Goal: Information Seeking & Learning: Find specific fact

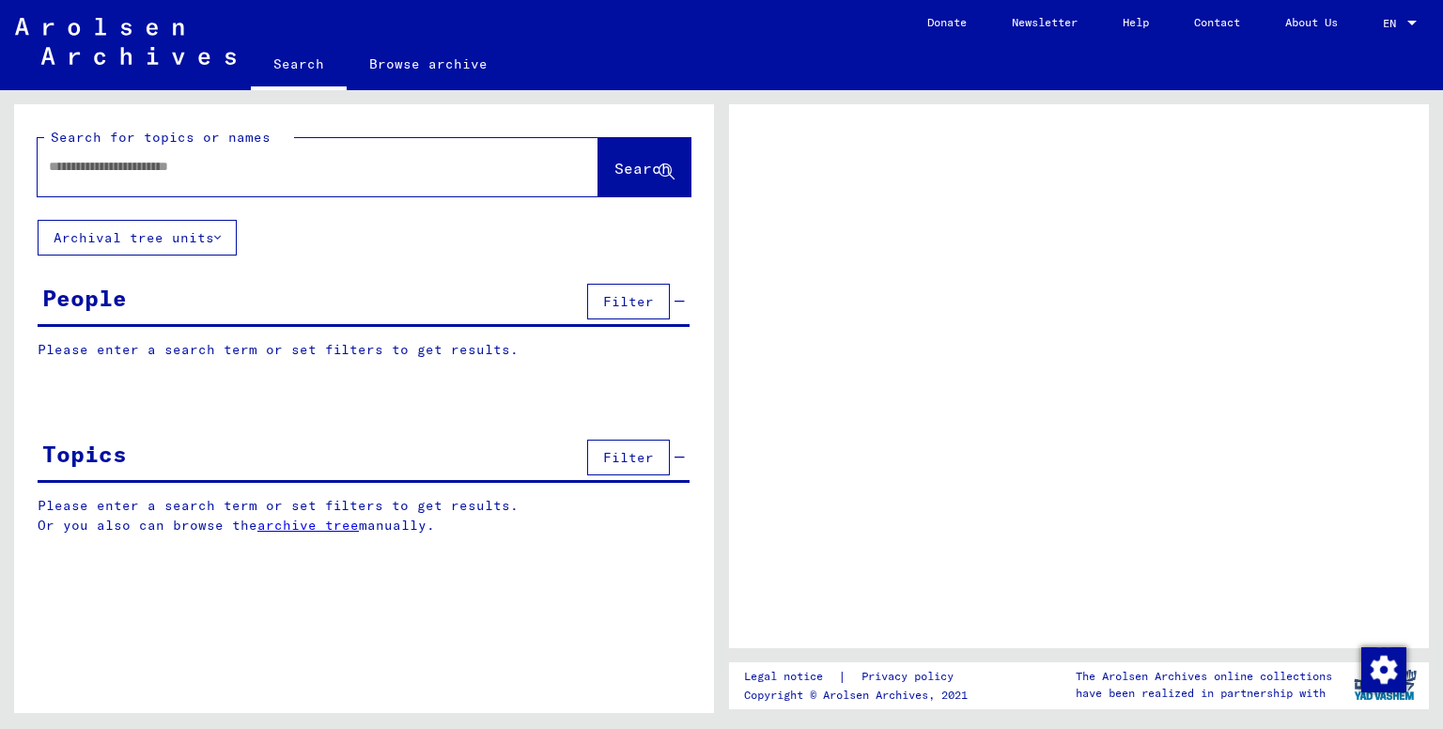
click at [233, 166] on input "text" at bounding box center [301, 167] width 505 height 20
type input "**********"
click at [614, 170] on span "Search" at bounding box center [642, 168] width 56 height 19
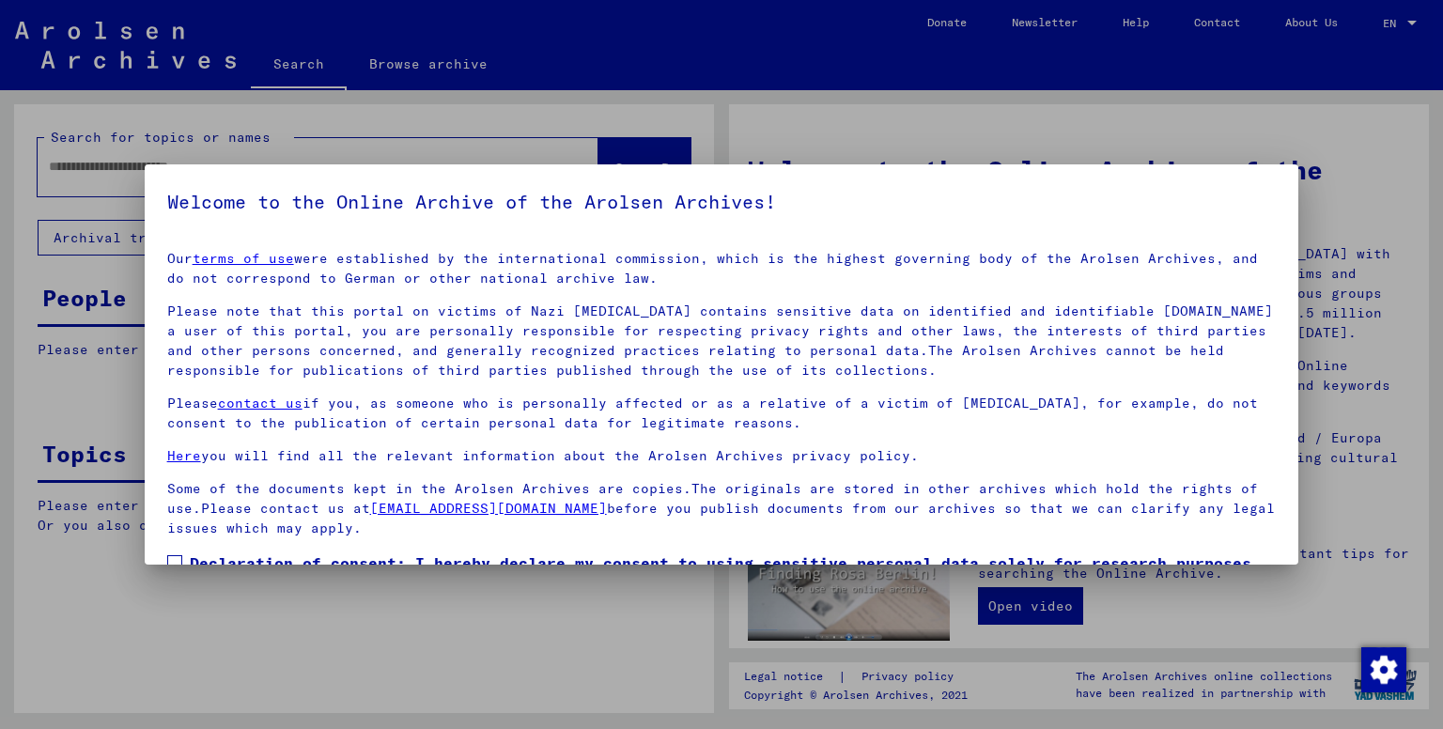
scroll to position [120, 0]
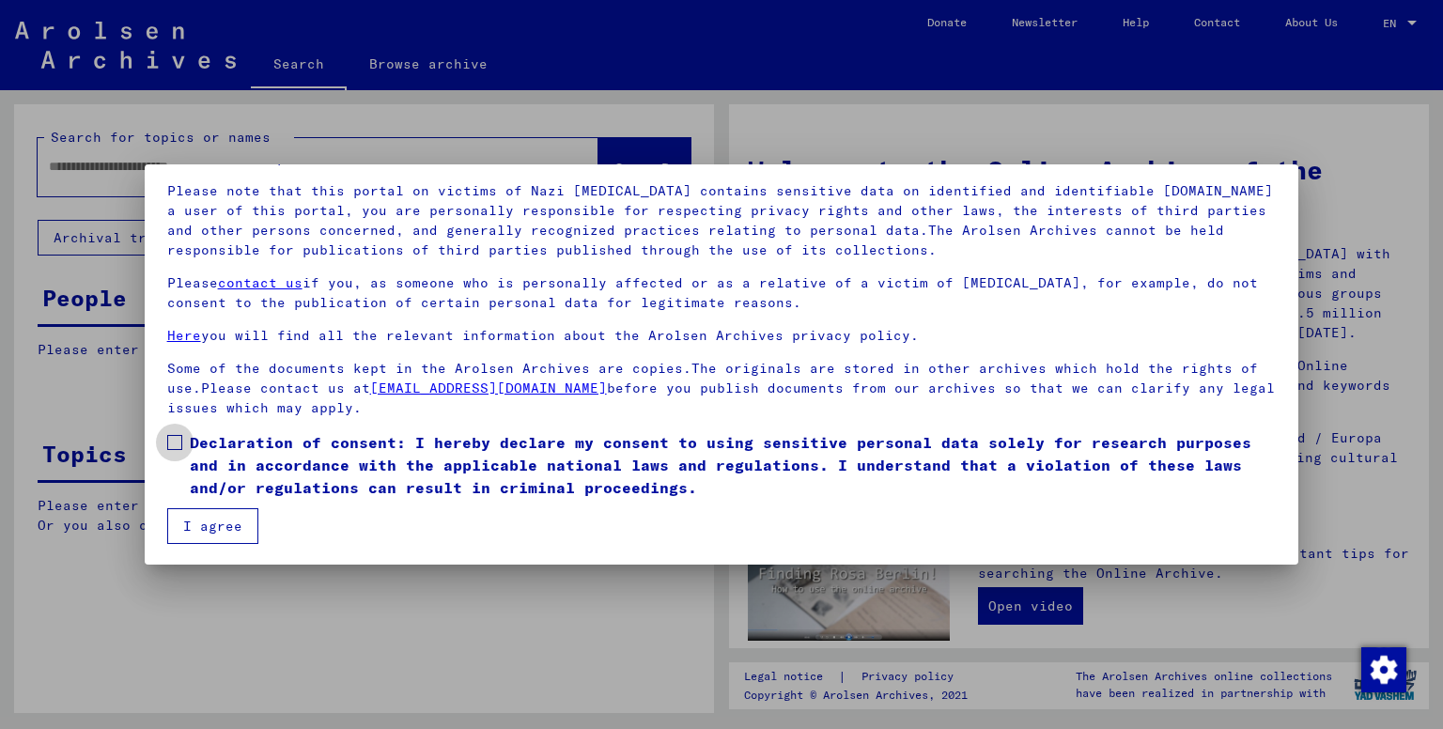
click at [171, 433] on label "Declaration of consent: I hereby declare my consent to using sensitive personal…" at bounding box center [722, 465] width 1110 height 68
click at [207, 516] on button "I agree" at bounding box center [212, 526] width 91 height 36
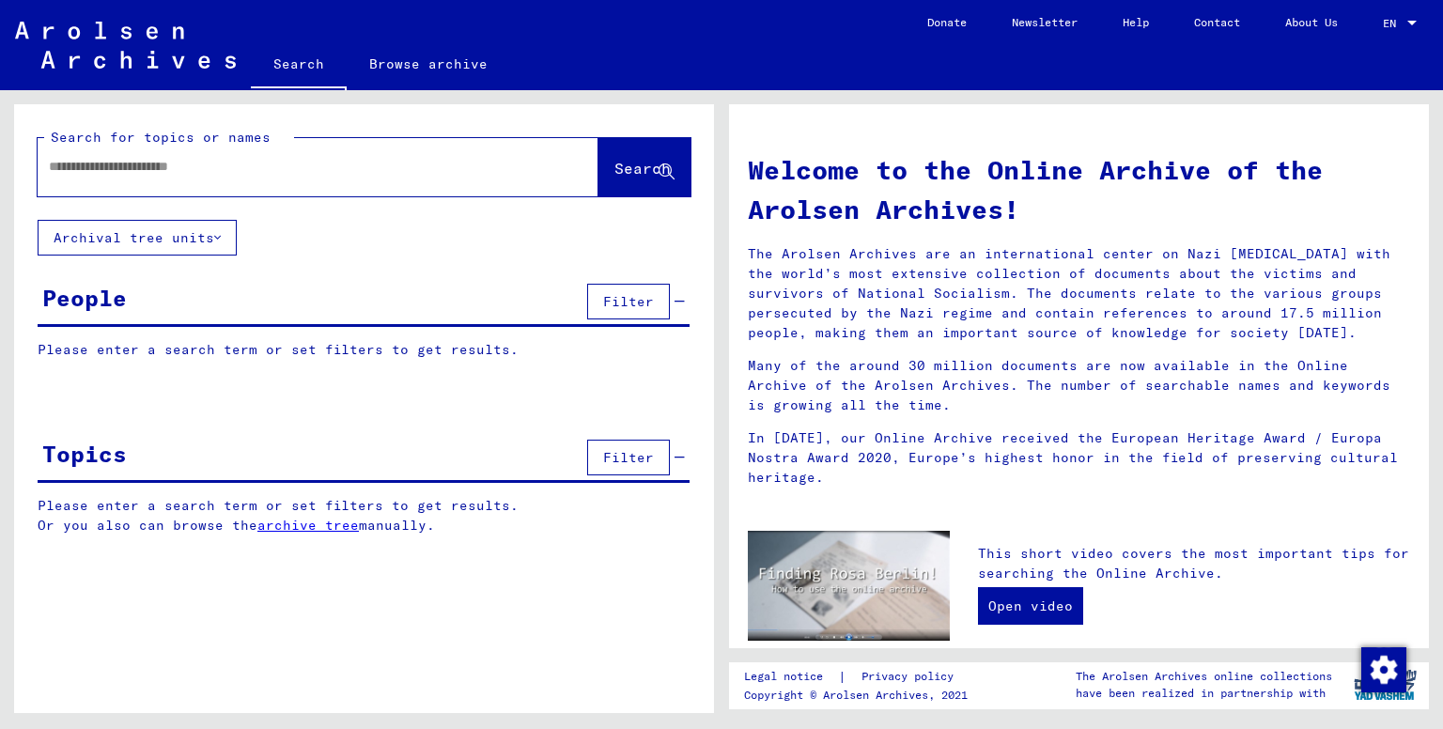
click at [354, 171] on input "text" at bounding box center [295, 167] width 493 height 20
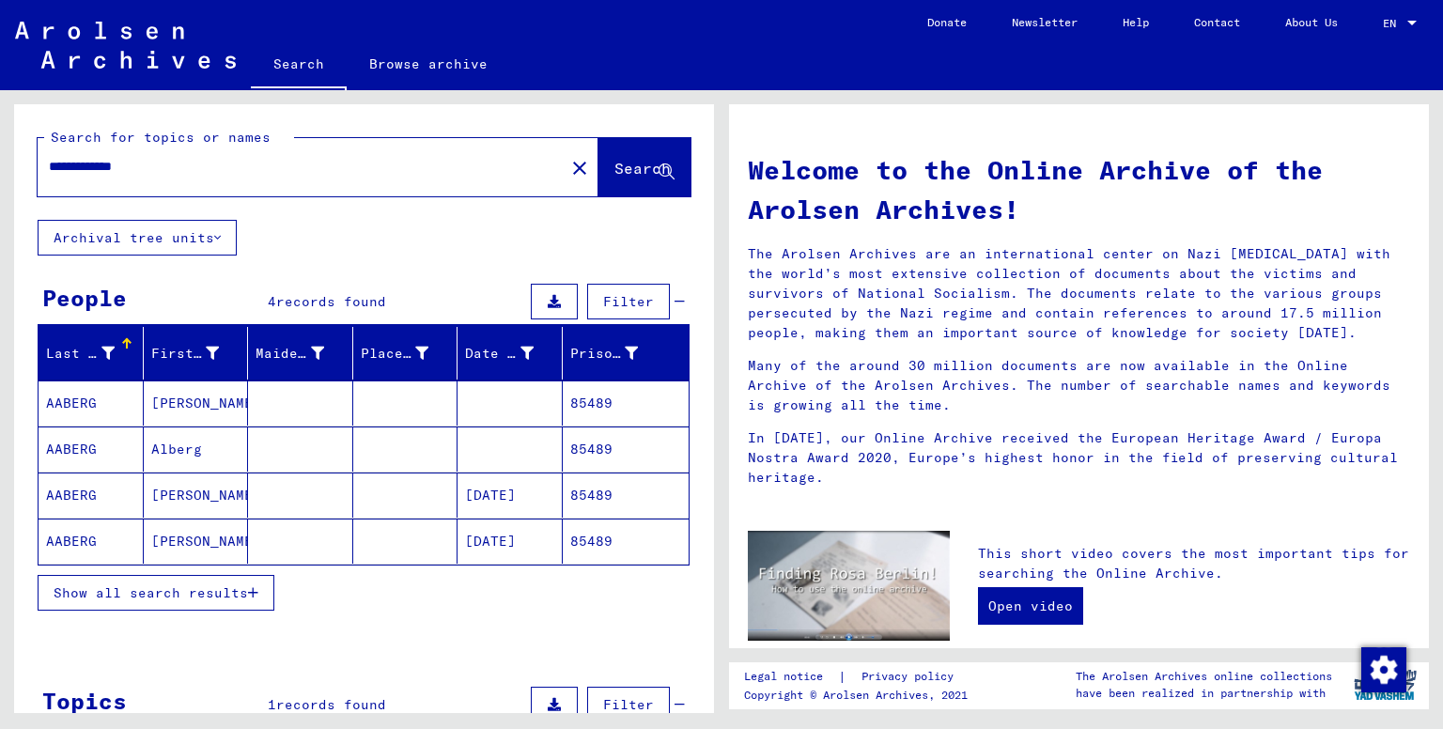
click at [98, 493] on mat-cell "AABERG" at bounding box center [91, 495] width 105 height 45
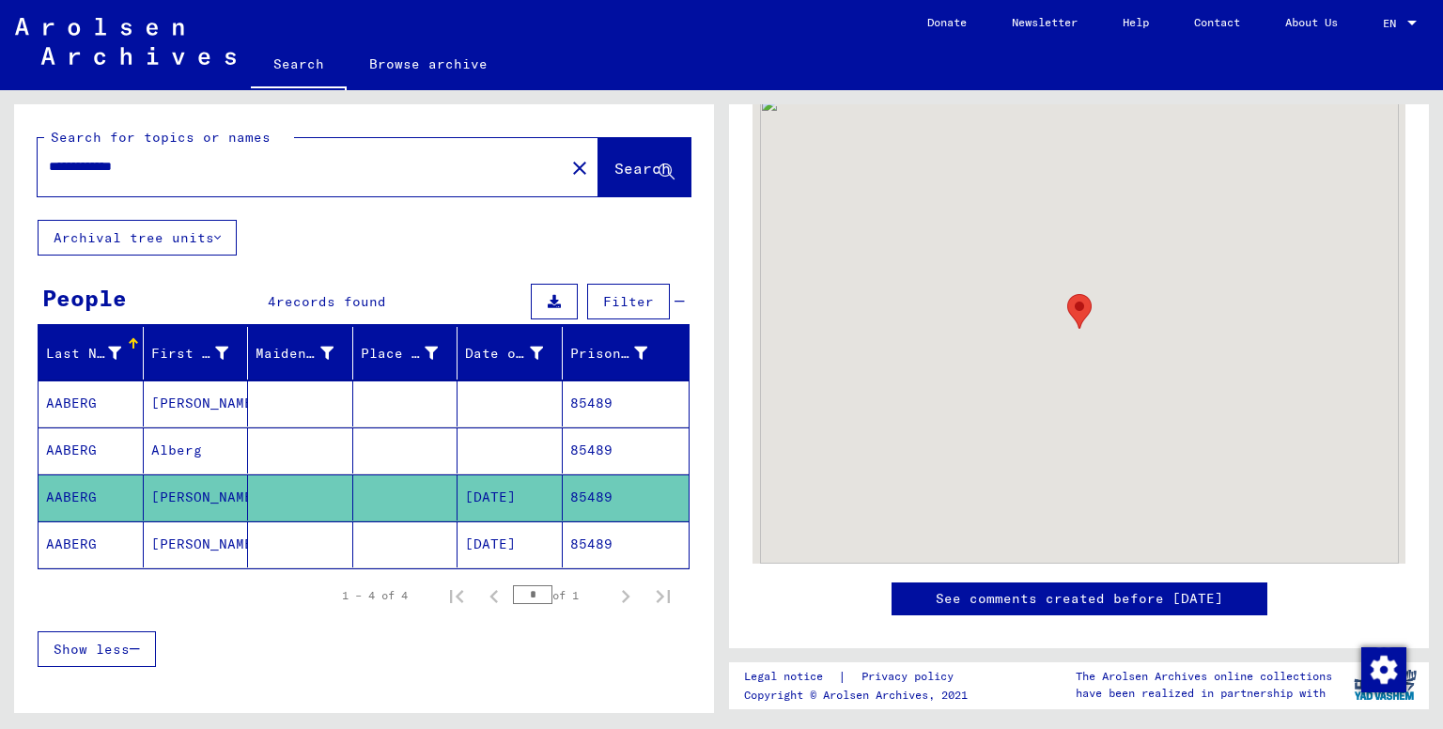
scroll to position [945, 0]
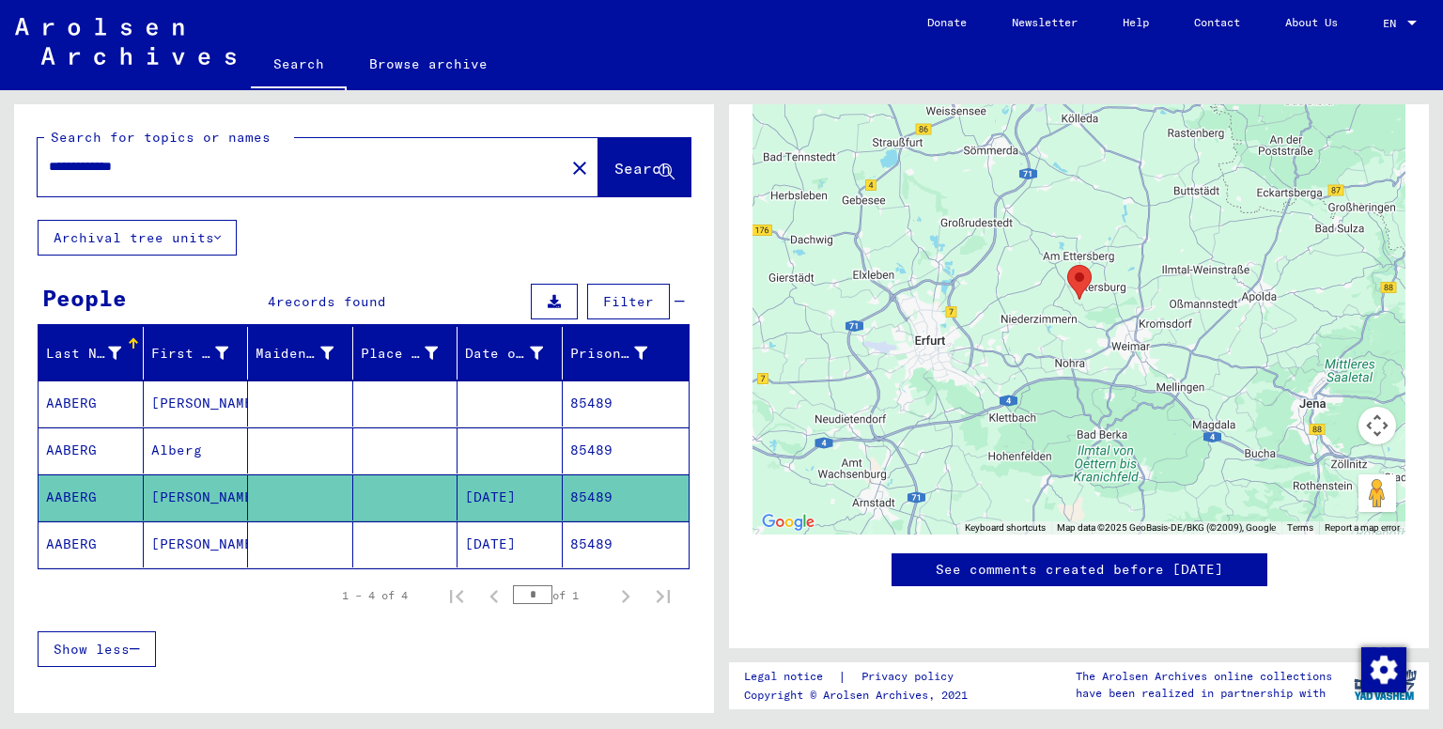
click at [391, 549] on mat-cell at bounding box center [405, 544] width 105 height 46
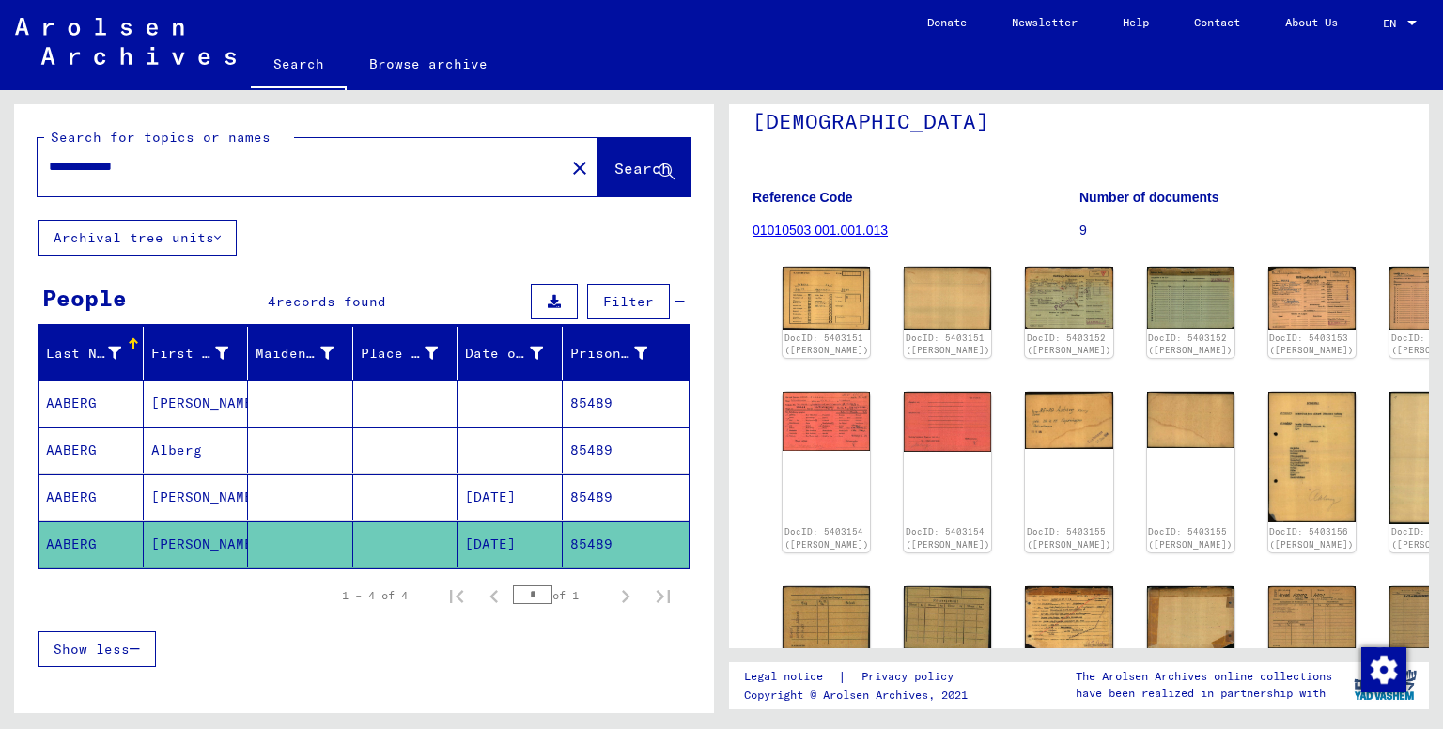
scroll to position [147, 0]
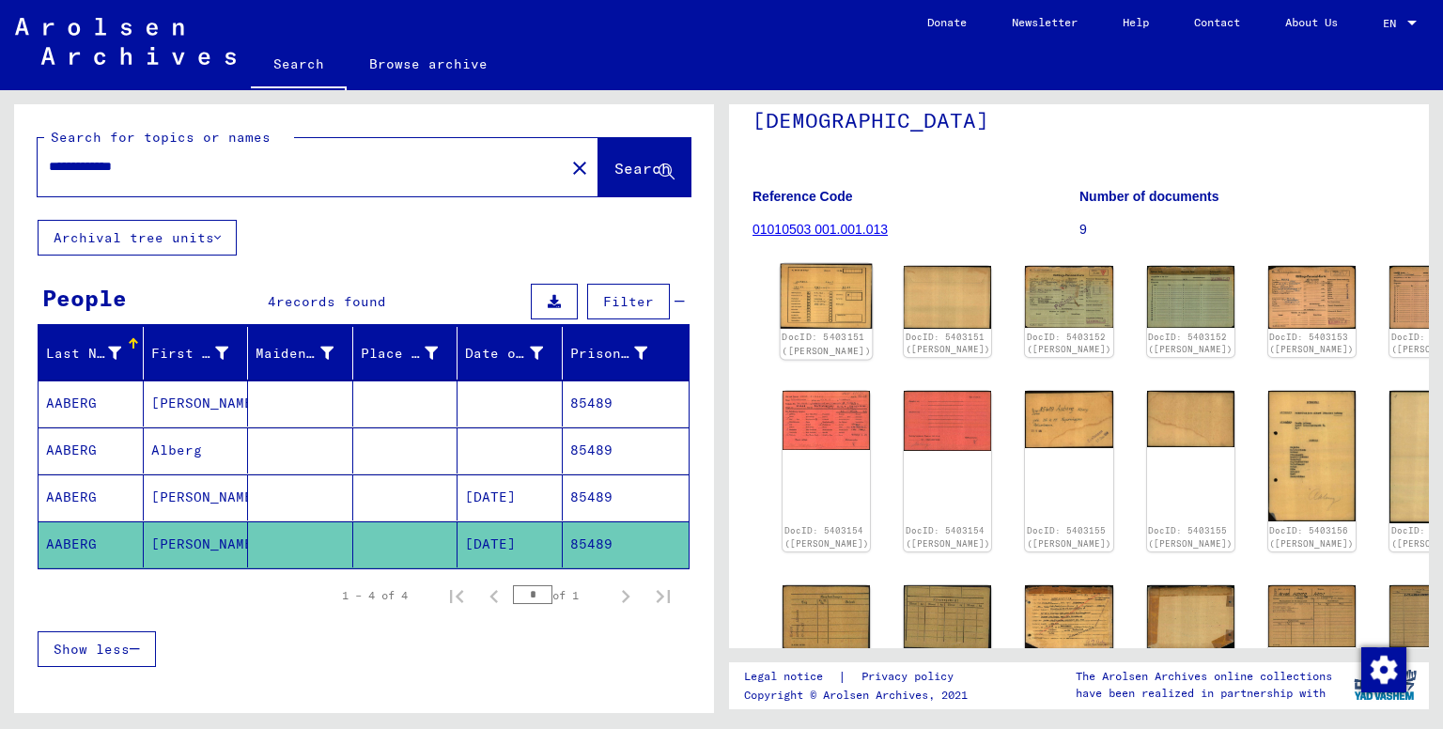
click at [816, 327] on img at bounding box center [827, 297] width 92 height 66
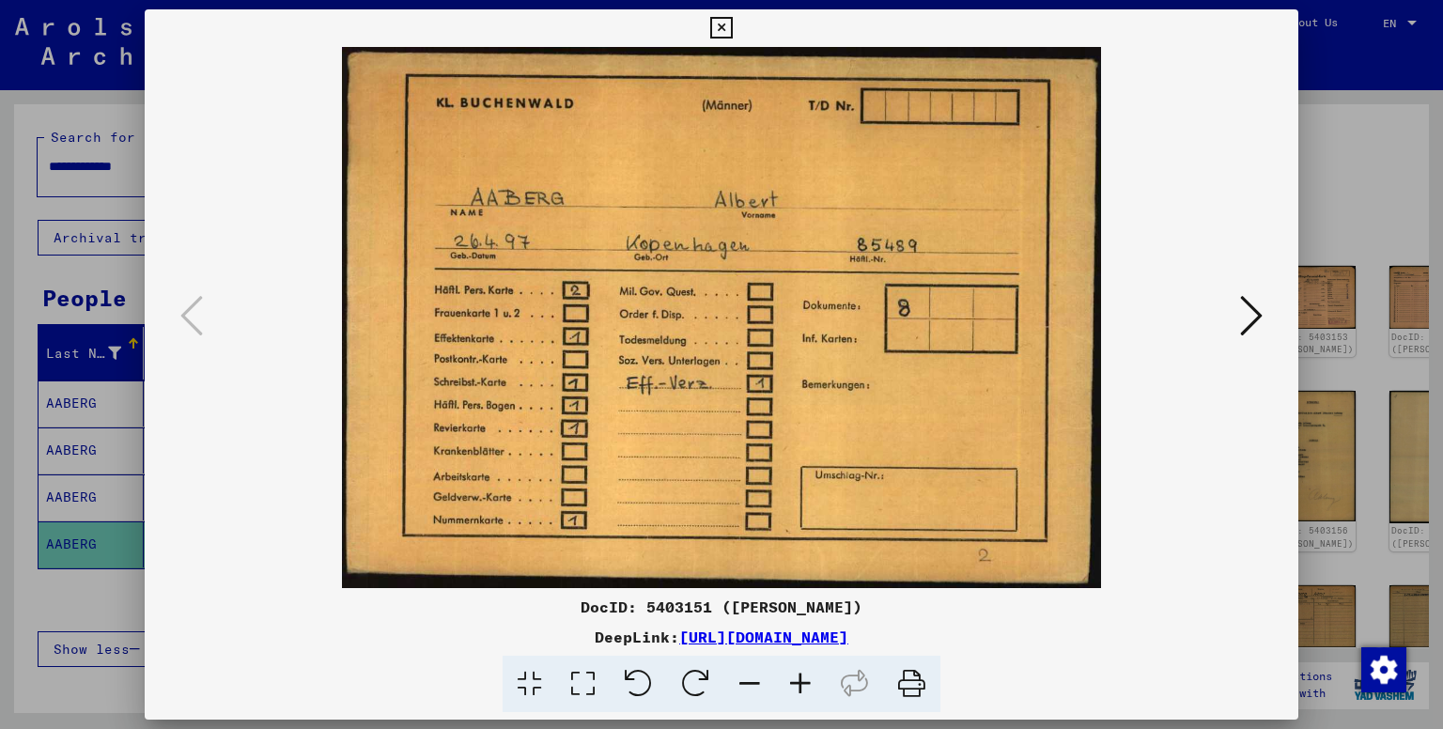
click at [1364, 183] on div at bounding box center [721, 364] width 1443 height 729
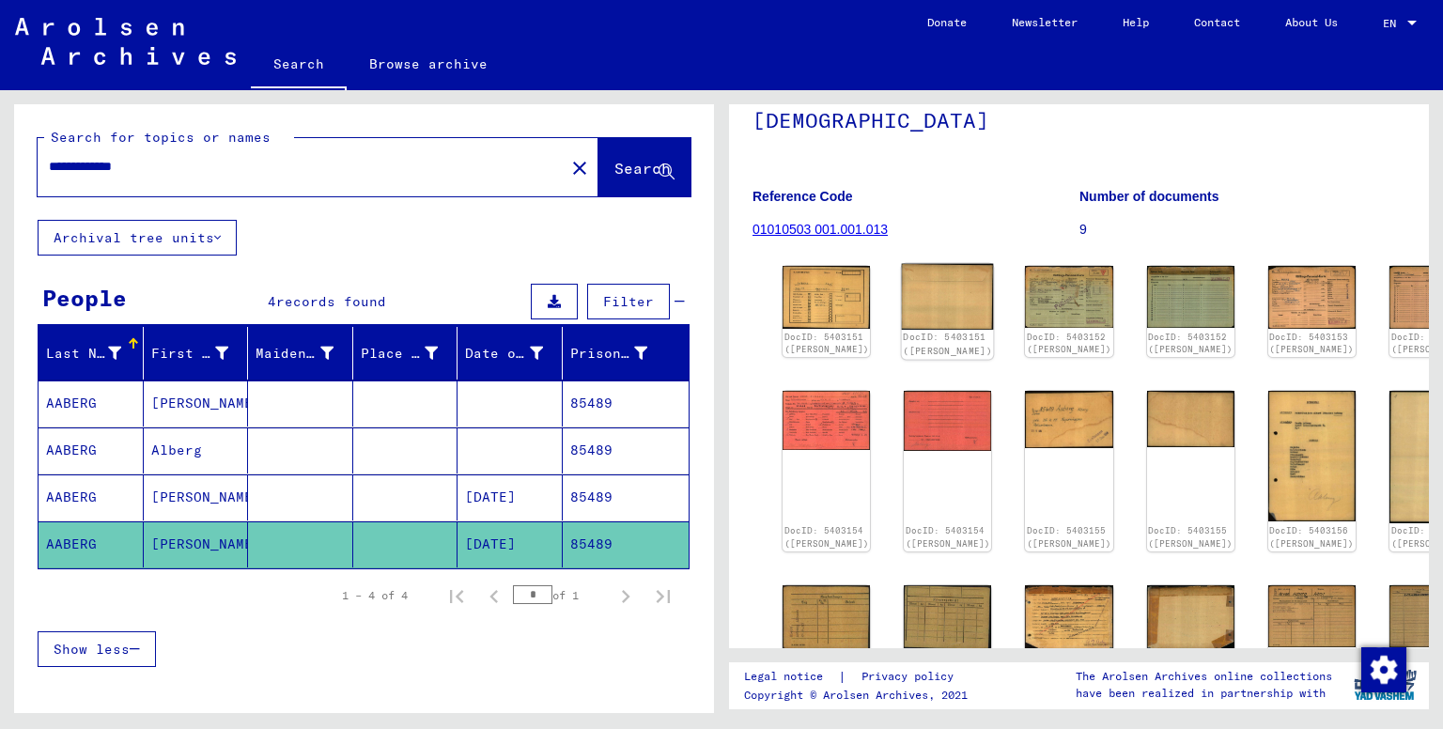
click at [918, 329] on img at bounding box center [948, 297] width 92 height 66
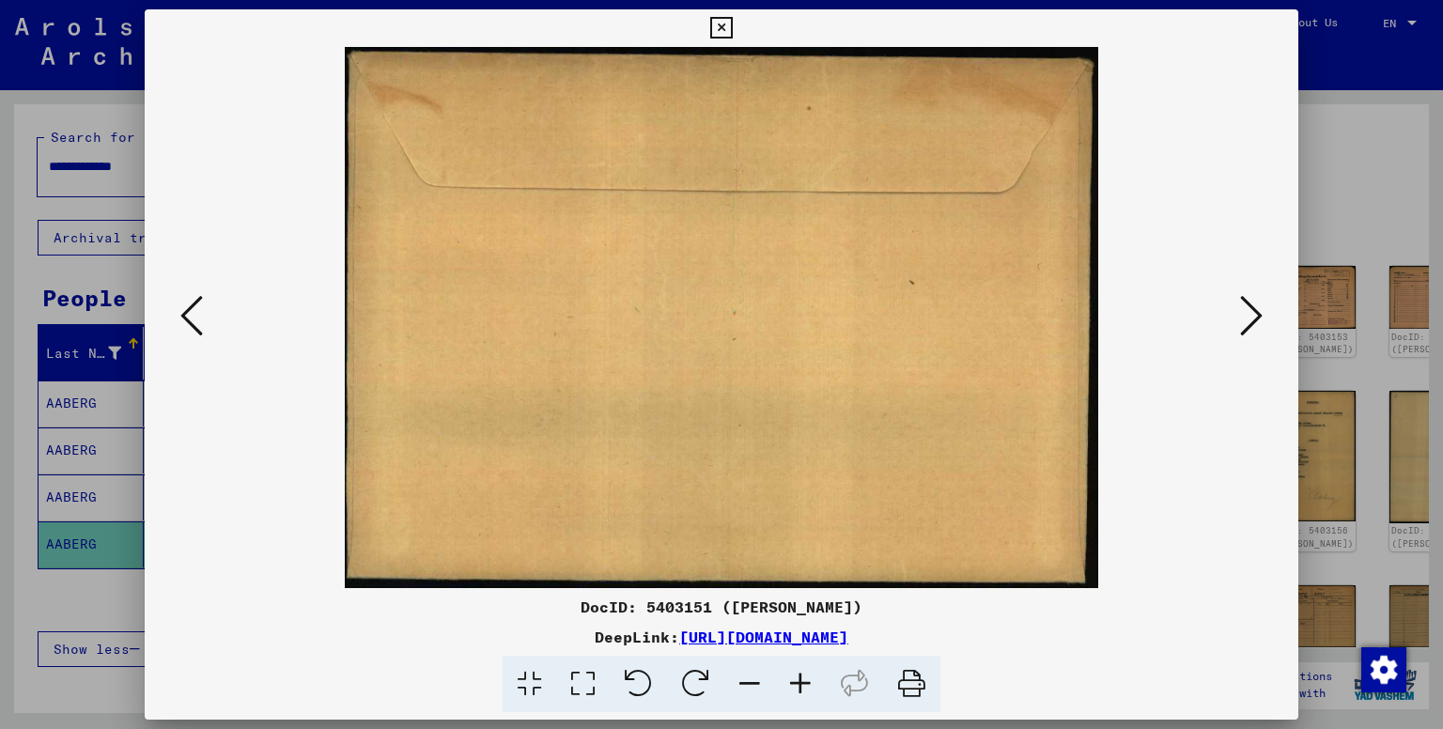
click at [1248, 313] on icon at bounding box center [1251, 315] width 23 height 45
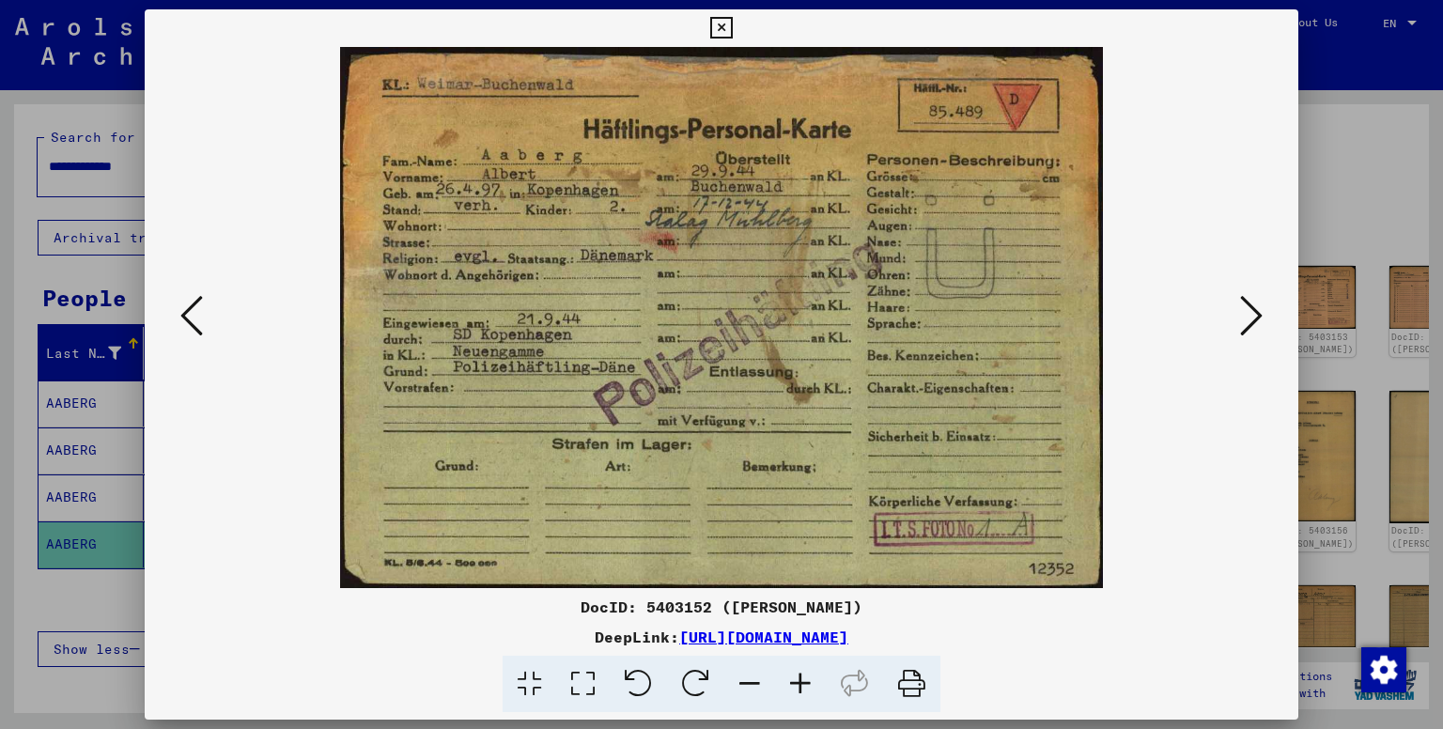
click at [1258, 317] on icon at bounding box center [1251, 315] width 23 height 45
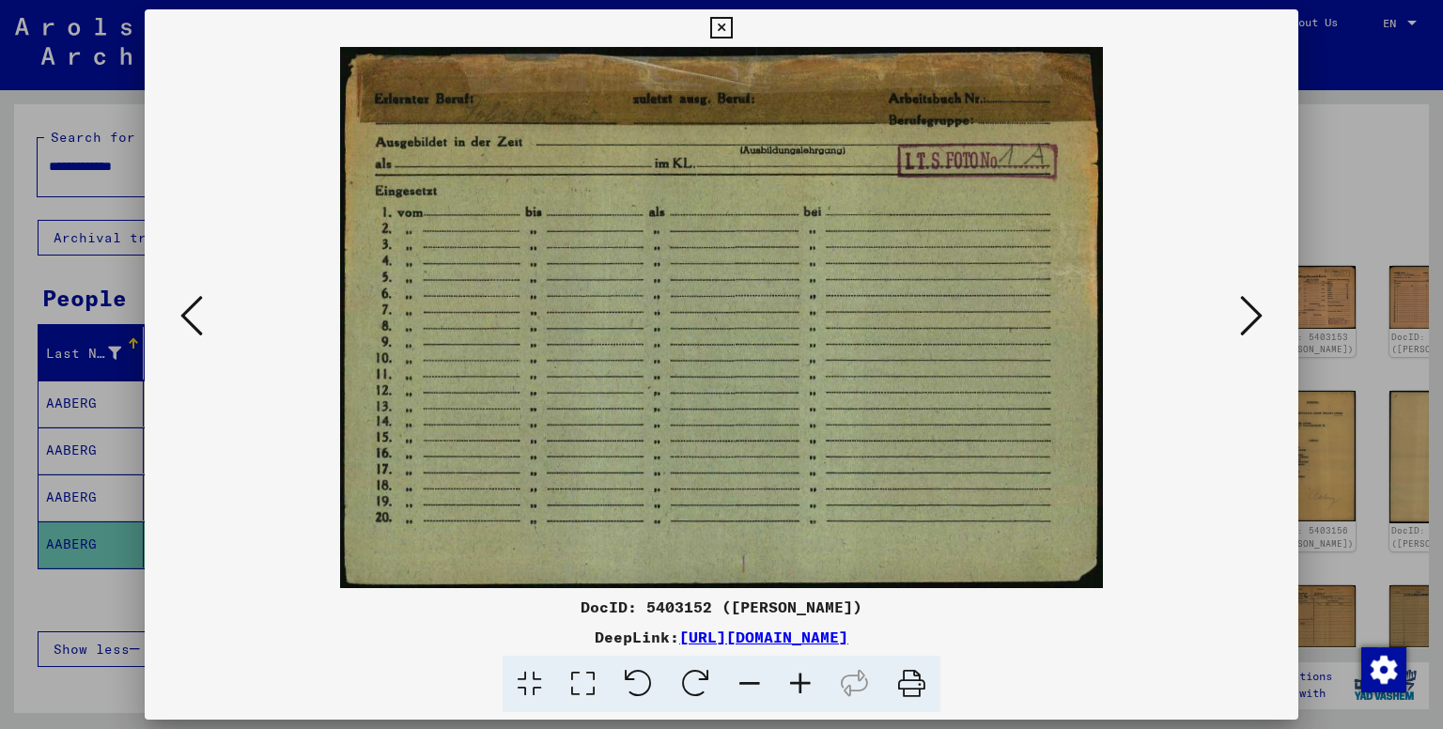
click at [1258, 317] on icon at bounding box center [1251, 315] width 23 height 45
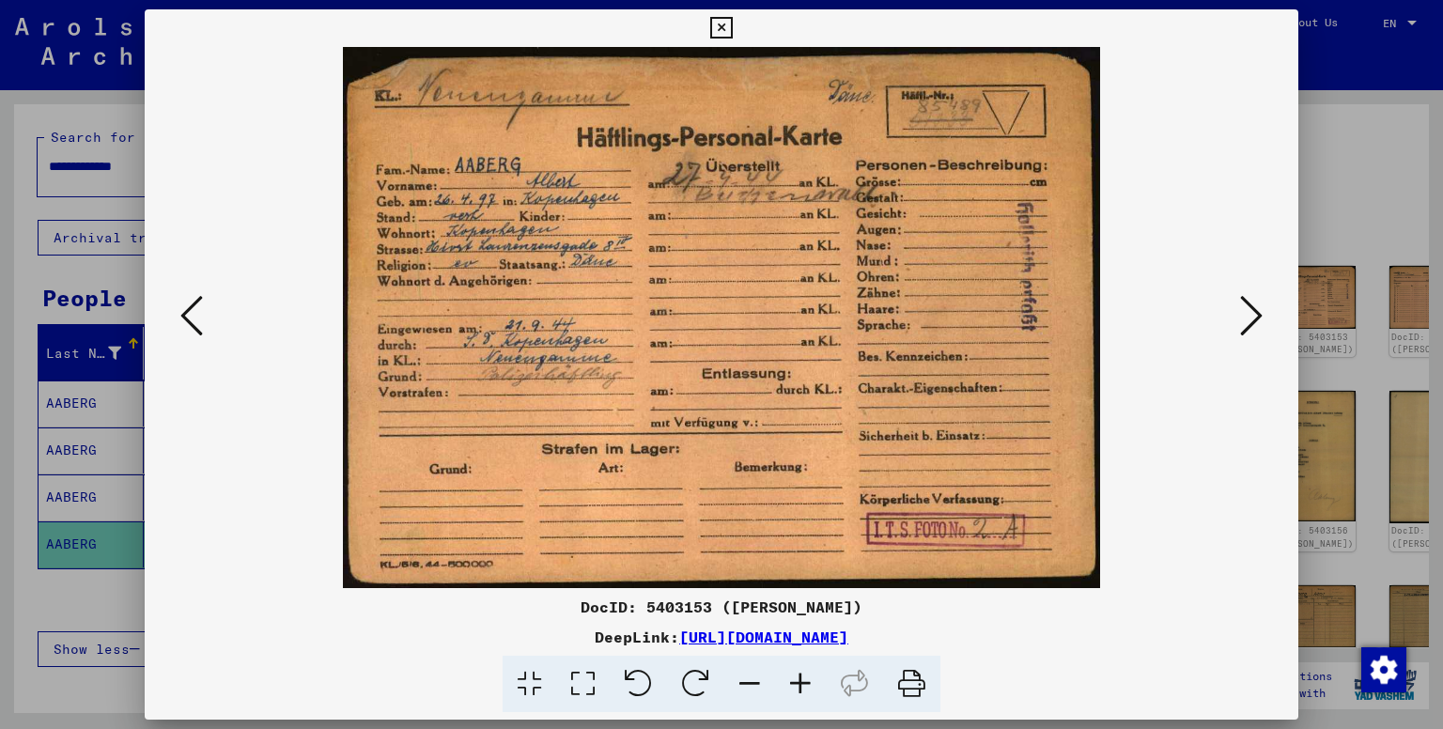
click at [186, 308] on icon at bounding box center [191, 315] width 23 height 45
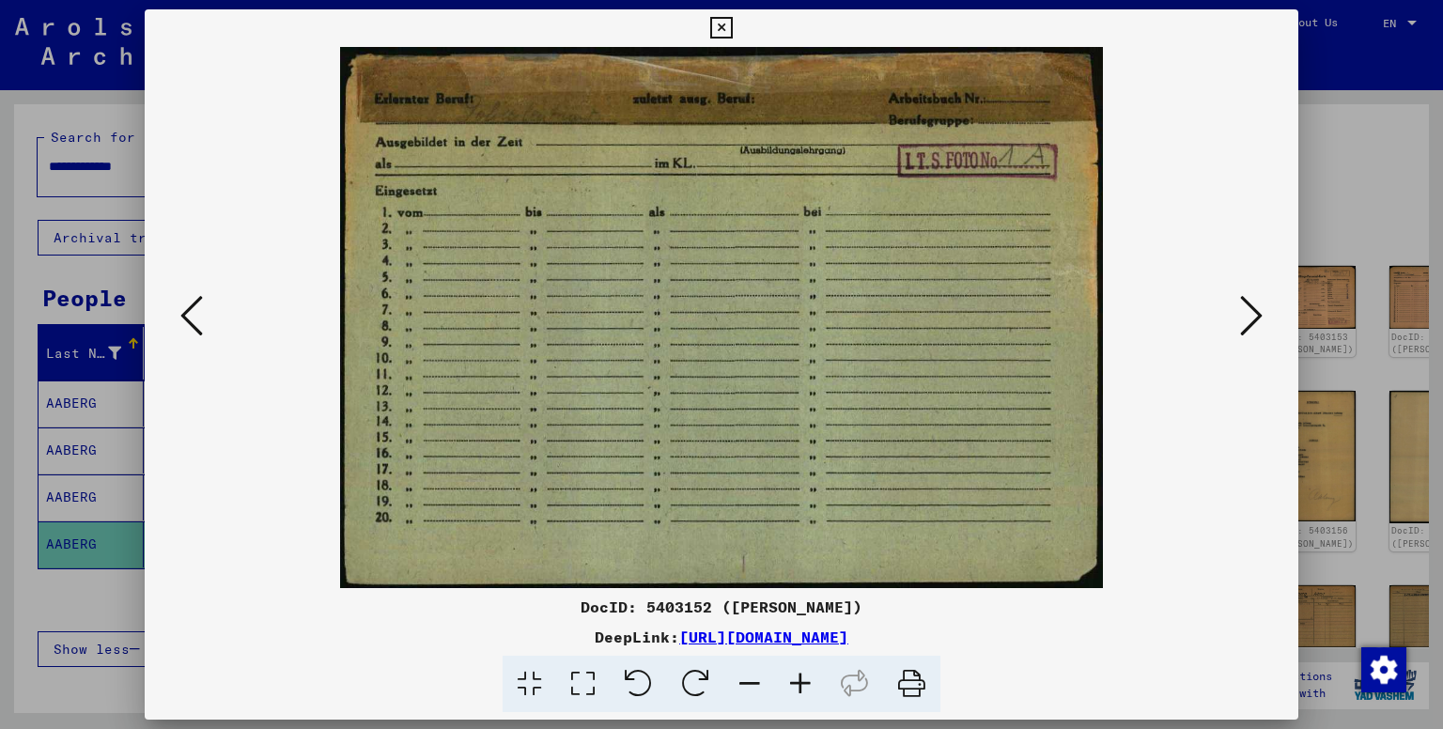
click at [186, 308] on icon at bounding box center [191, 315] width 23 height 45
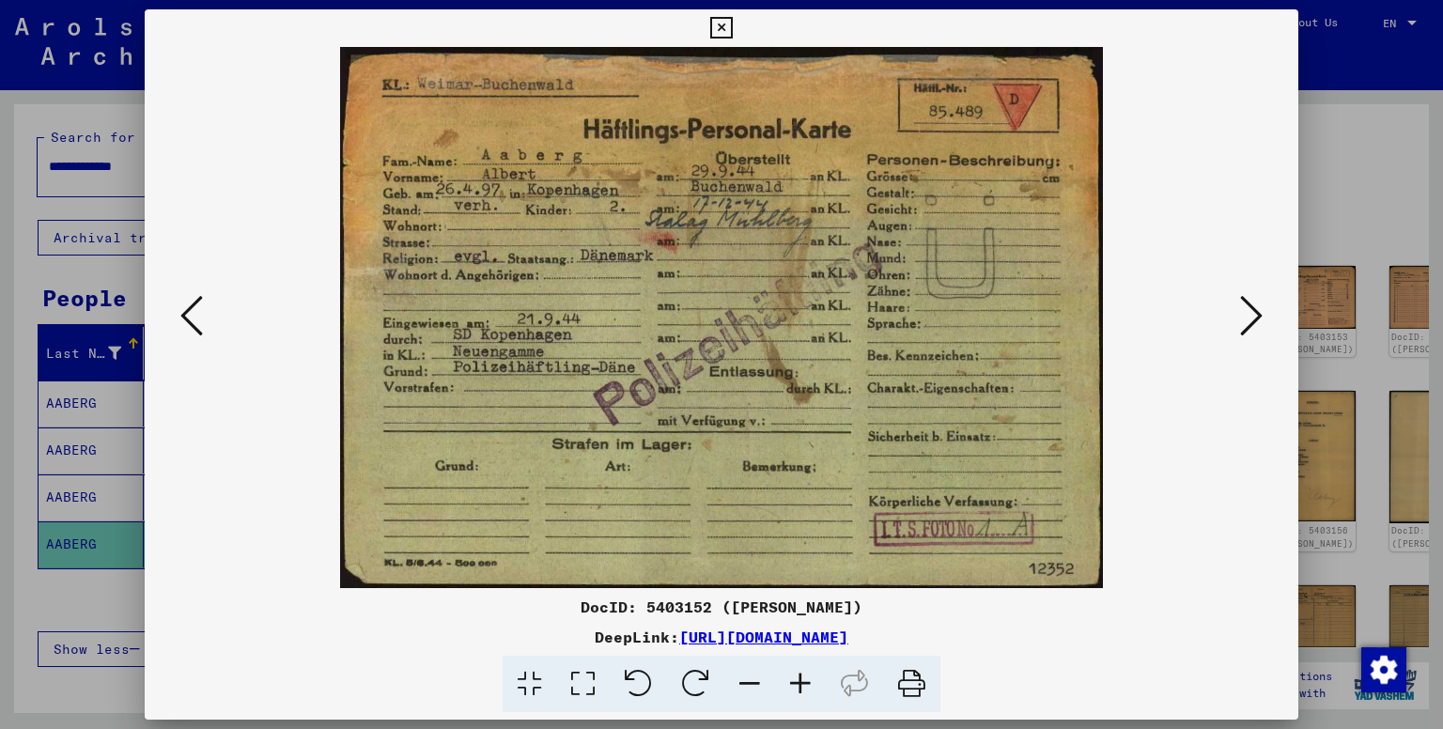
click at [1249, 309] on icon at bounding box center [1251, 315] width 23 height 45
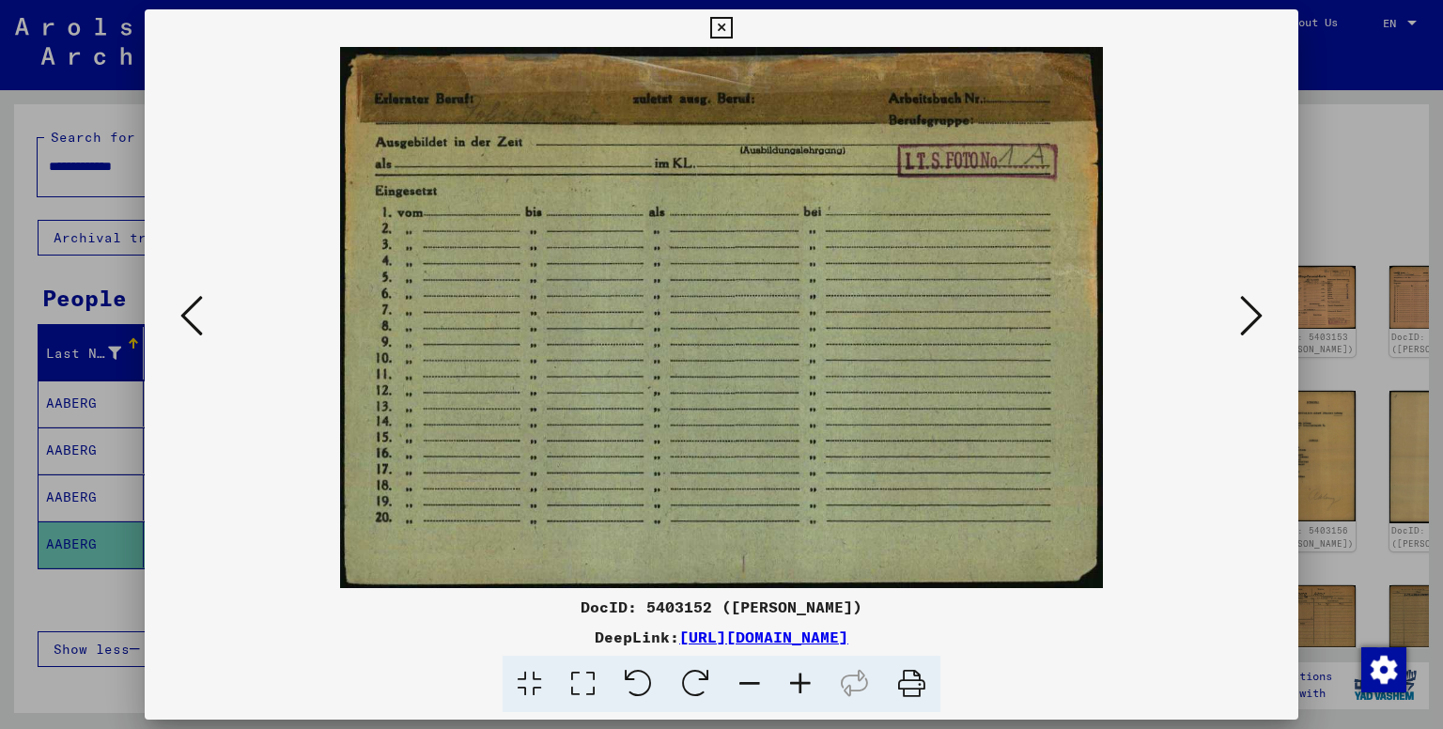
click at [1249, 309] on icon at bounding box center [1251, 315] width 23 height 45
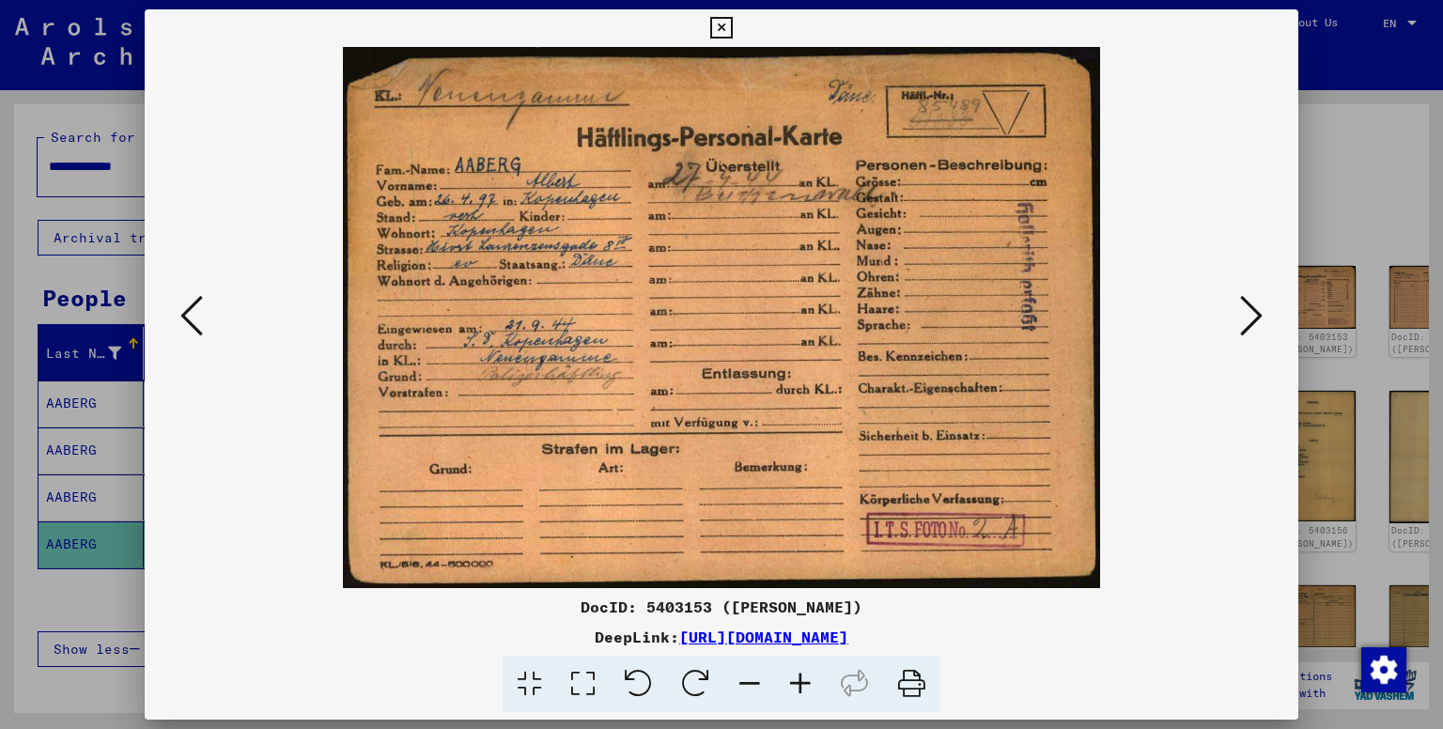
click at [1249, 309] on icon at bounding box center [1251, 315] width 23 height 45
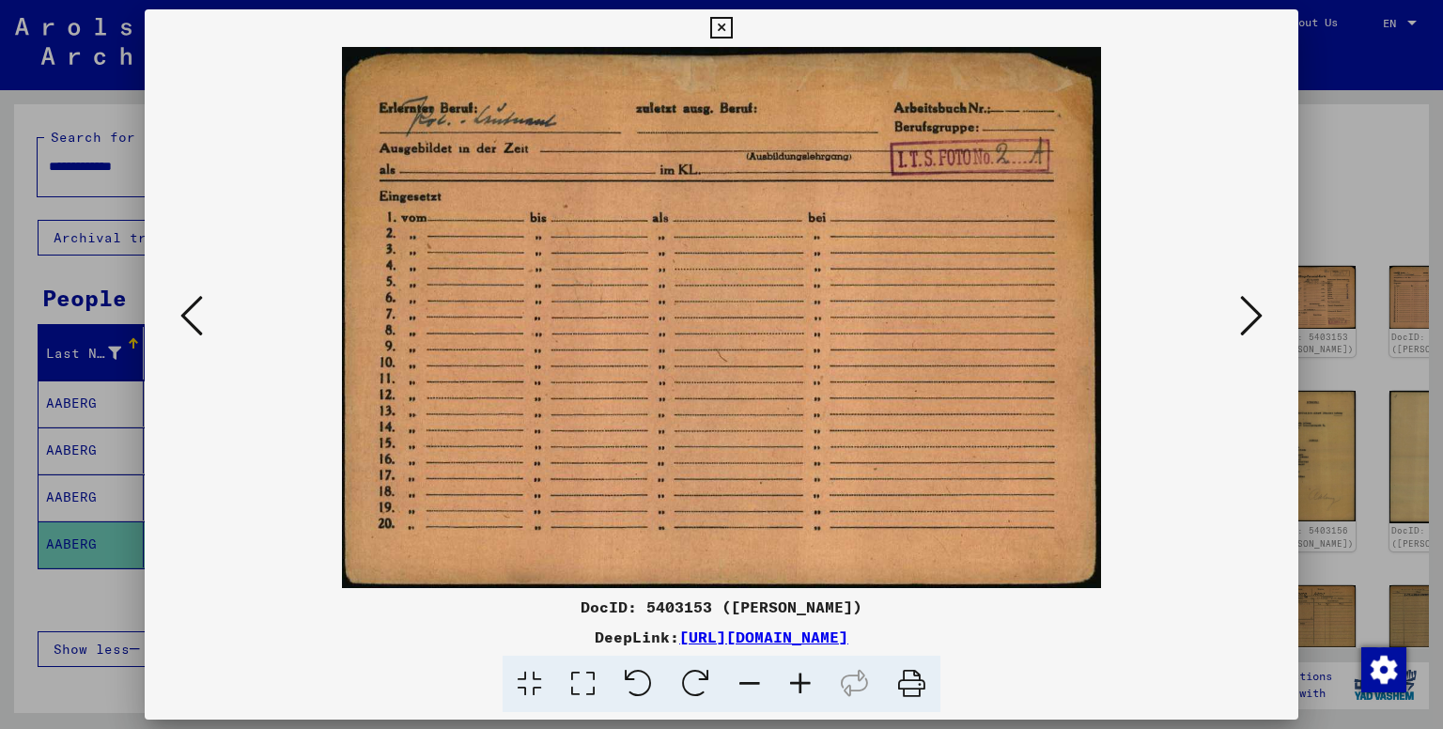
click at [1249, 309] on icon at bounding box center [1251, 315] width 23 height 45
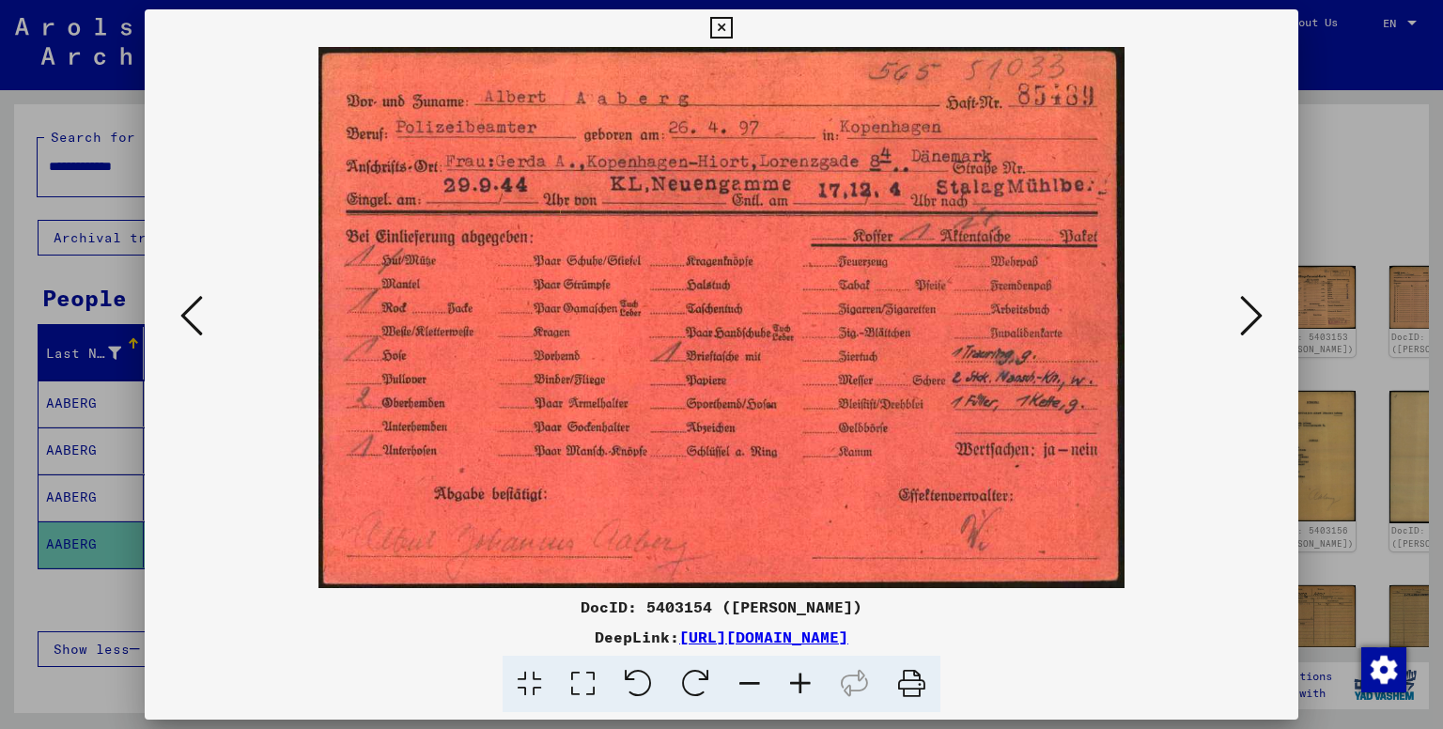
click at [1249, 309] on icon at bounding box center [1251, 315] width 23 height 45
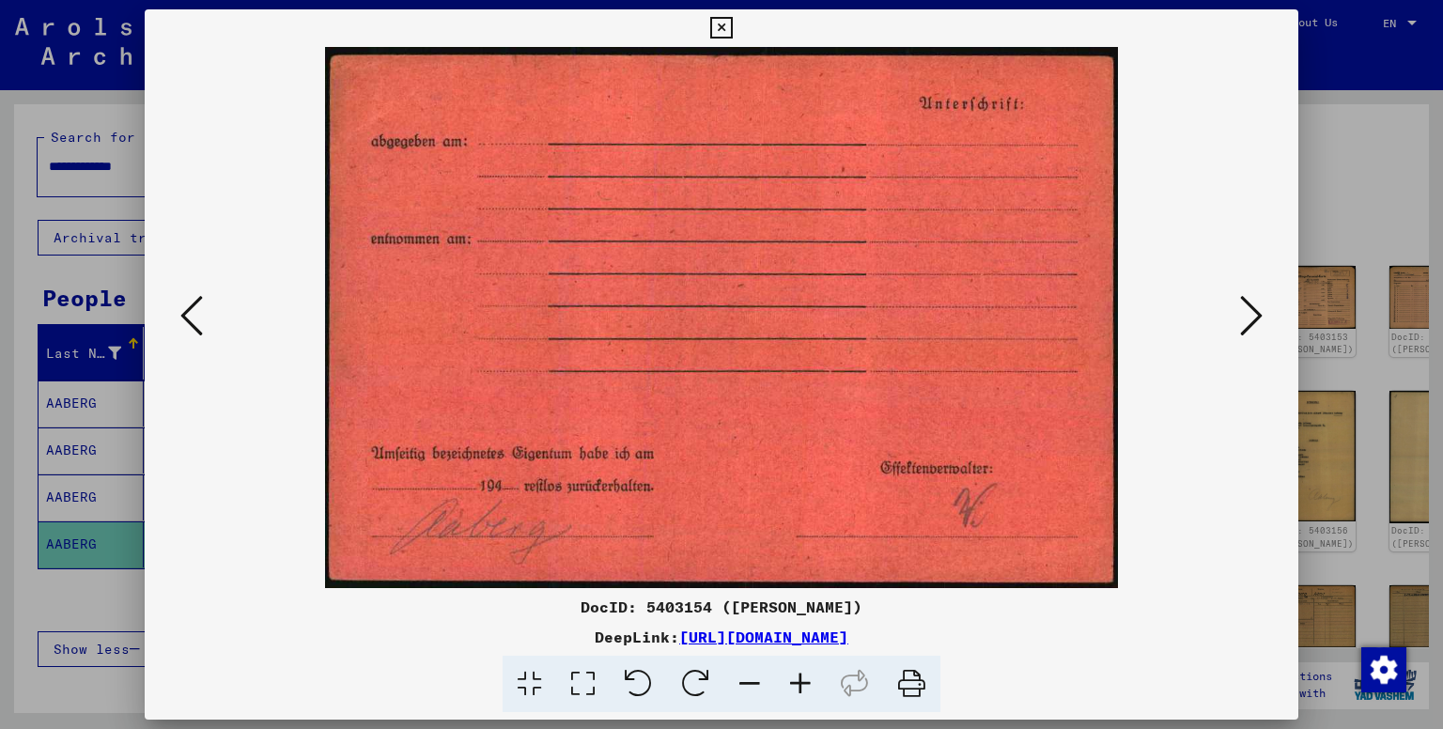
click at [1249, 309] on icon at bounding box center [1251, 315] width 23 height 45
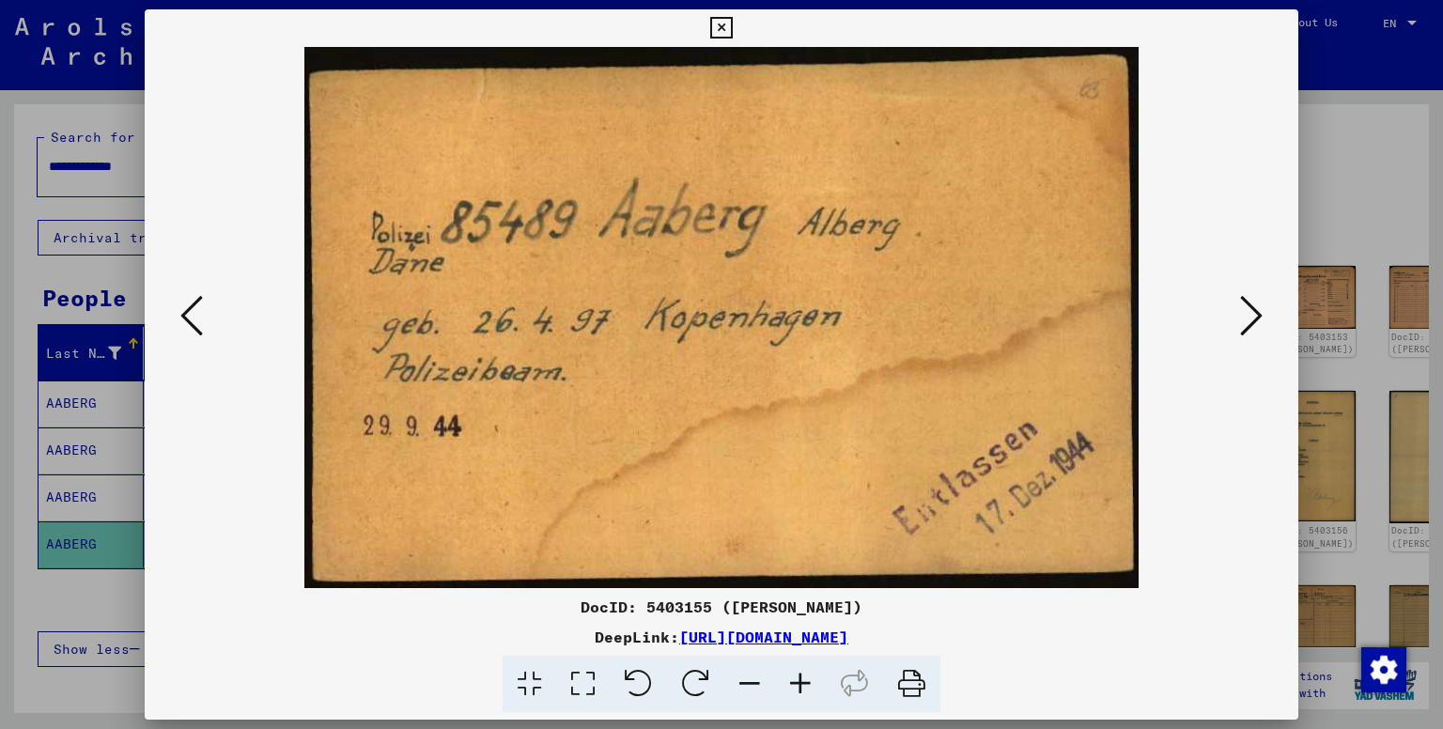
click at [1249, 309] on icon at bounding box center [1251, 315] width 23 height 45
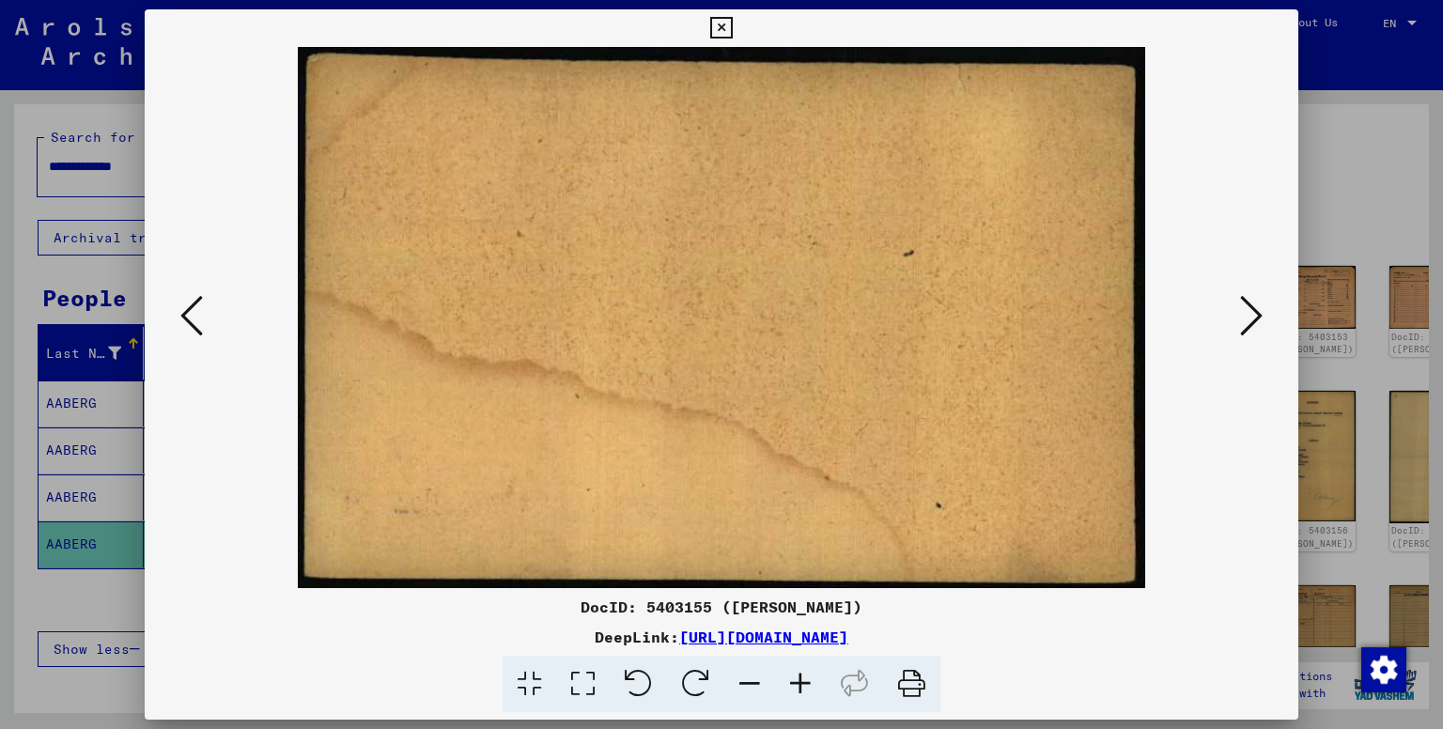
click at [1249, 309] on icon at bounding box center [1251, 315] width 23 height 45
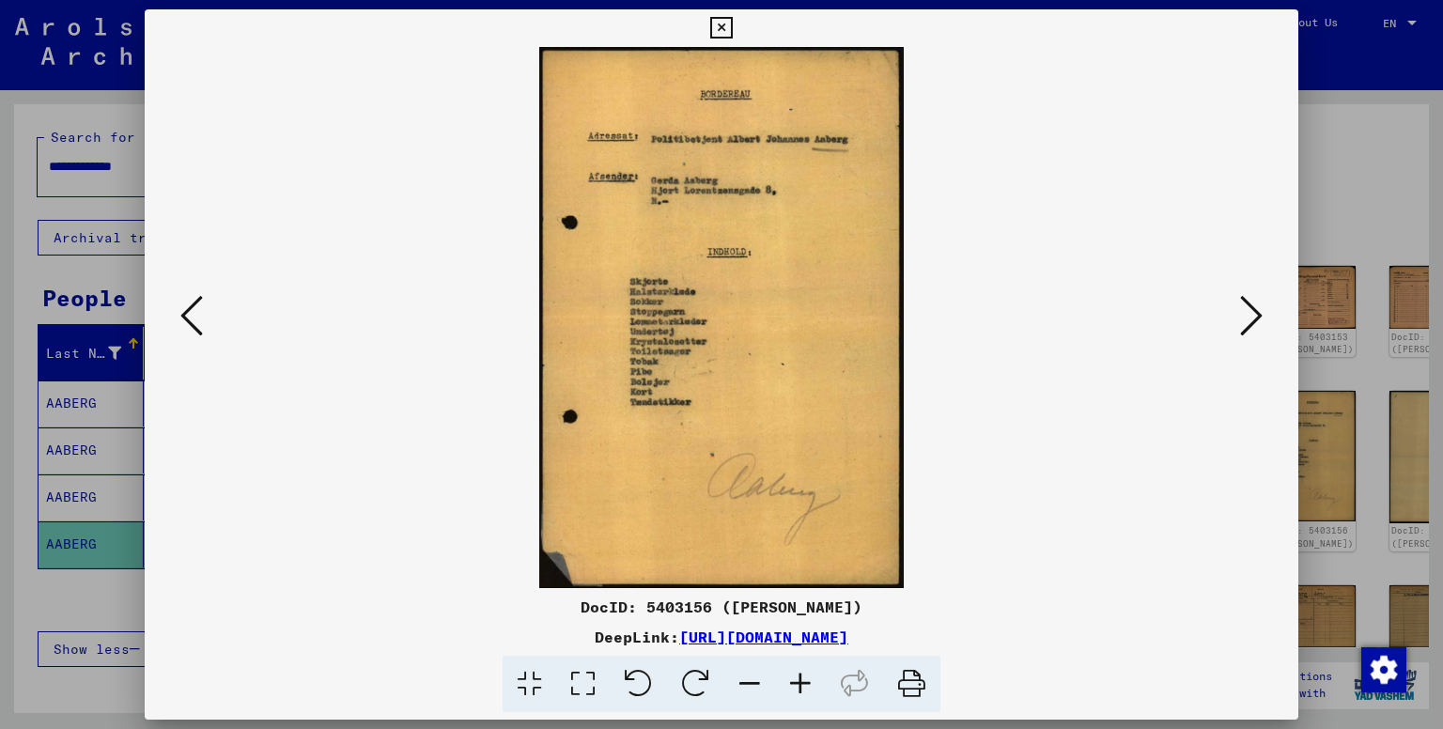
click at [179, 309] on button at bounding box center [192, 317] width 34 height 54
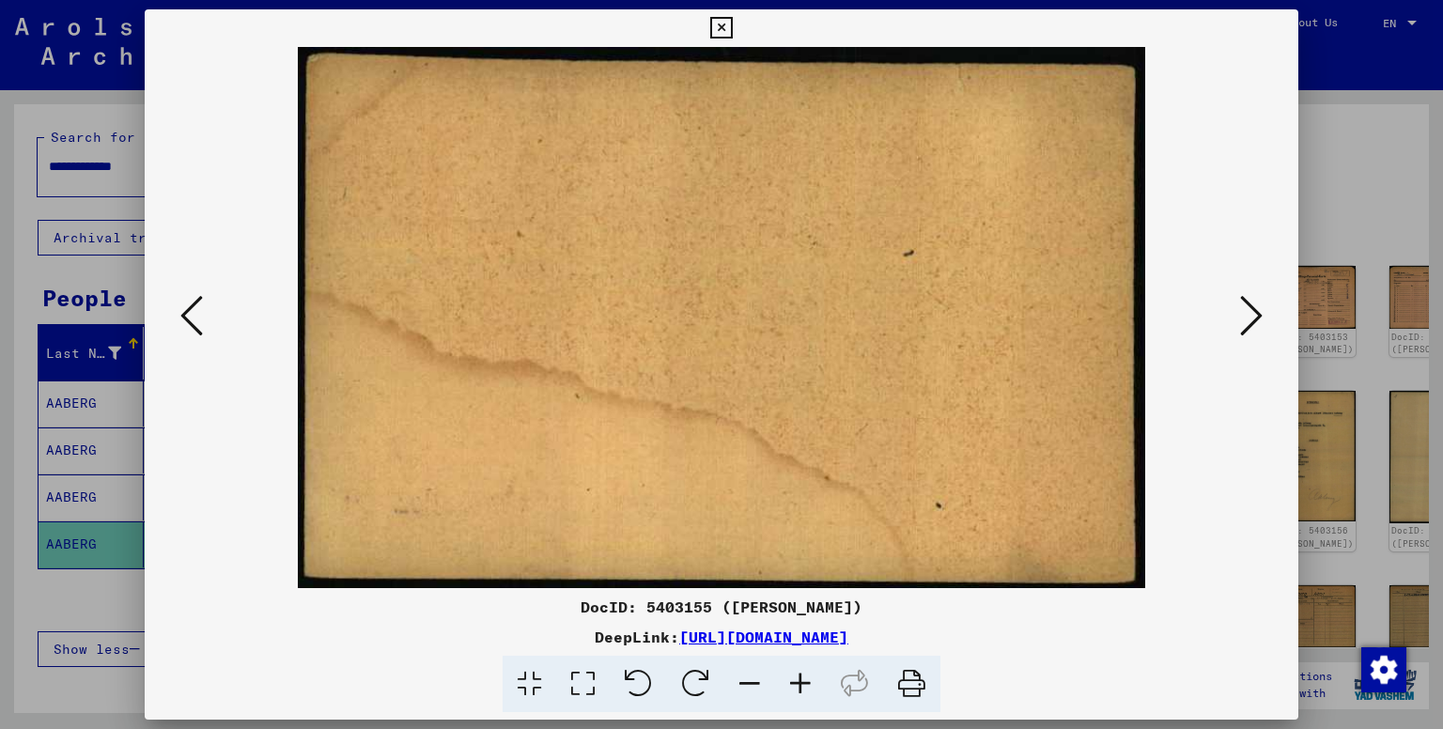
click at [179, 309] on button at bounding box center [192, 317] width 34 height 54
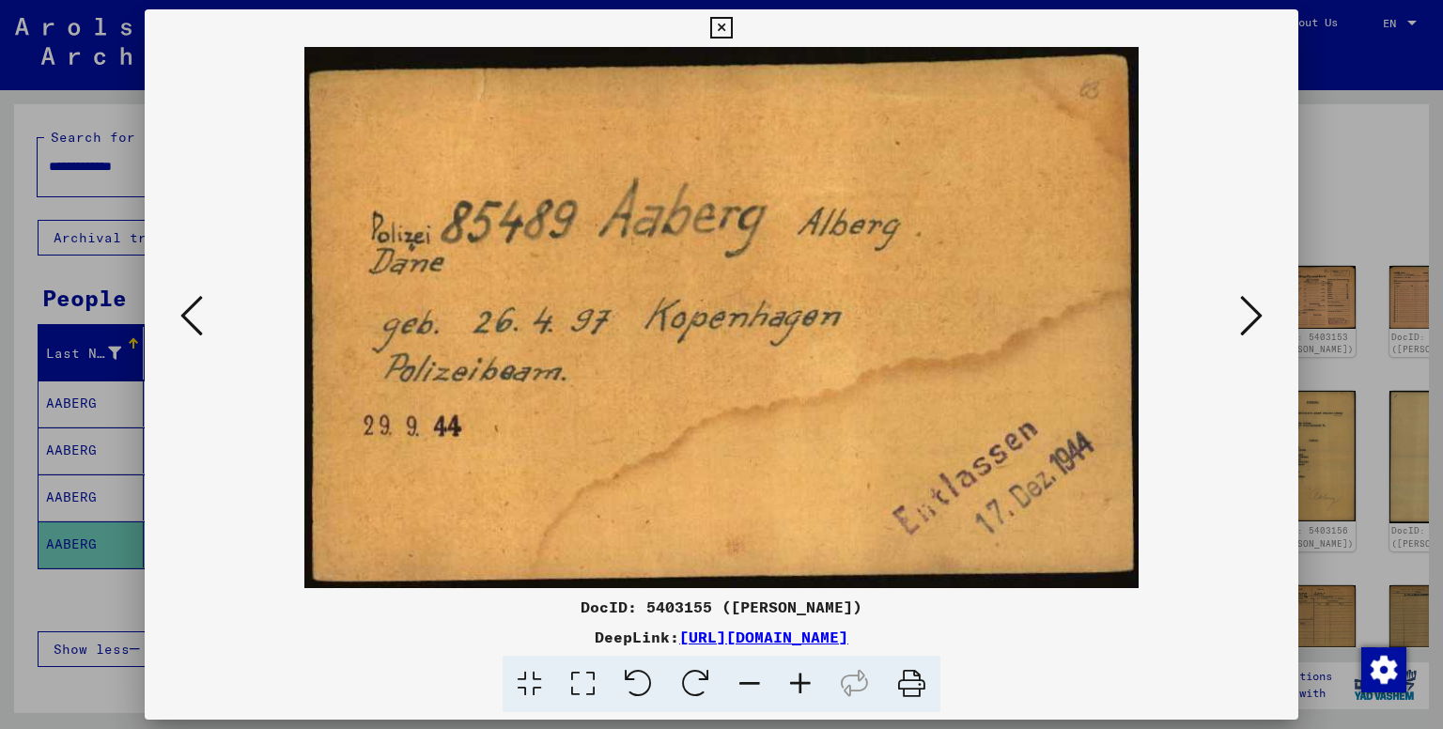
click at [91, 605] on div at bounding box center [721, 364] width 1443 height 729
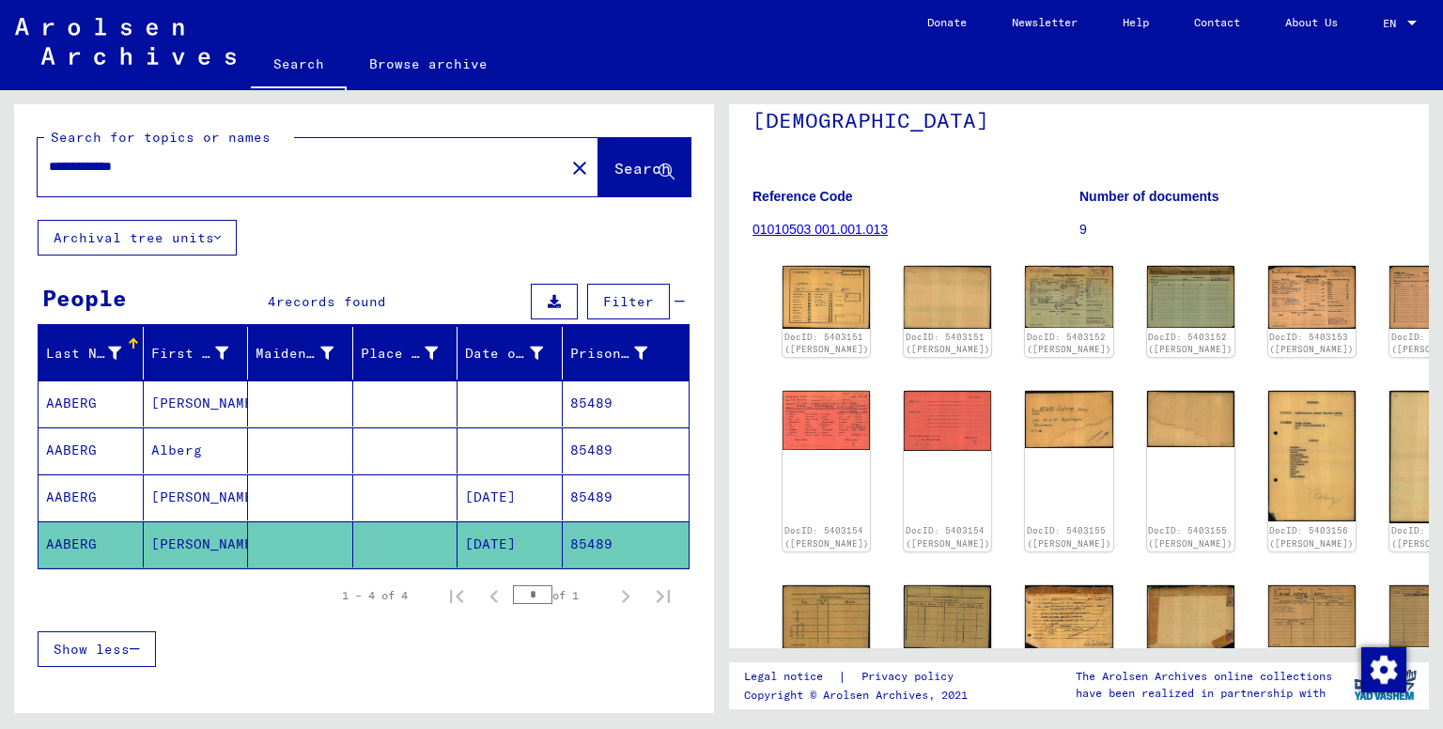
scroll to position [38, 0]
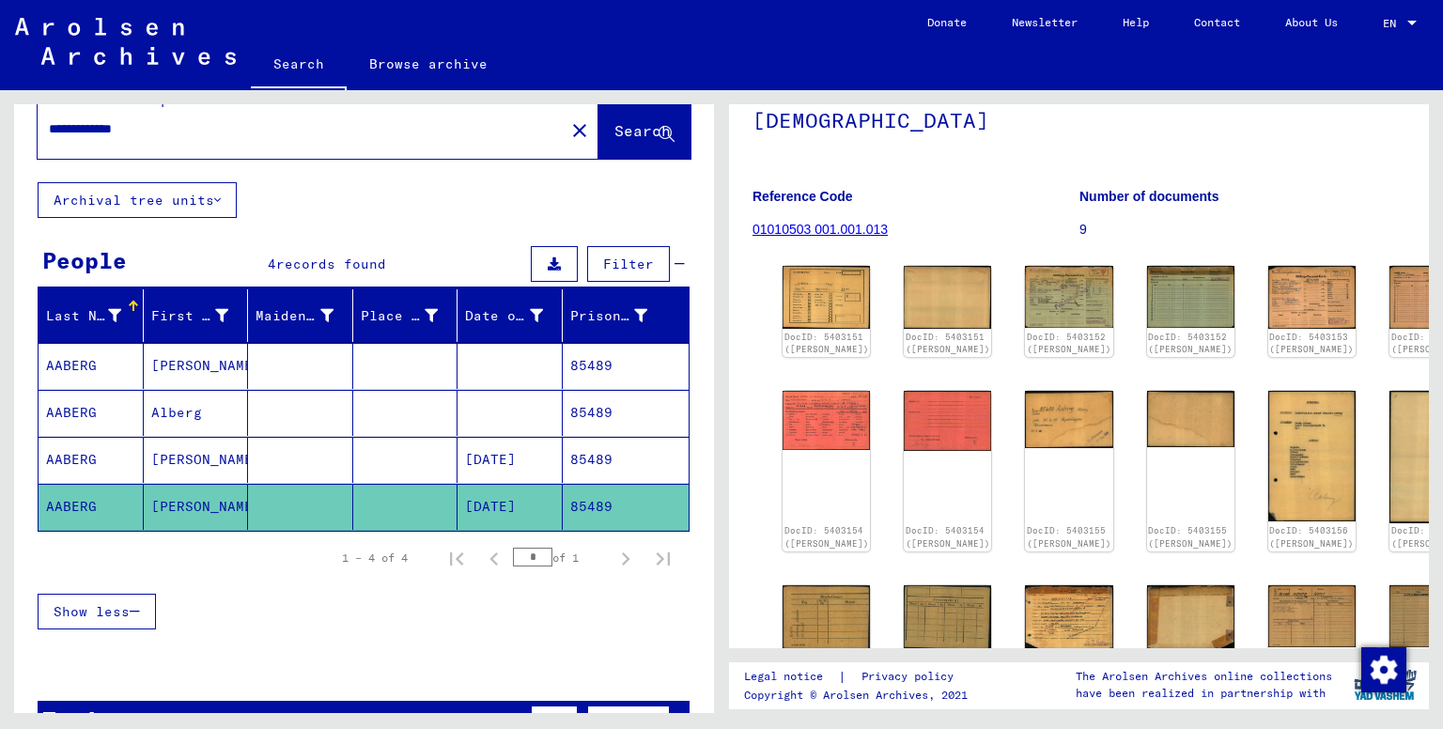
click at [292, 363] on mat-cell at bounding box center [300, 366] width 105 height 46
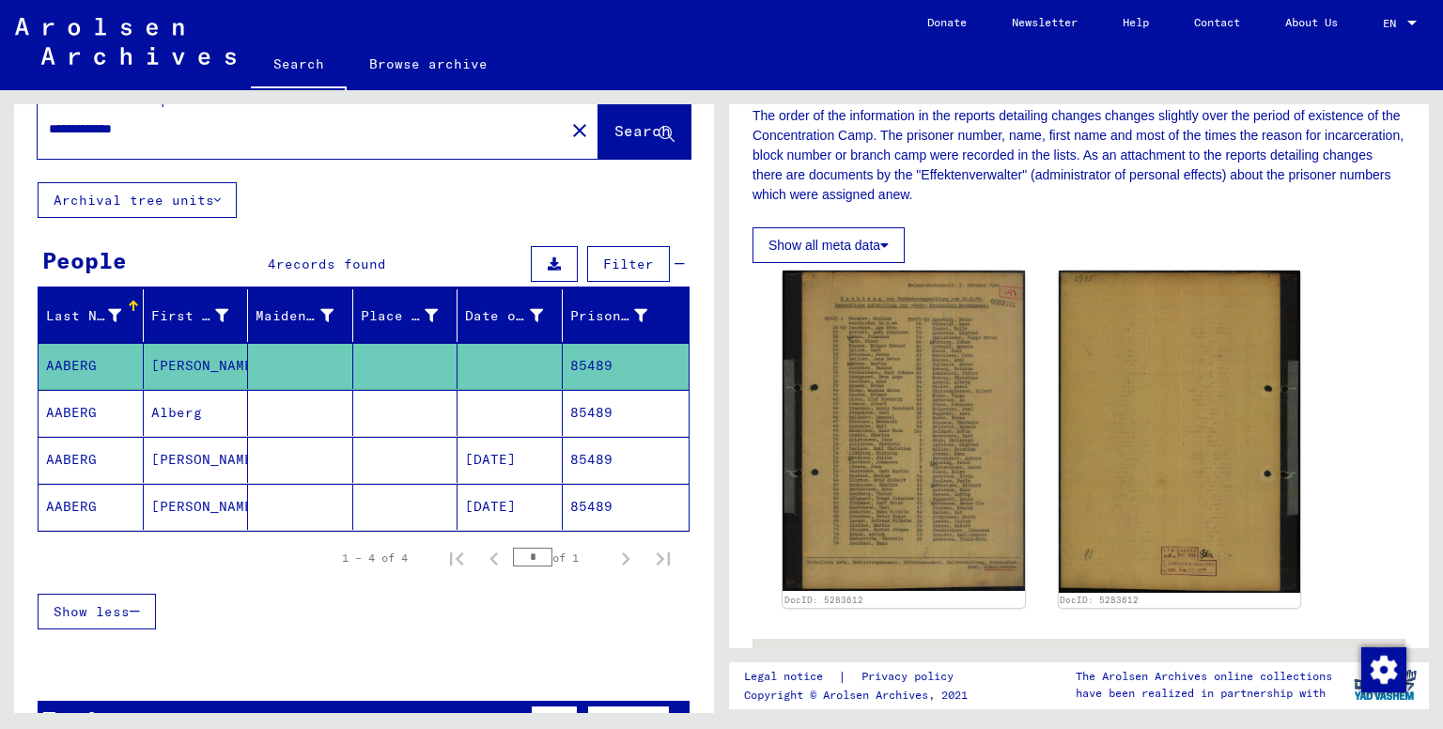
scroll to position [326, 0]
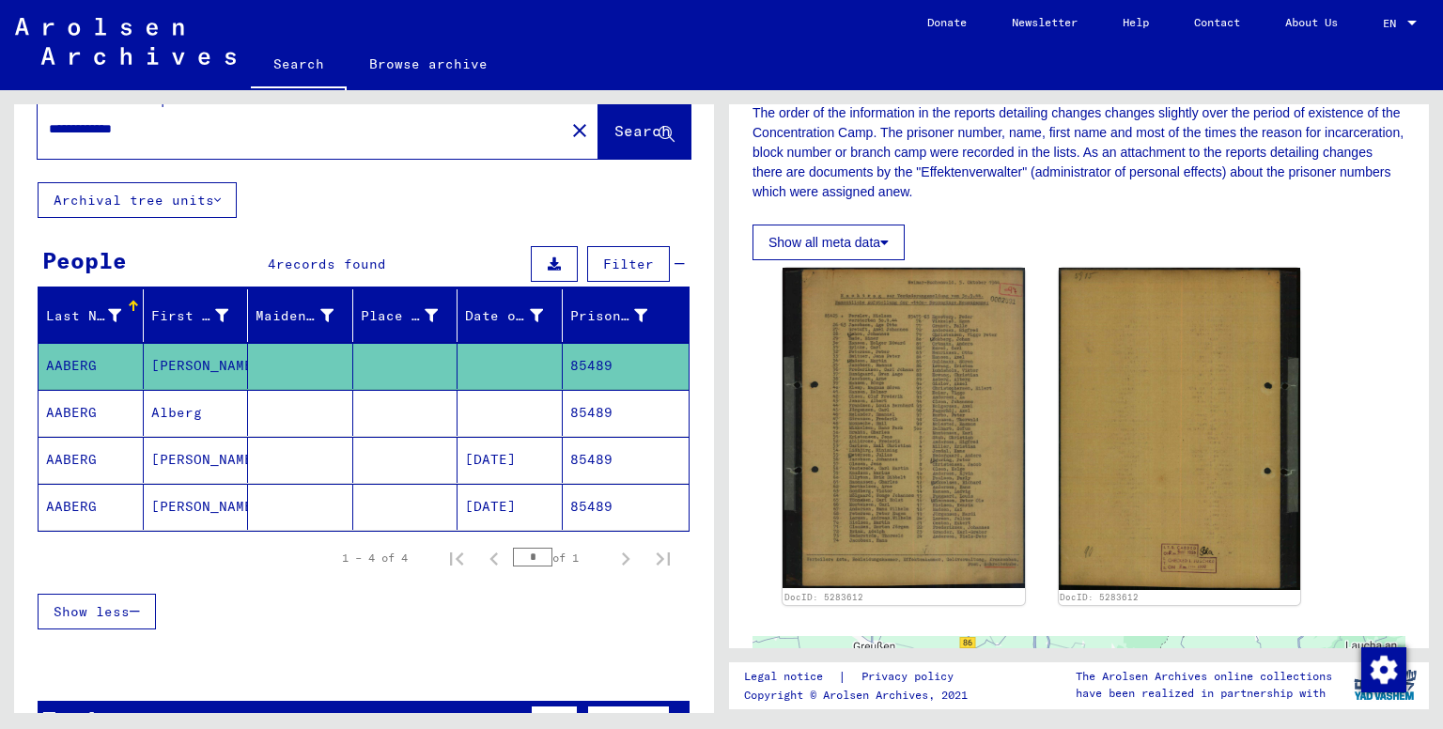
click at [331, 403] on mat-cell at bounding box center [300, 413] width 105 height 46
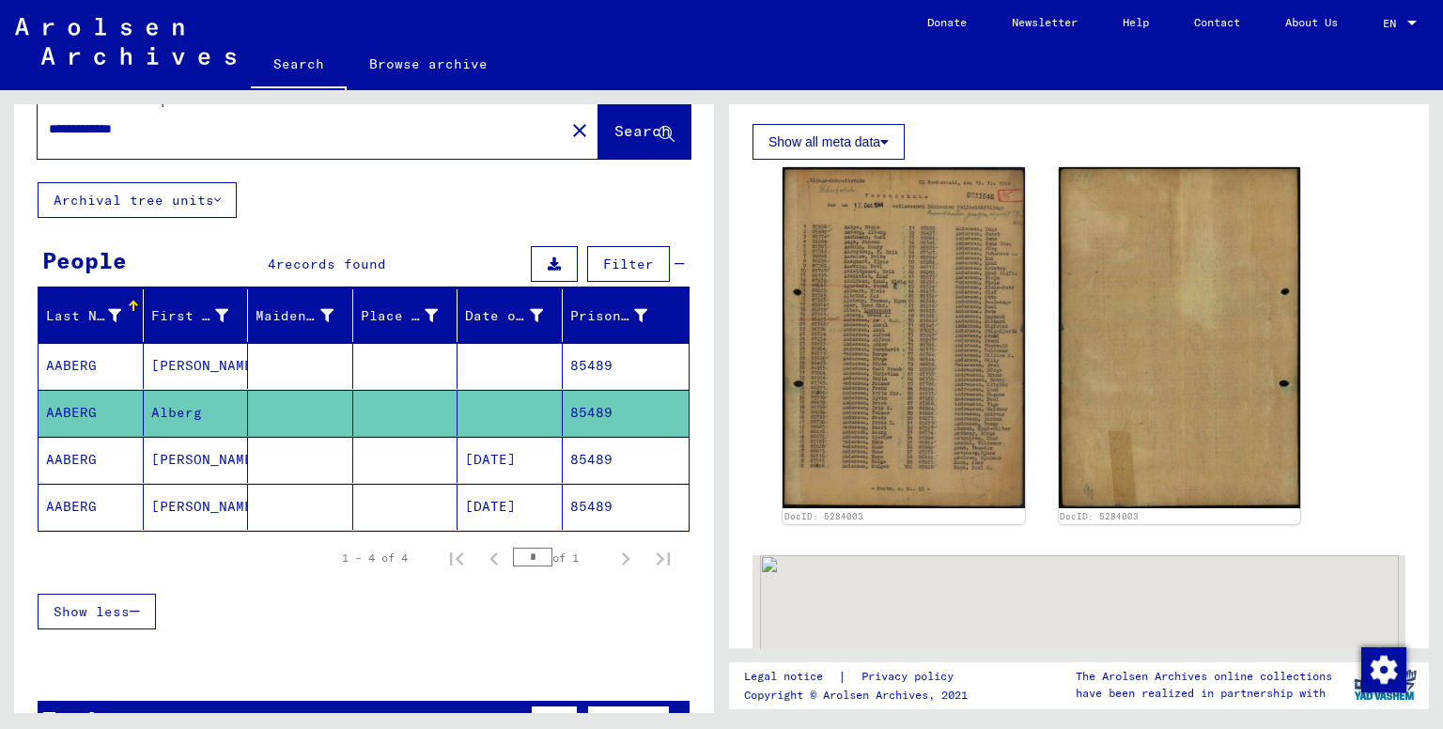
scroll to position [428, 0]
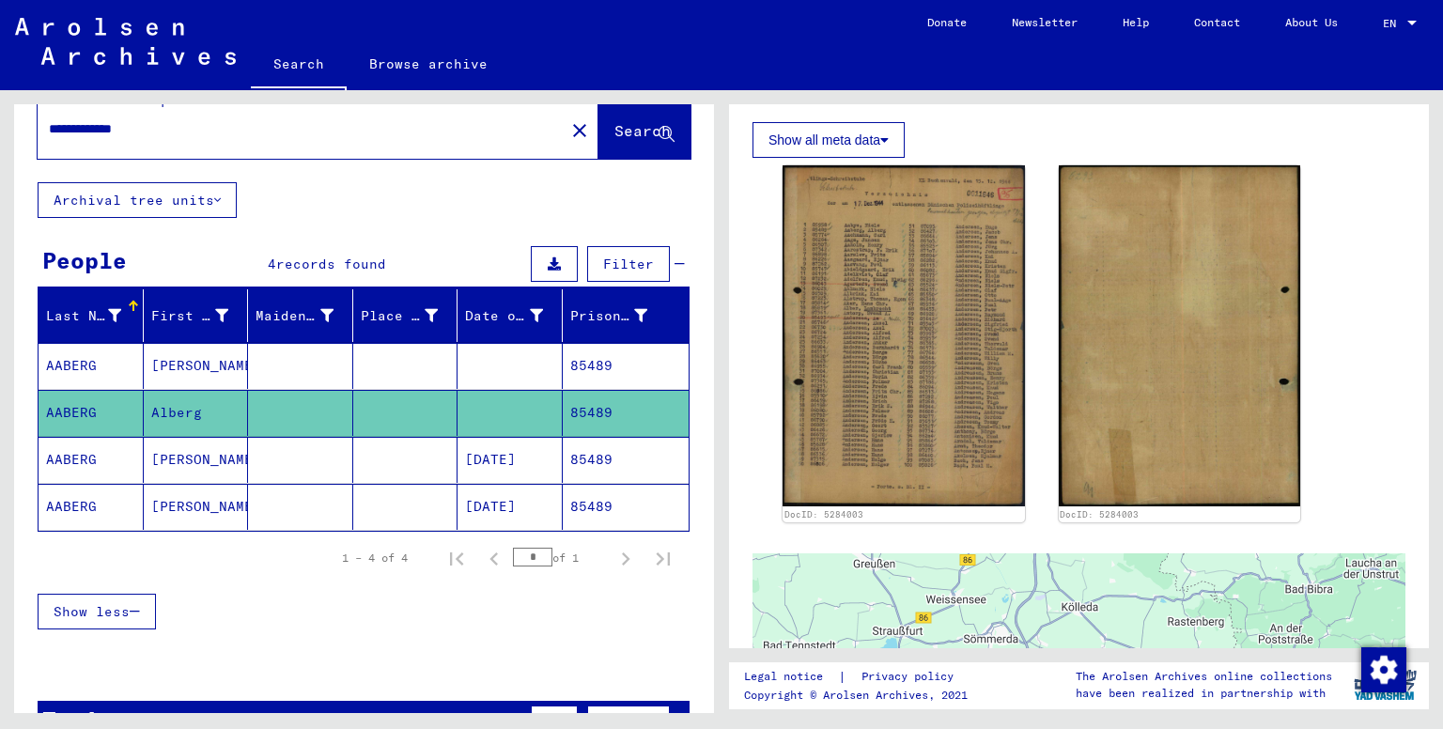
click at [229, 515] on mat-cell "[PERSON_NAME]" at bounding box center [196, 507] width 105 height 46
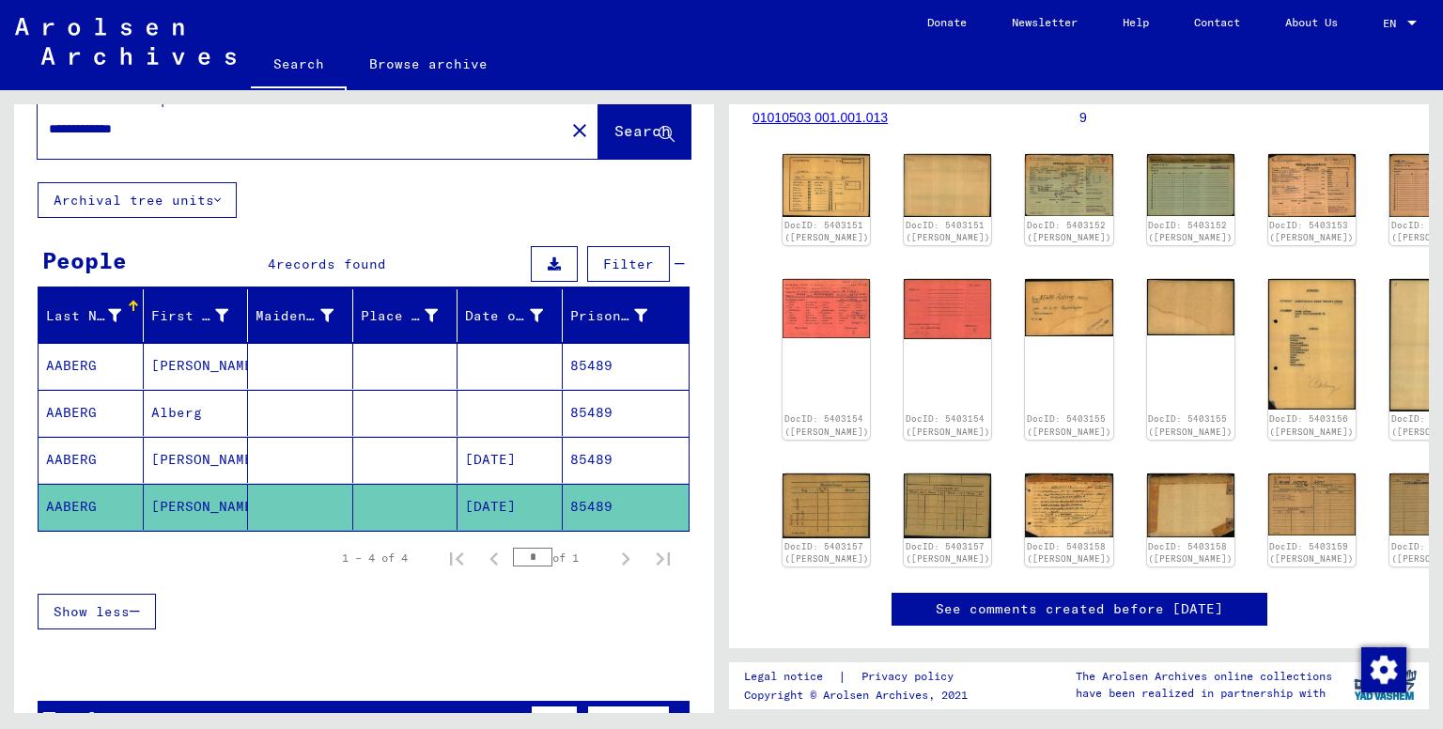
scroll to position [259, 0]
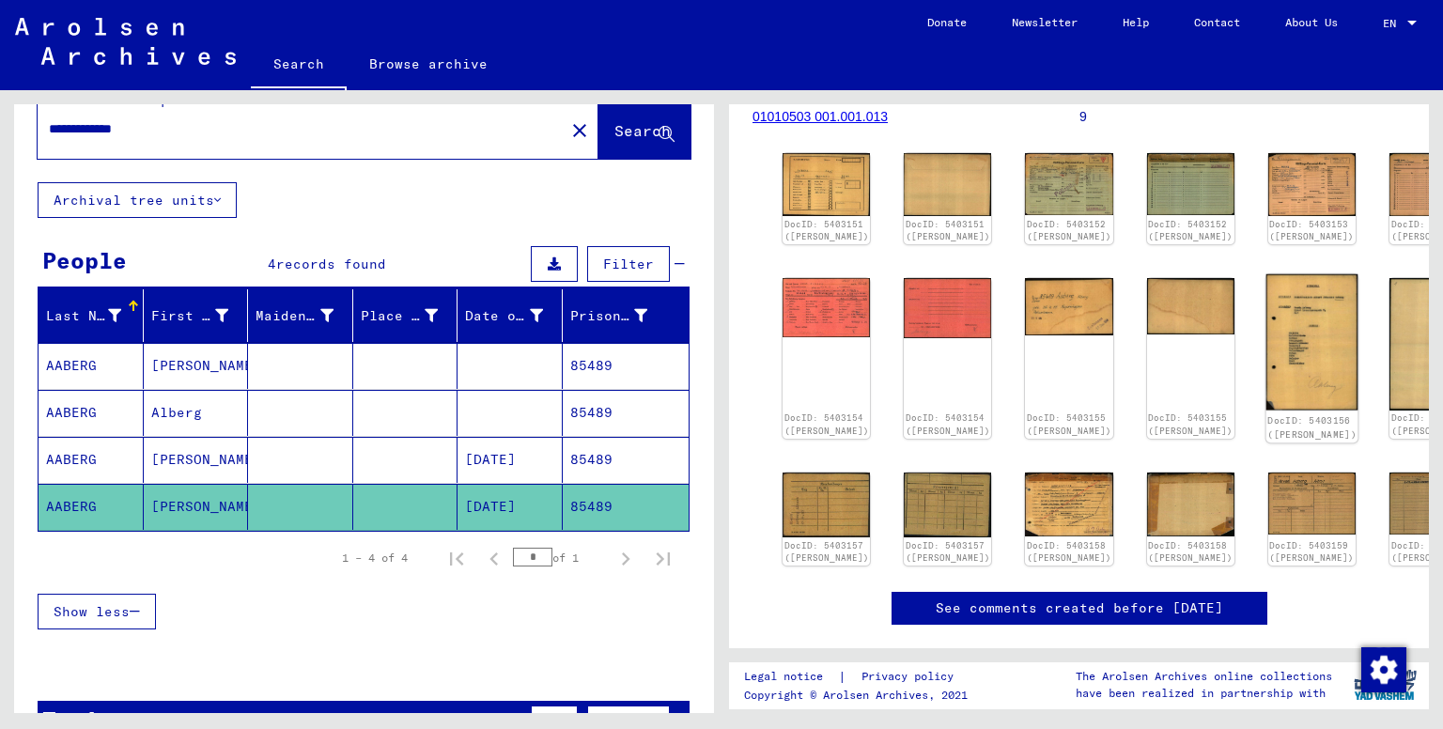
click at [1266, 393] on img at bounding box center [1312, 342] width 92 height 136
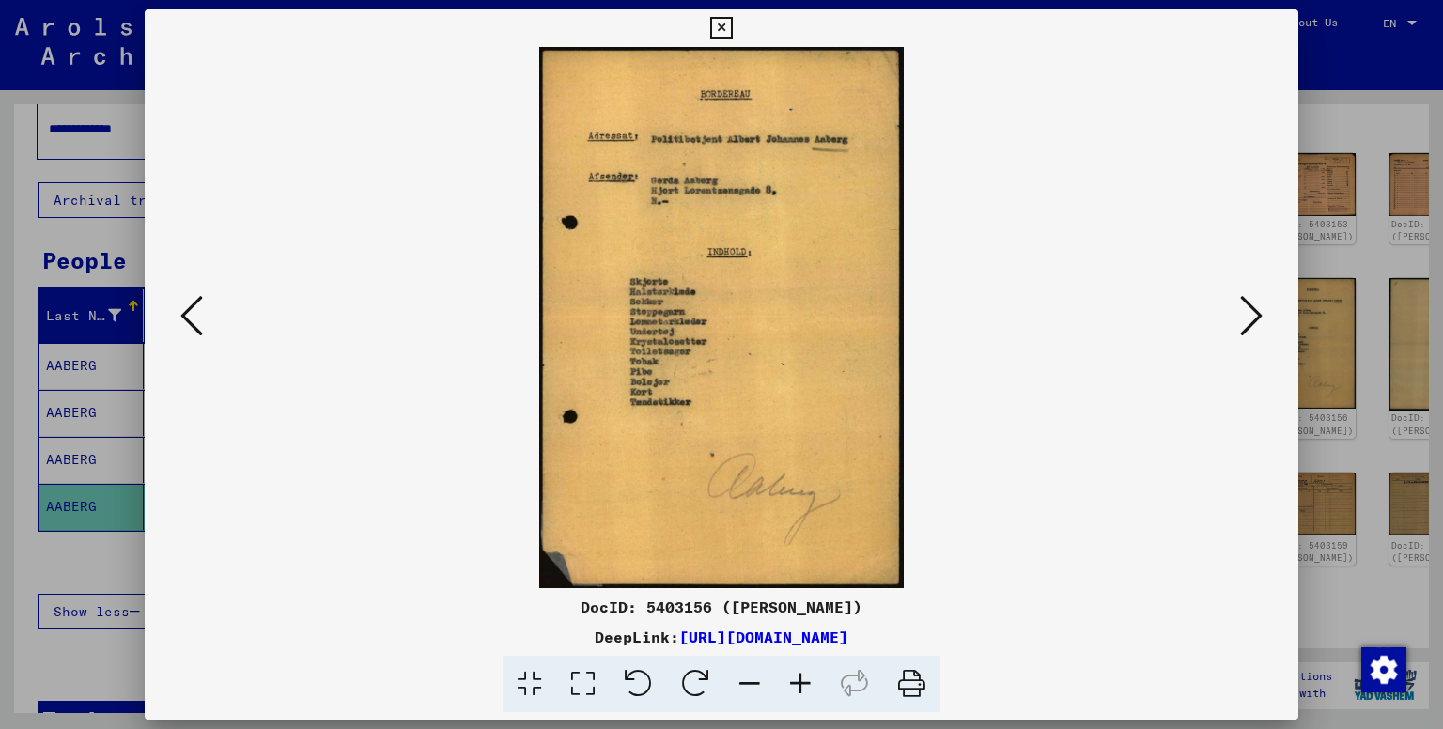
click at [1247, 319] on icon at bounding box center [1251, 315] width 23 height 45
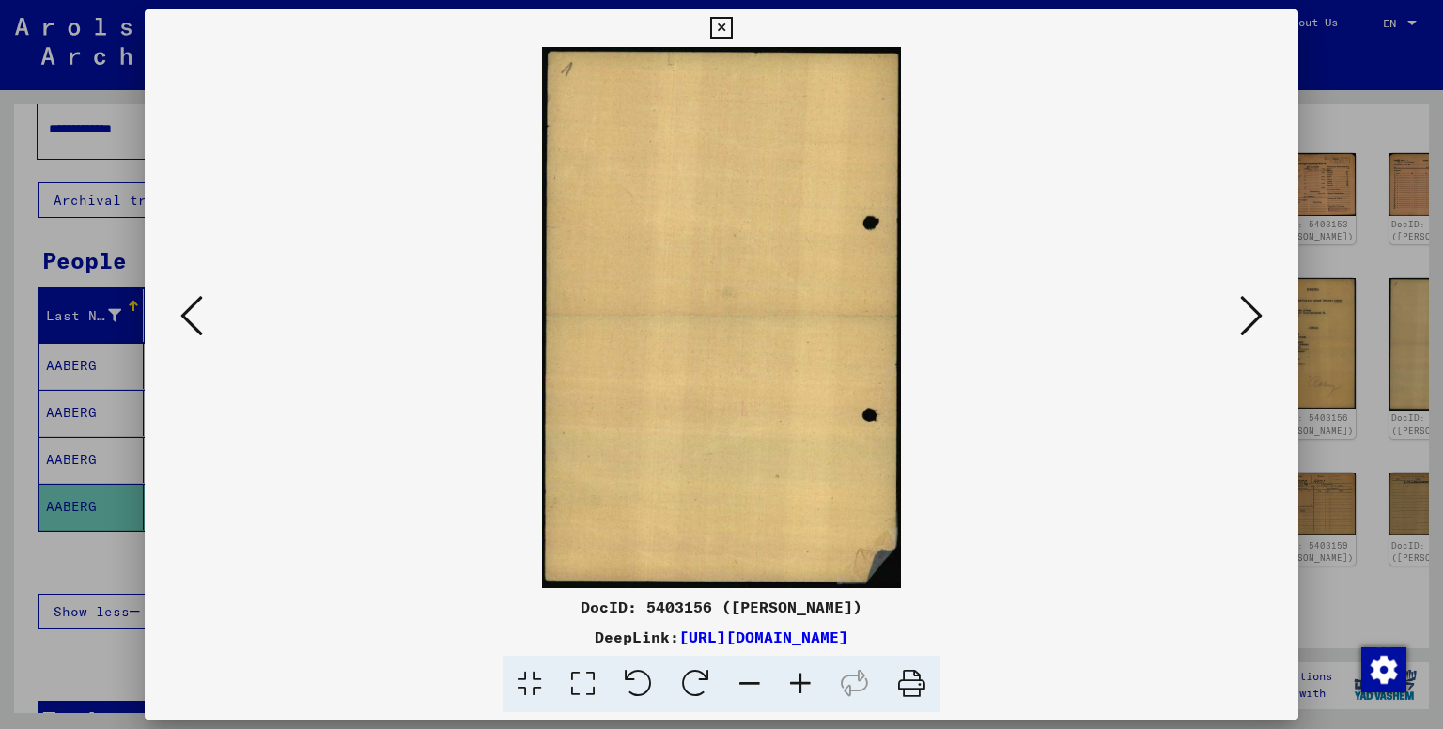
click at [1247, 319] on icon at bounding box center [1251, 315] width 23 height 45
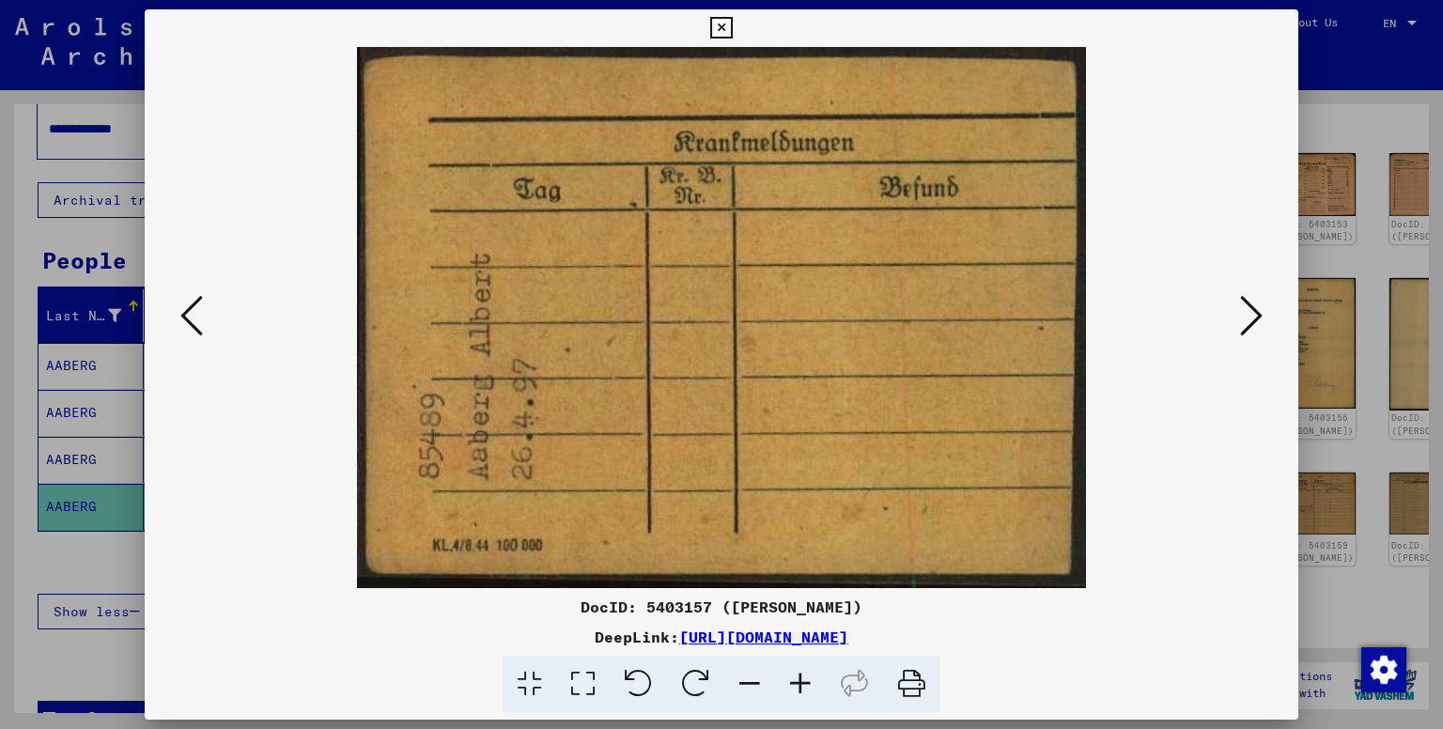
click at [1247, 319] on icon at bounding box center [1251, 315] width 23 height 45
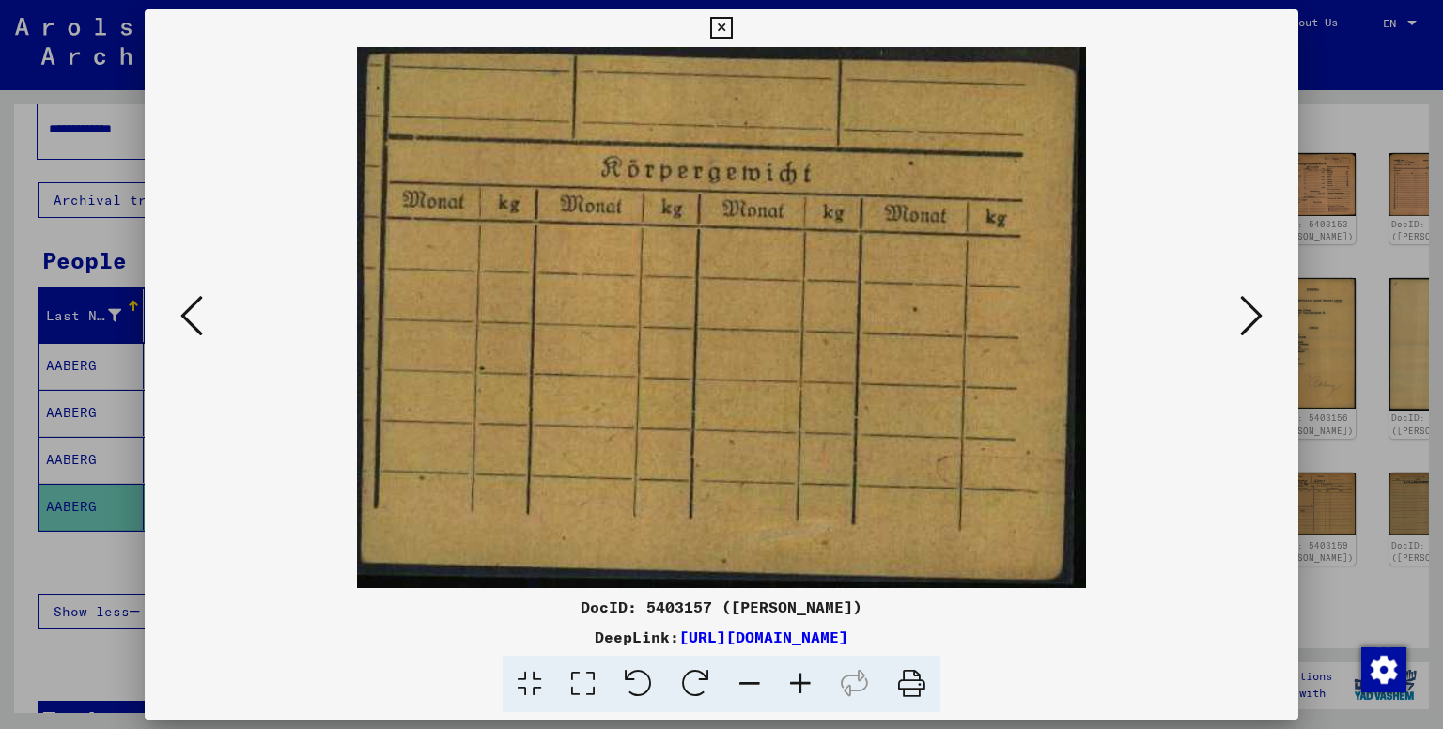
click at [1247, 319] on icon at bounding box center [1251, 315] width 23 height 45
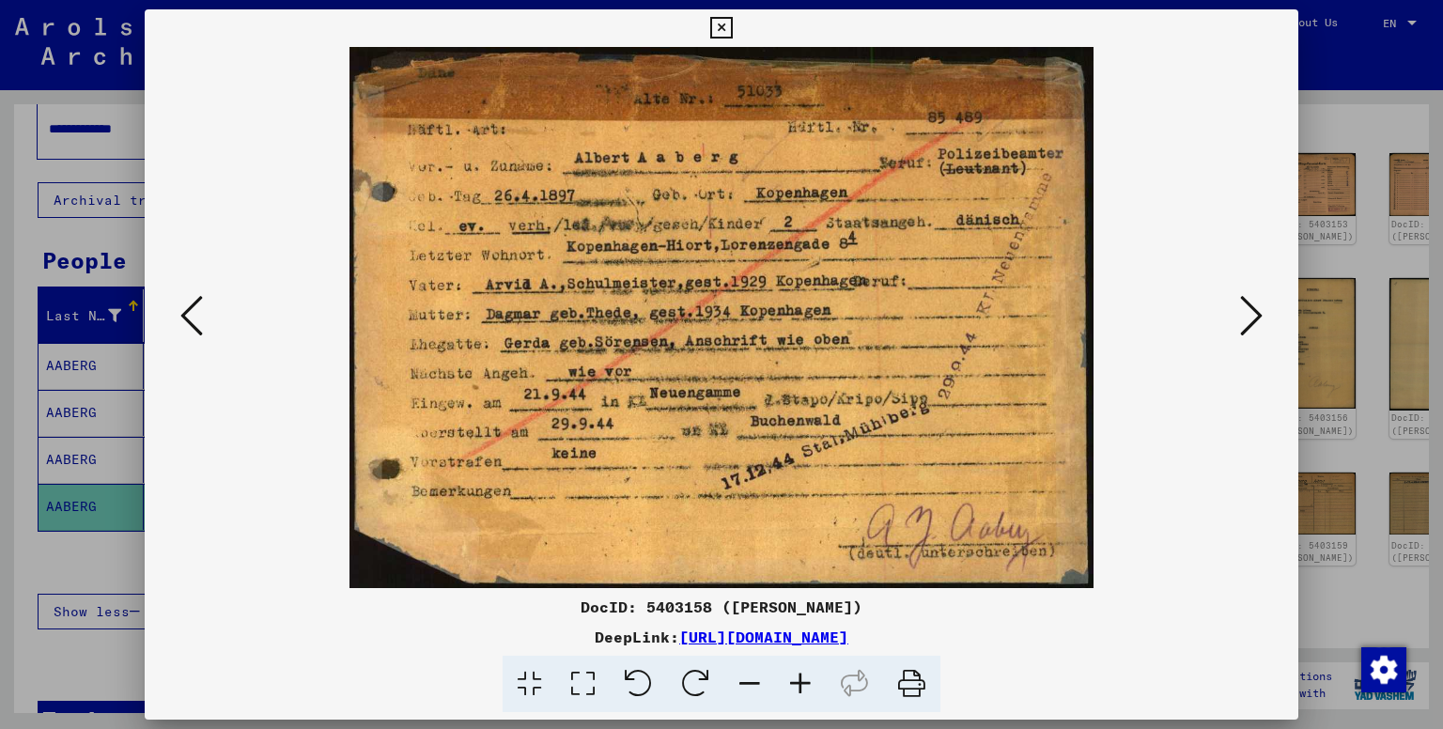
click at [1247, 319] on icon at bounding box center [1251, 315] width 23 height 45
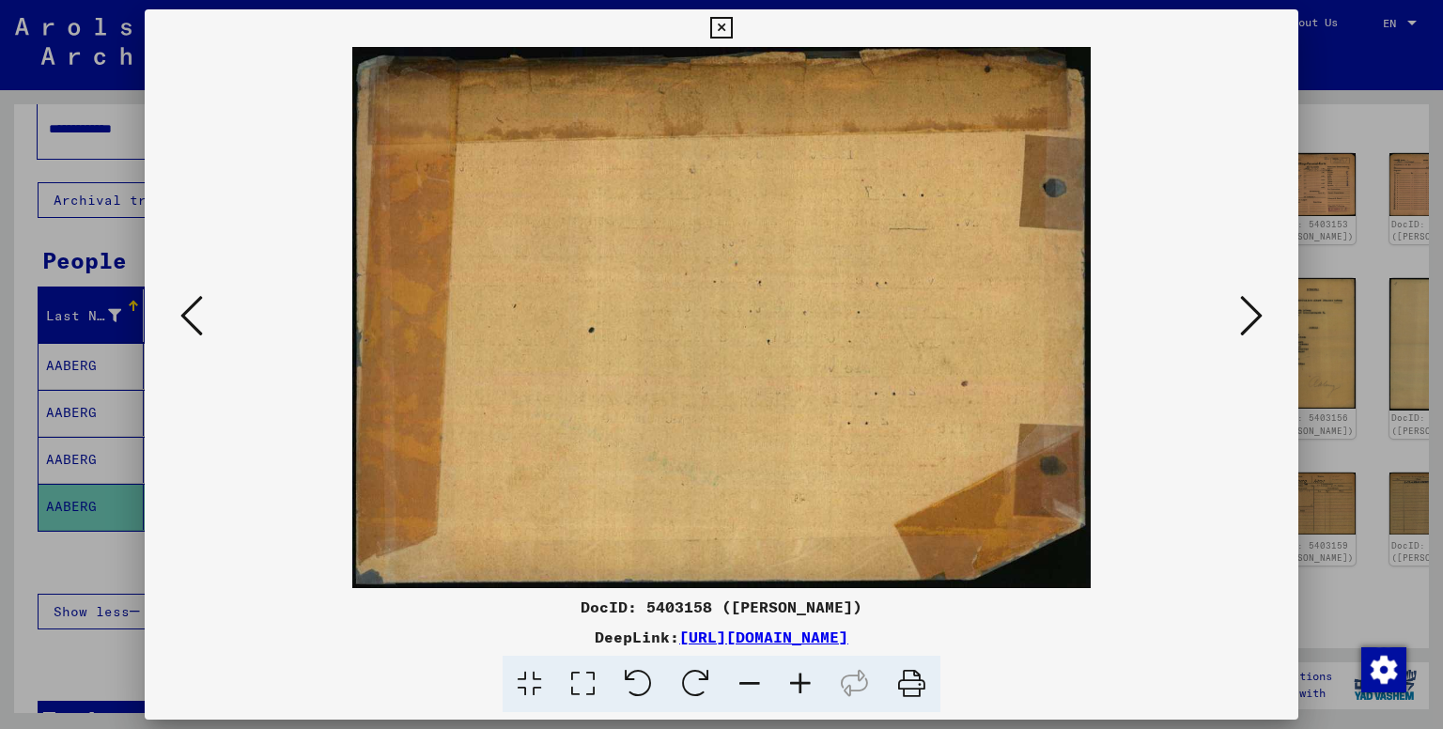
click at [1247, 319] on icon at bounding box center [1251, 315] width 23 height 45
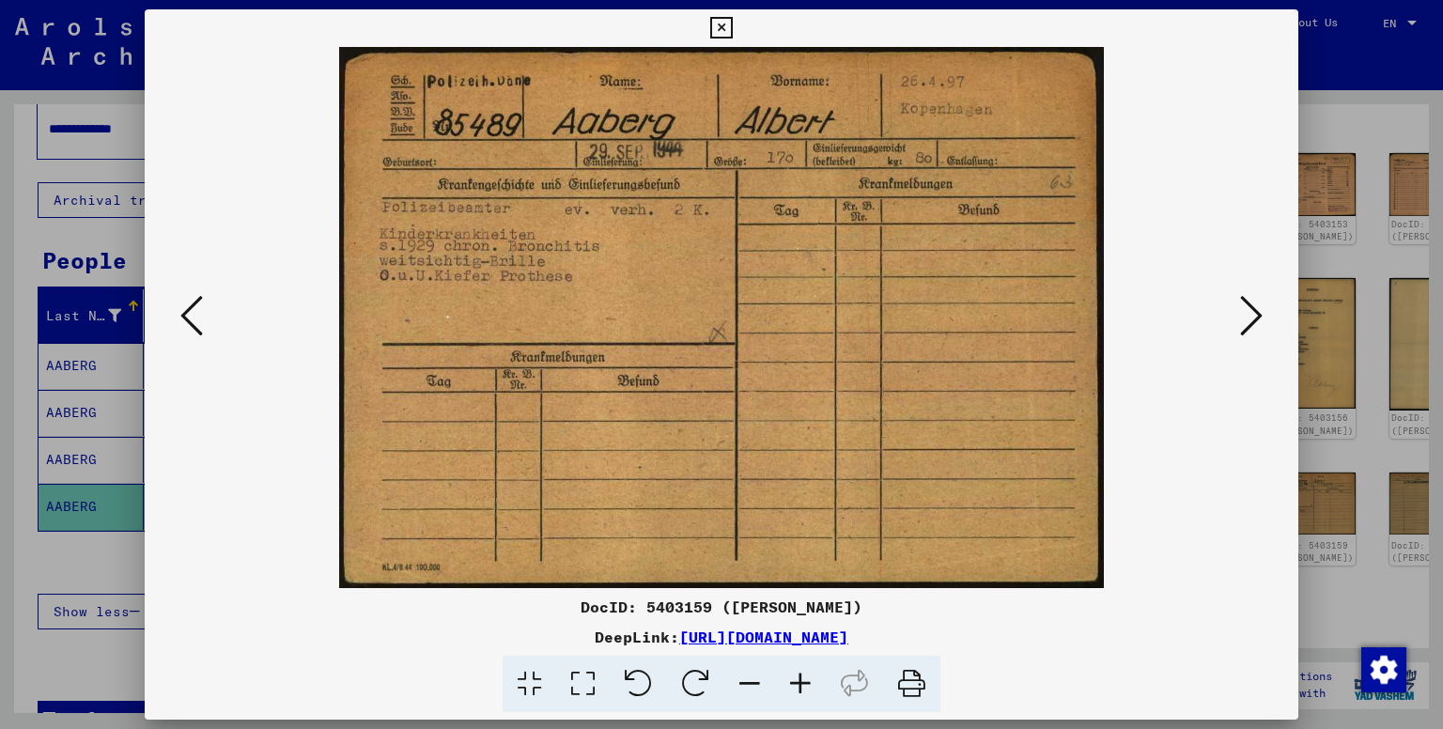
click at [1247, 319] on icon at bounding box center [1251, 315] width 23 height 45
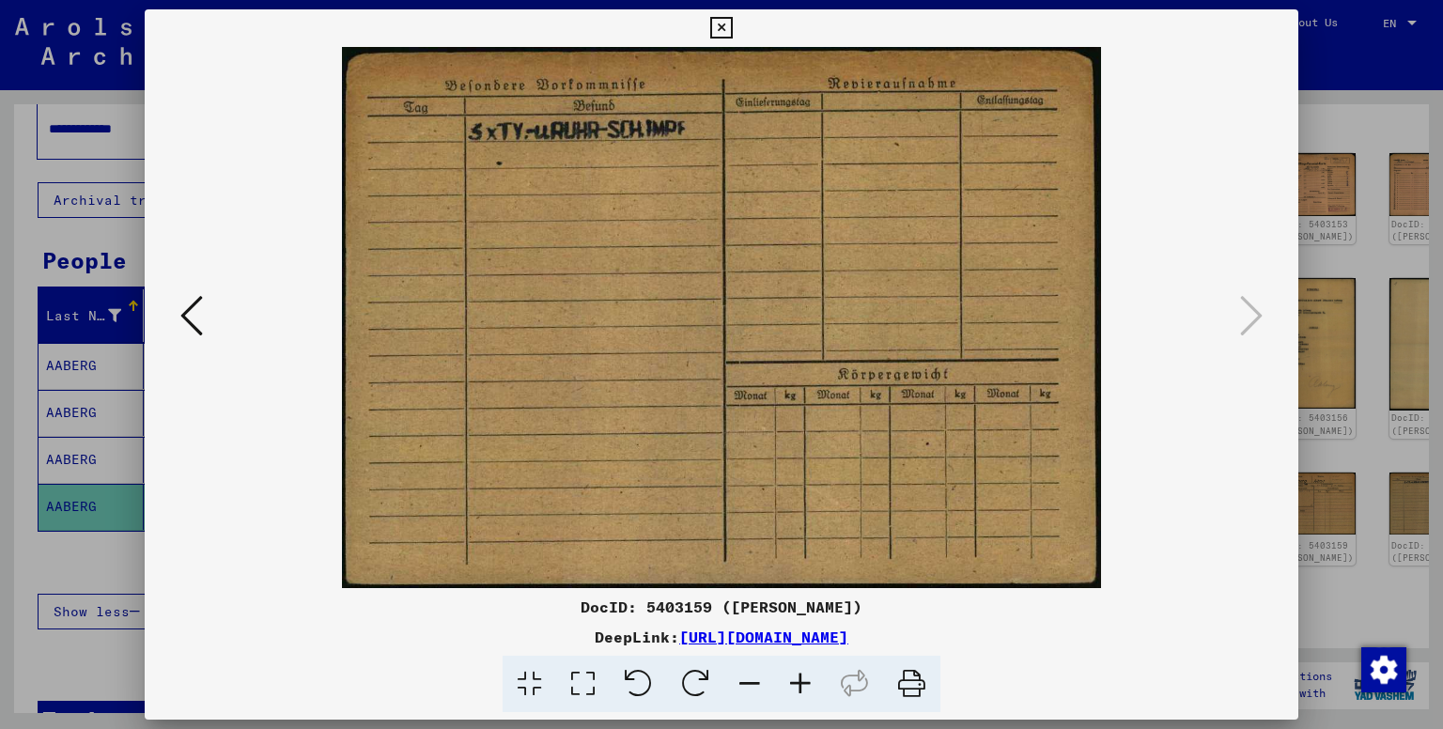
click at [1376, 117] on div at bounding box center [721, 364] width 1443 height 729
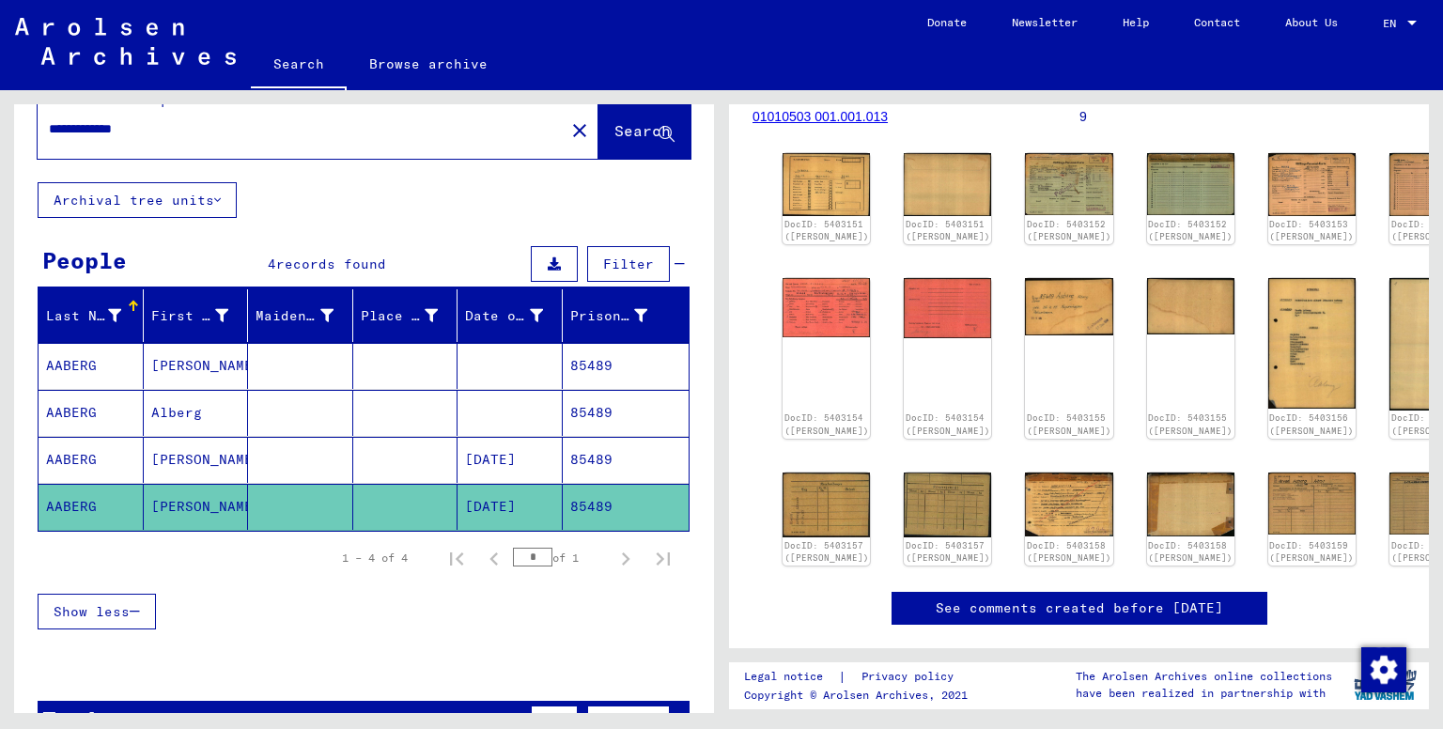
click at [188, 125] on input "**********" at bounding box center [301, 129] width 505 height 20
type input "******"
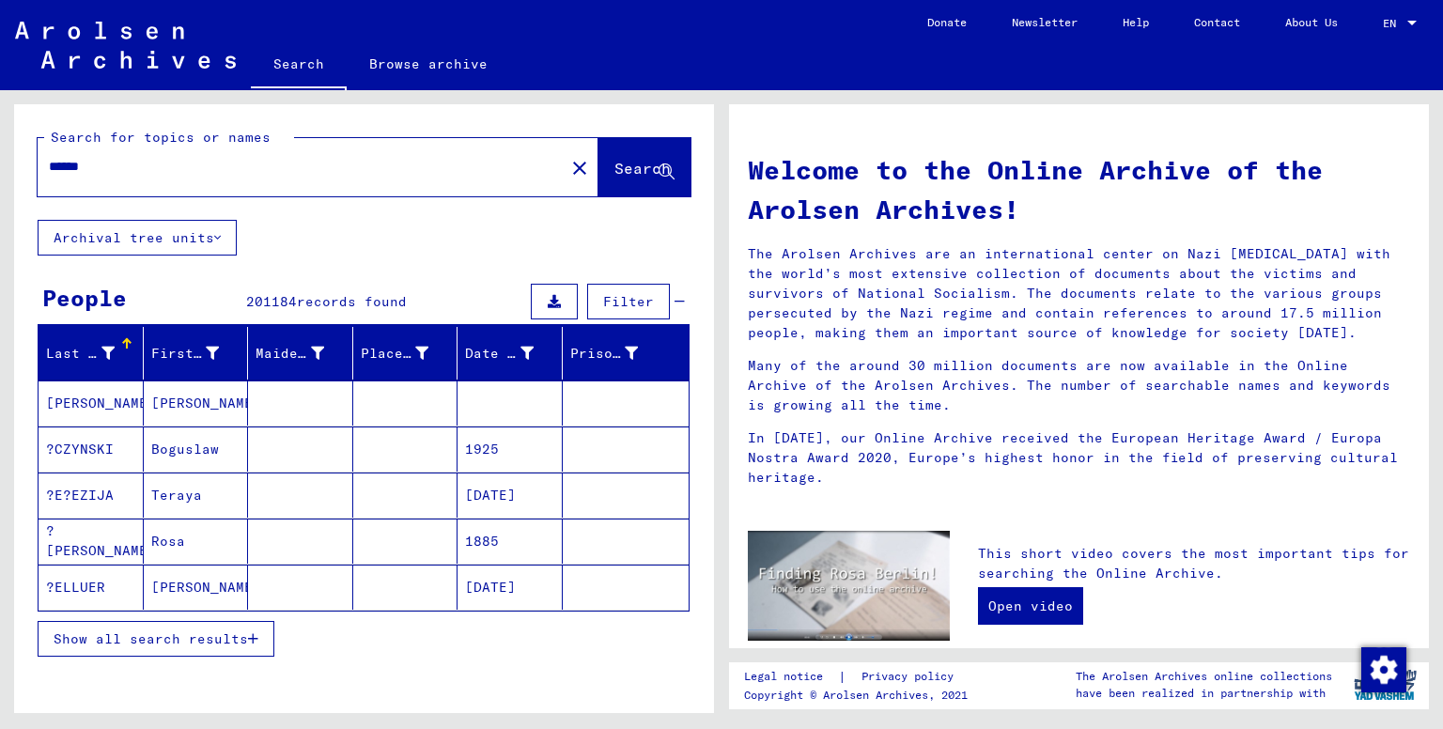
click at [617, 306] on span "Filter" at bounding box center [628, 301] width 51 height 17
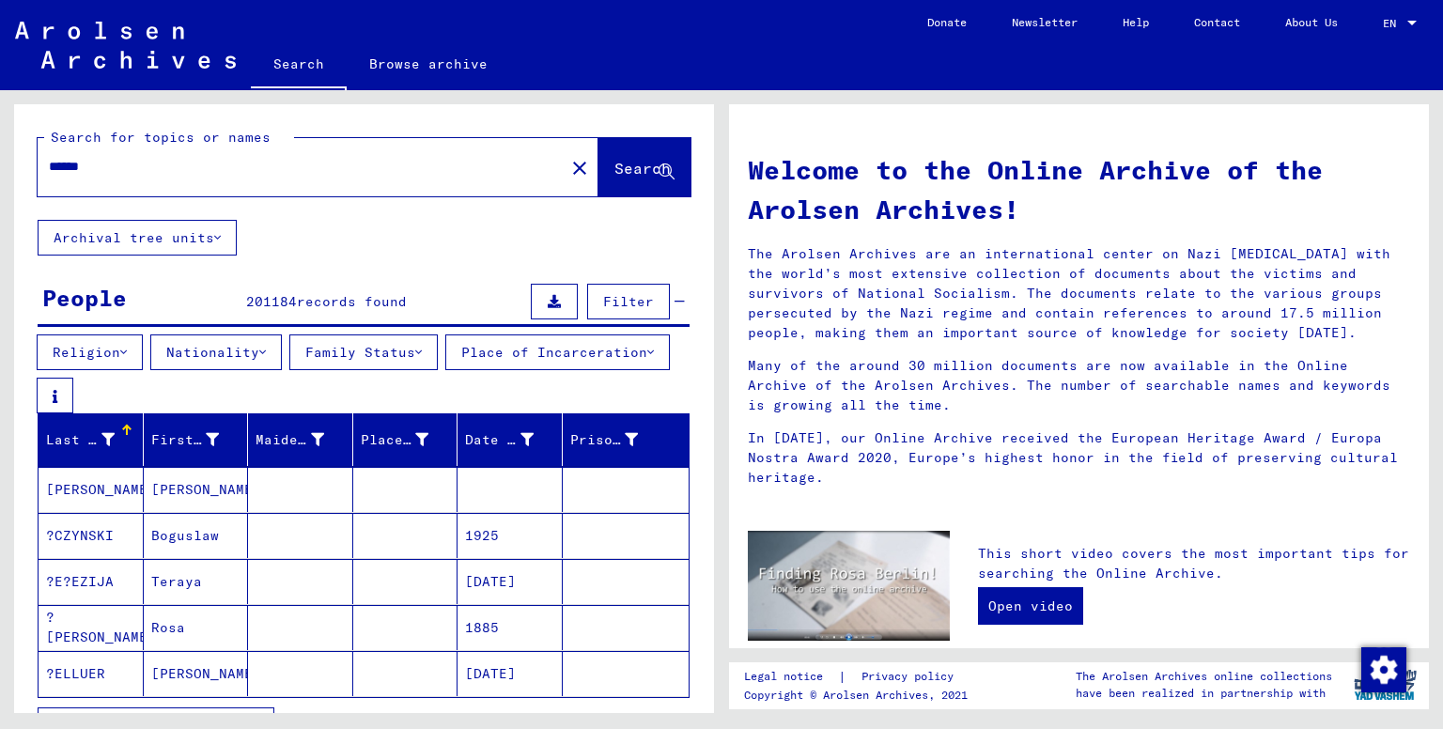
click at [445, 370] on button "Place of Incarceration" at bounding box center [557, 352] width 225 height 36
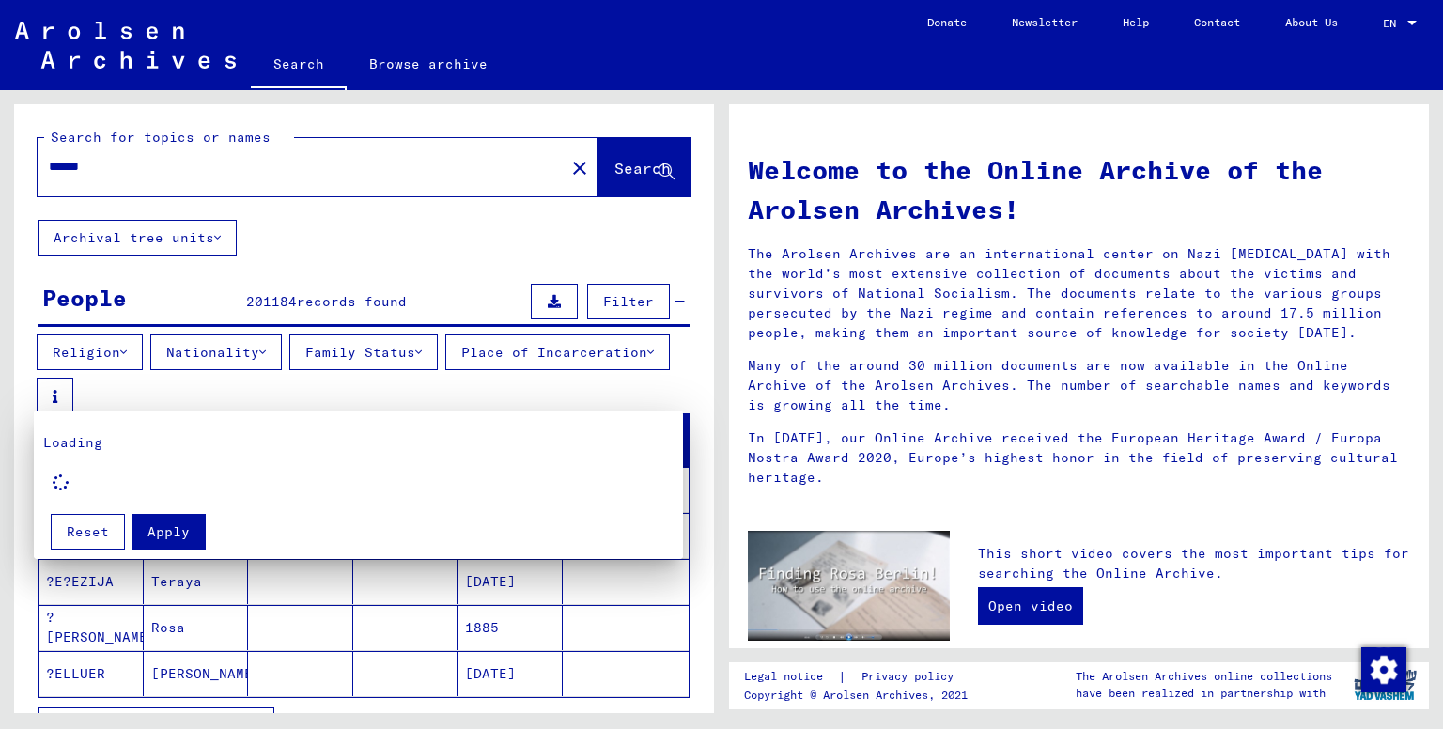
click at [365, 382] on div at bounding box center [721, 364] width 1443 height 729
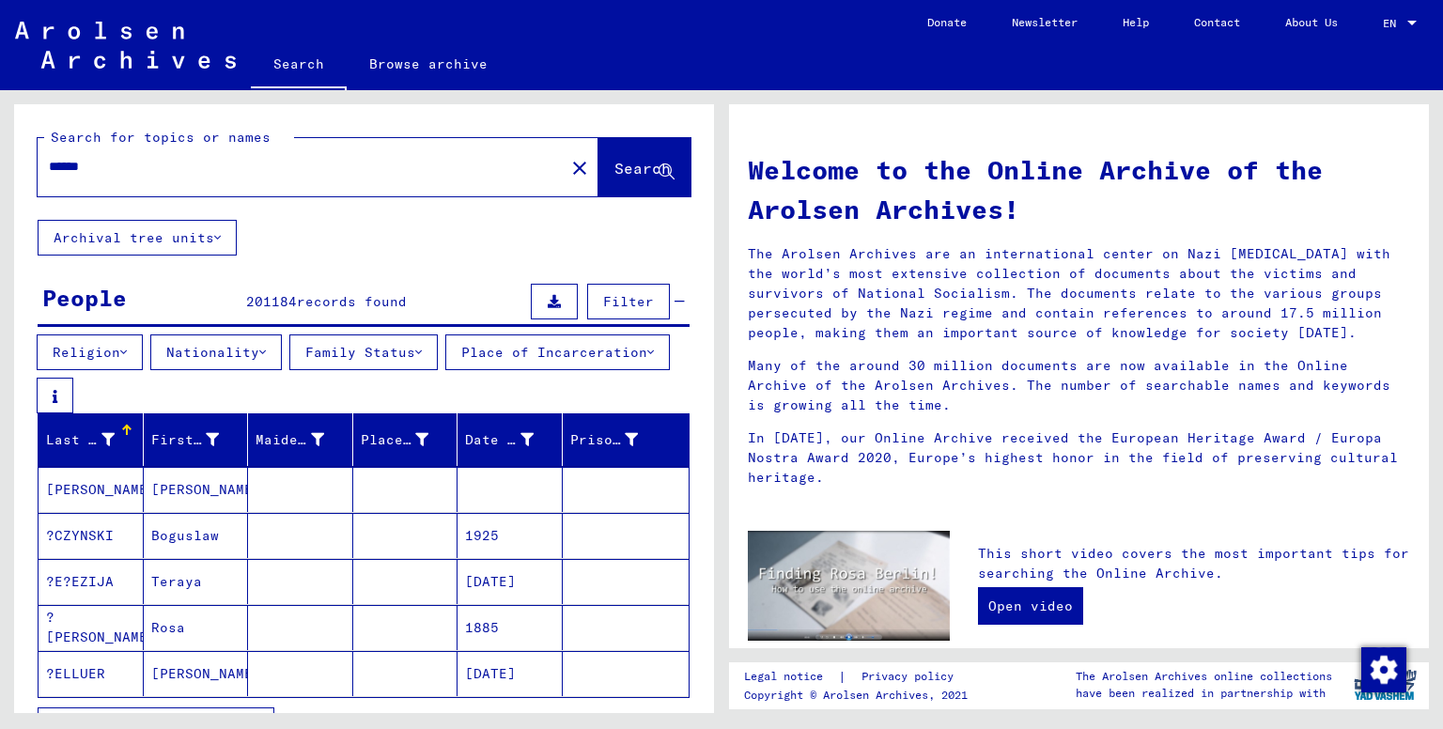
click at [445, 370] on button "Place of Incarceration" at bounding box center [557, 352] width 225 height 36
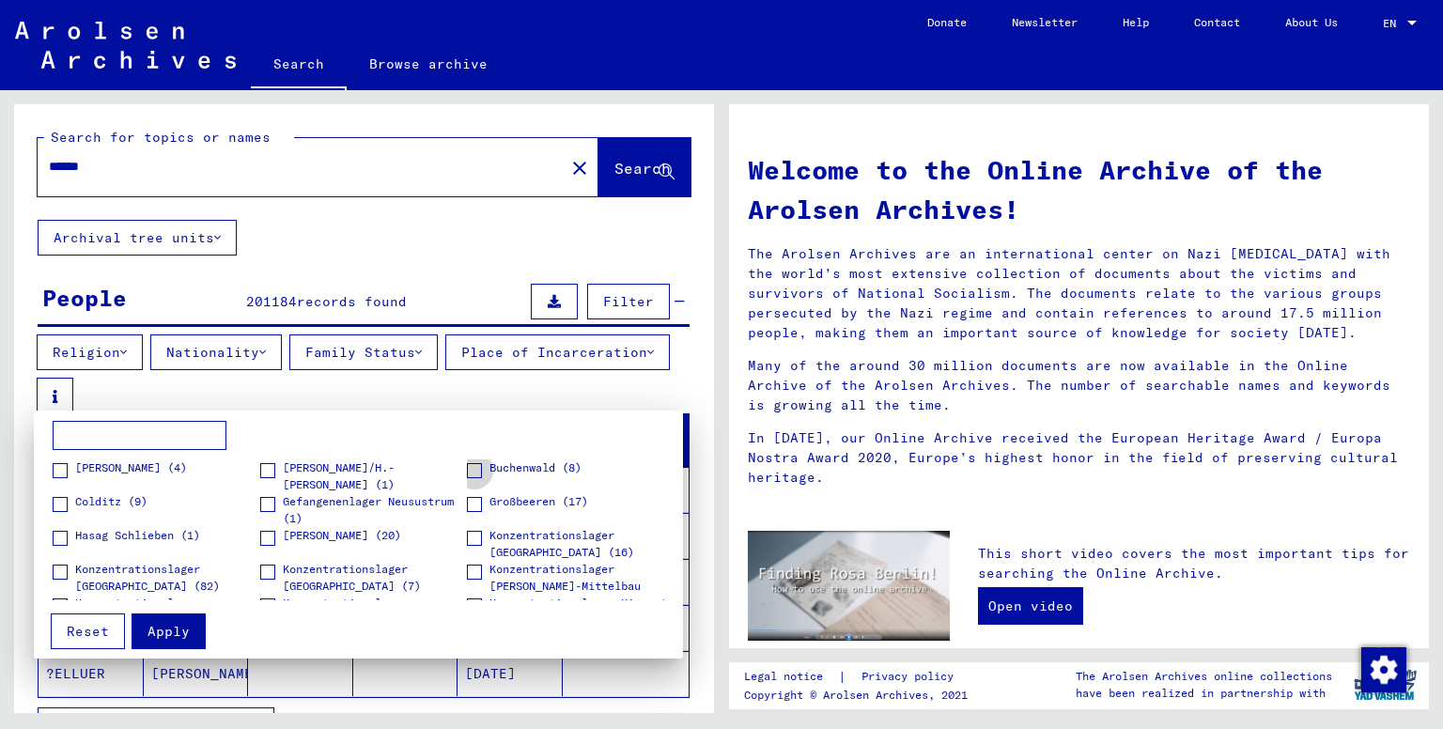
click at [470, 471] on span at bounding box center [474, 470] width 15 height 15
click at [166, 630] on span "Apply" at bounding box center [169, 631] width 42 height 17
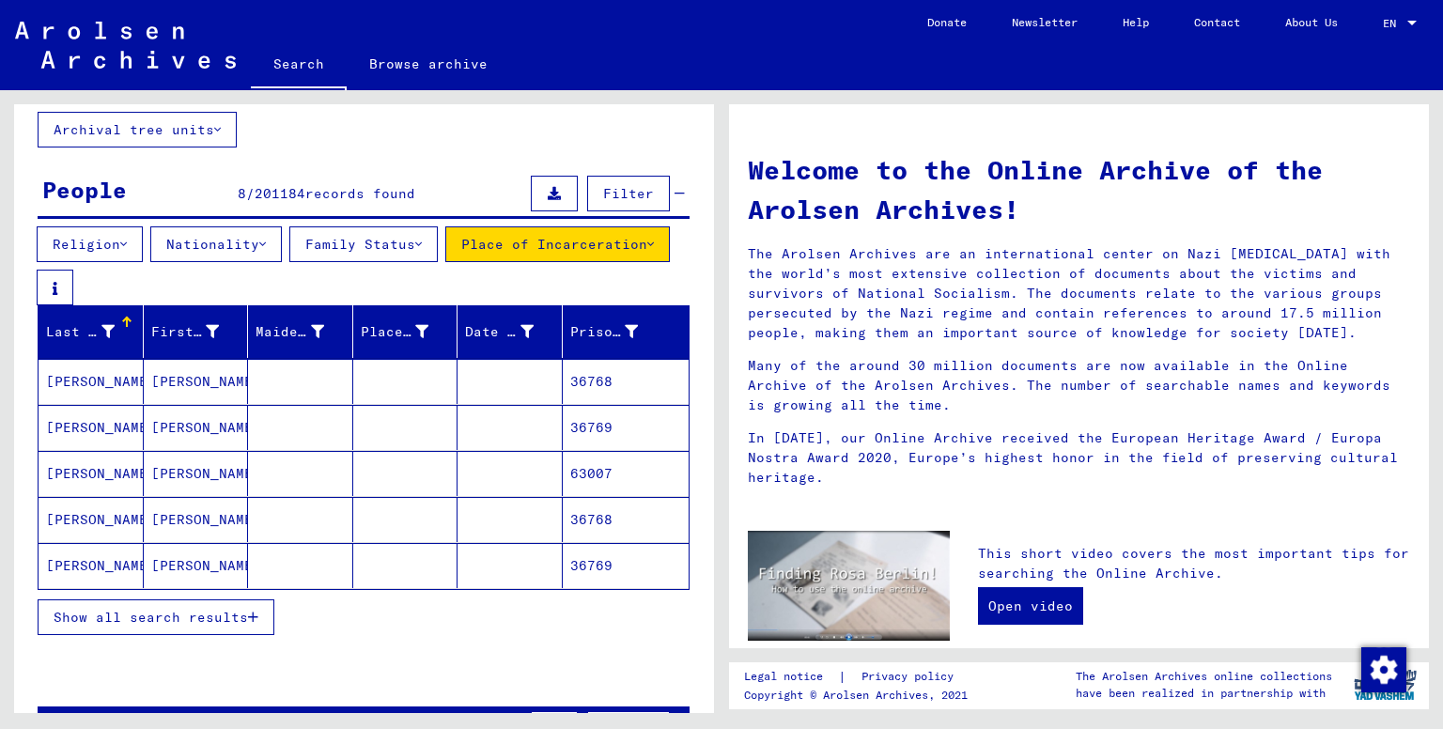
scroll to position [109, 0]
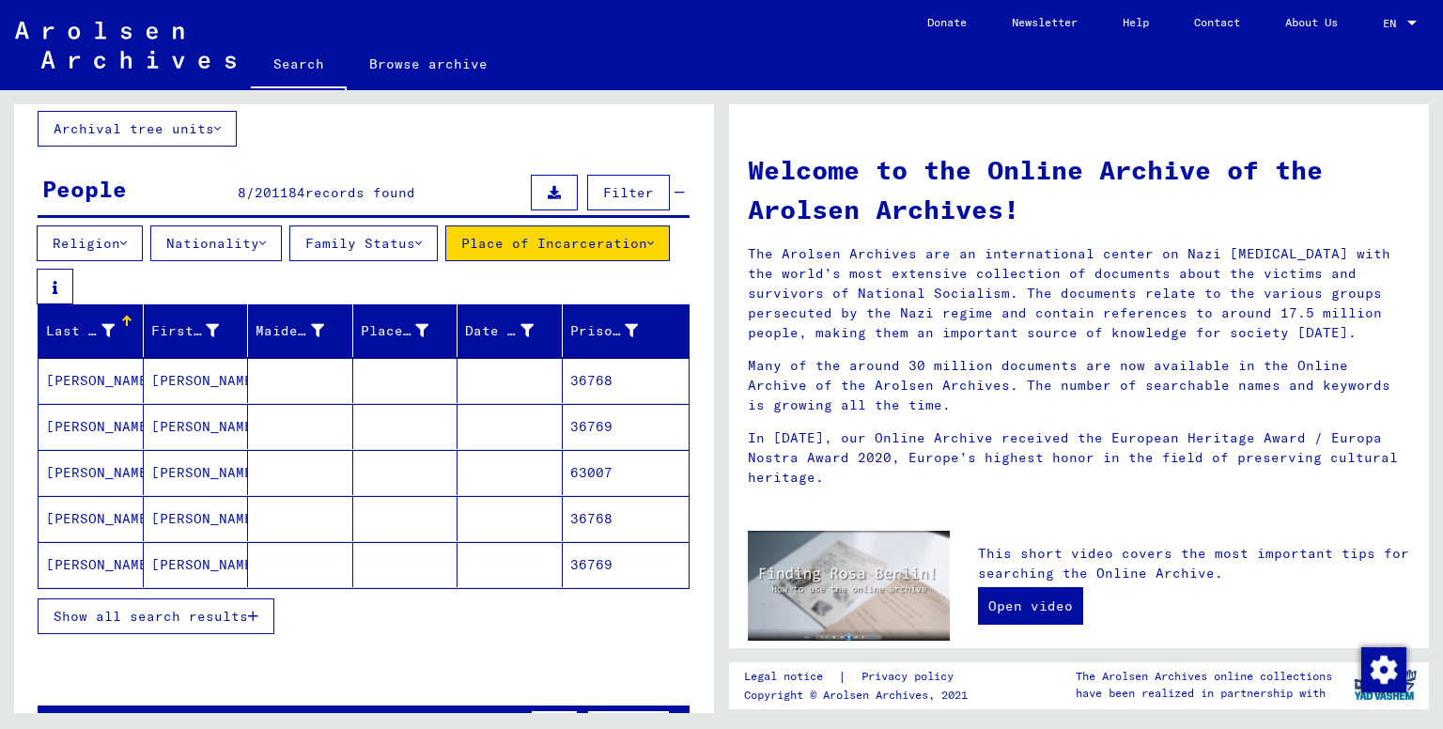
click at [327, 380] on mat-cell at bounding box center [300, 380] width 105 height 45
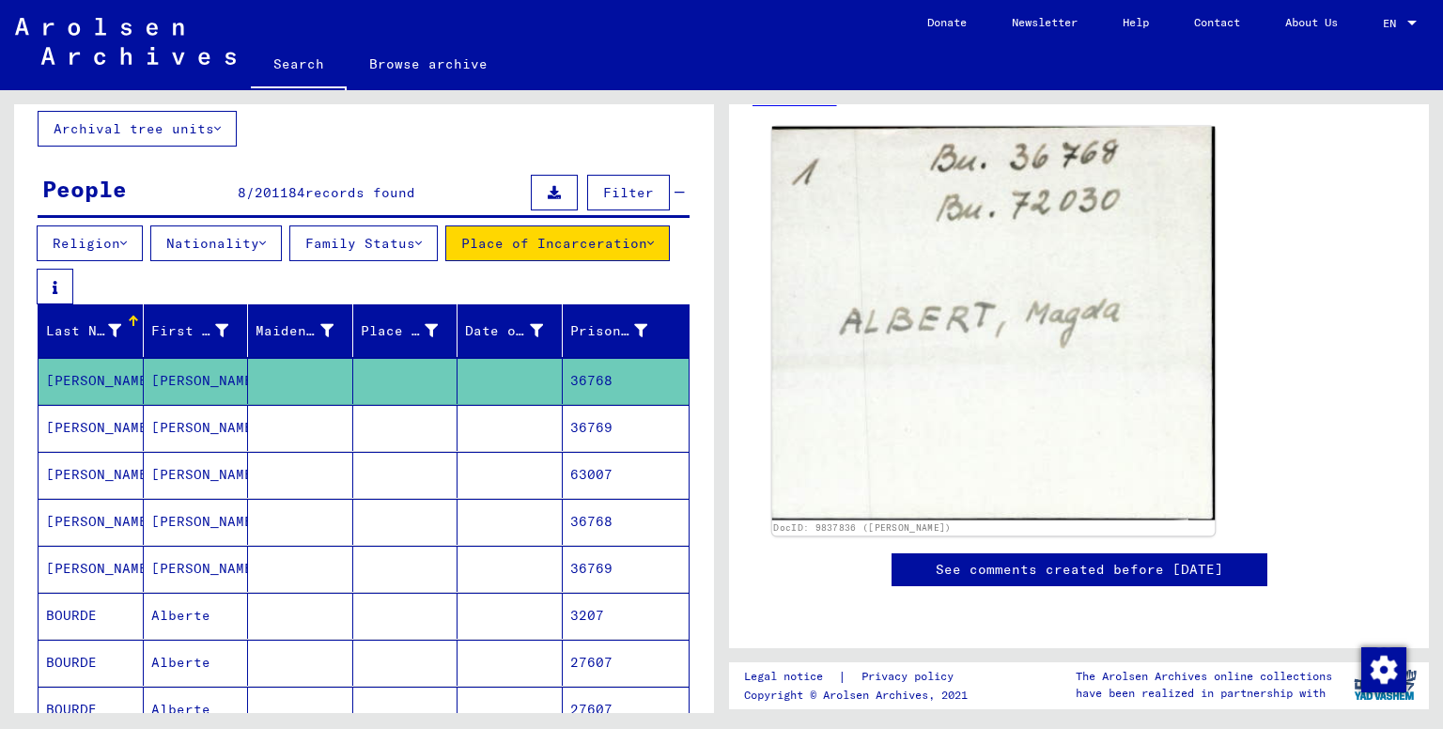
scroll to position [214, 0]
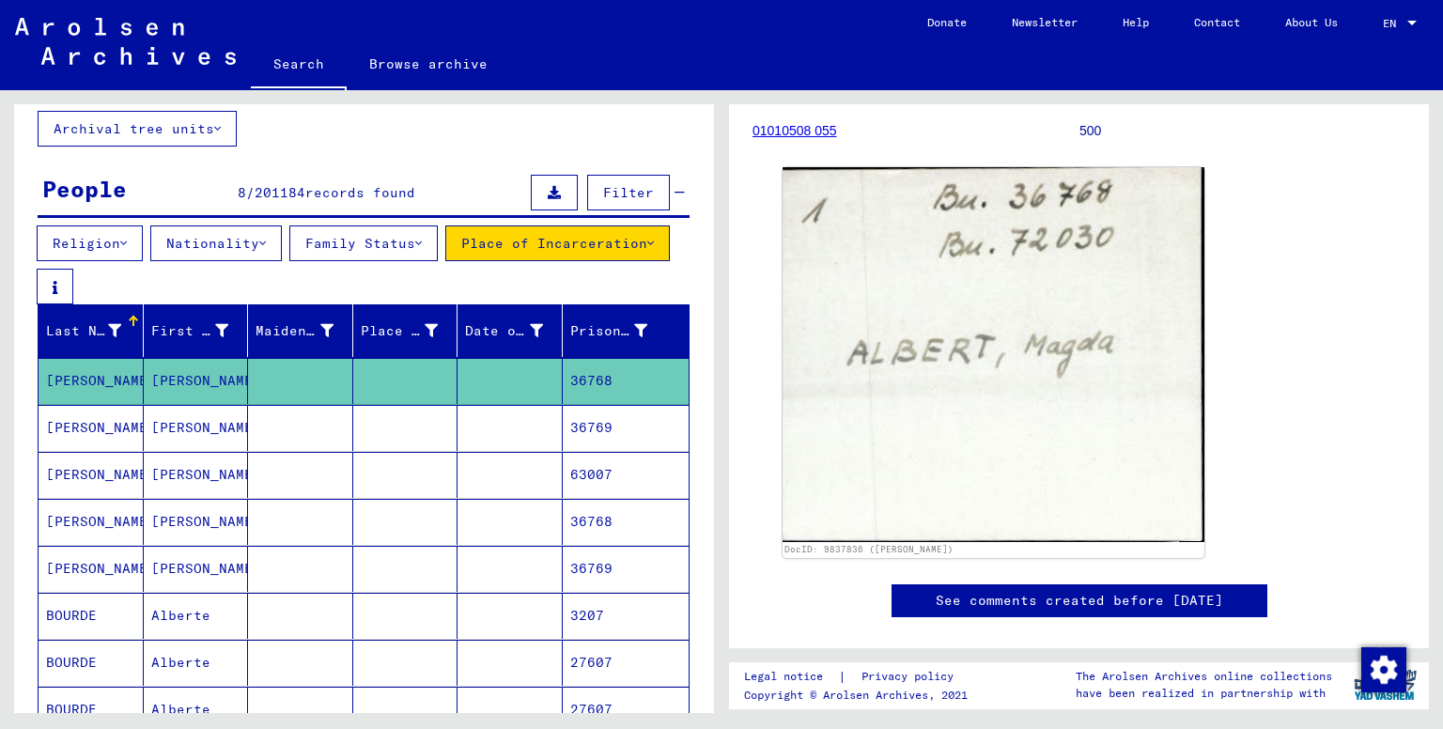
click at [531, 429] on mat-cell at bounding box center [510, 428] width 105 height 46
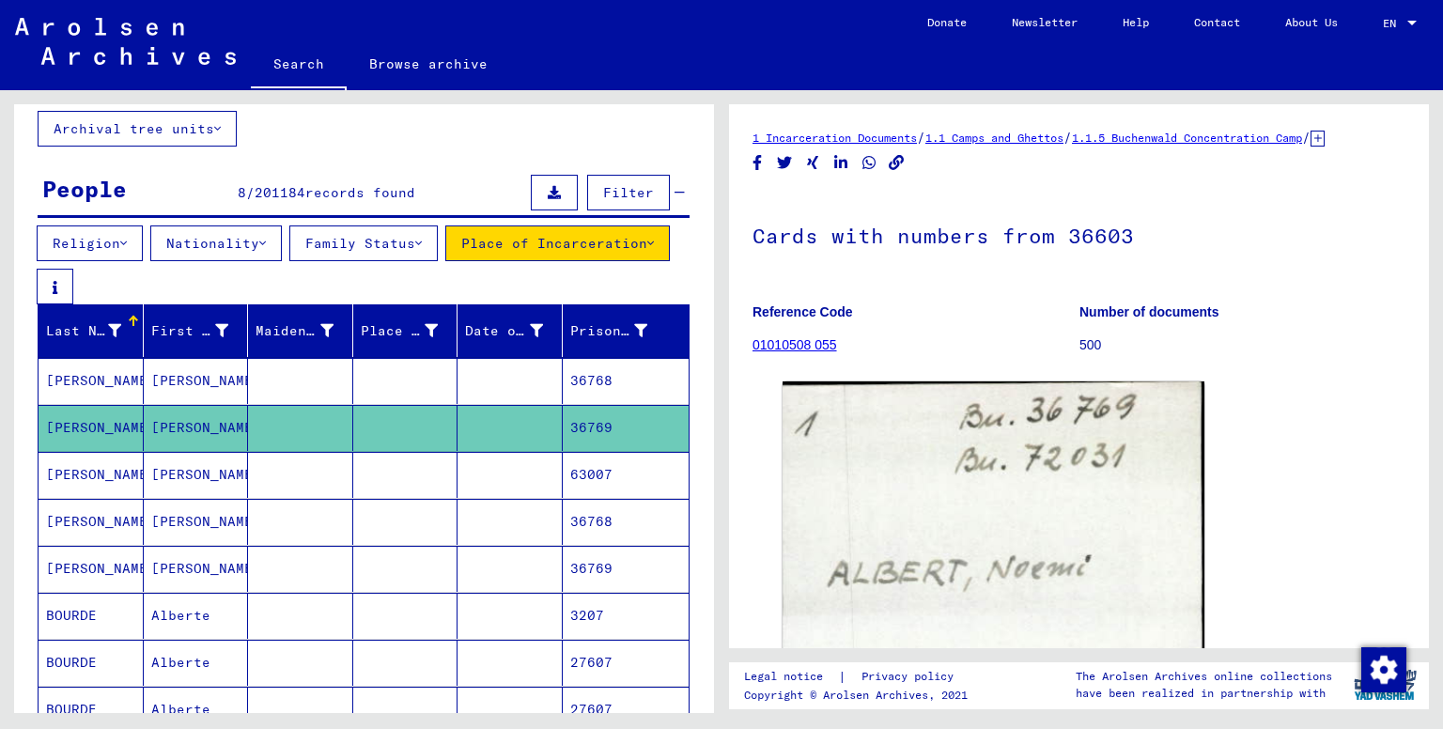
click at [509, 471] on mat-cell at bounding box center [510, 475] width 105 height 46
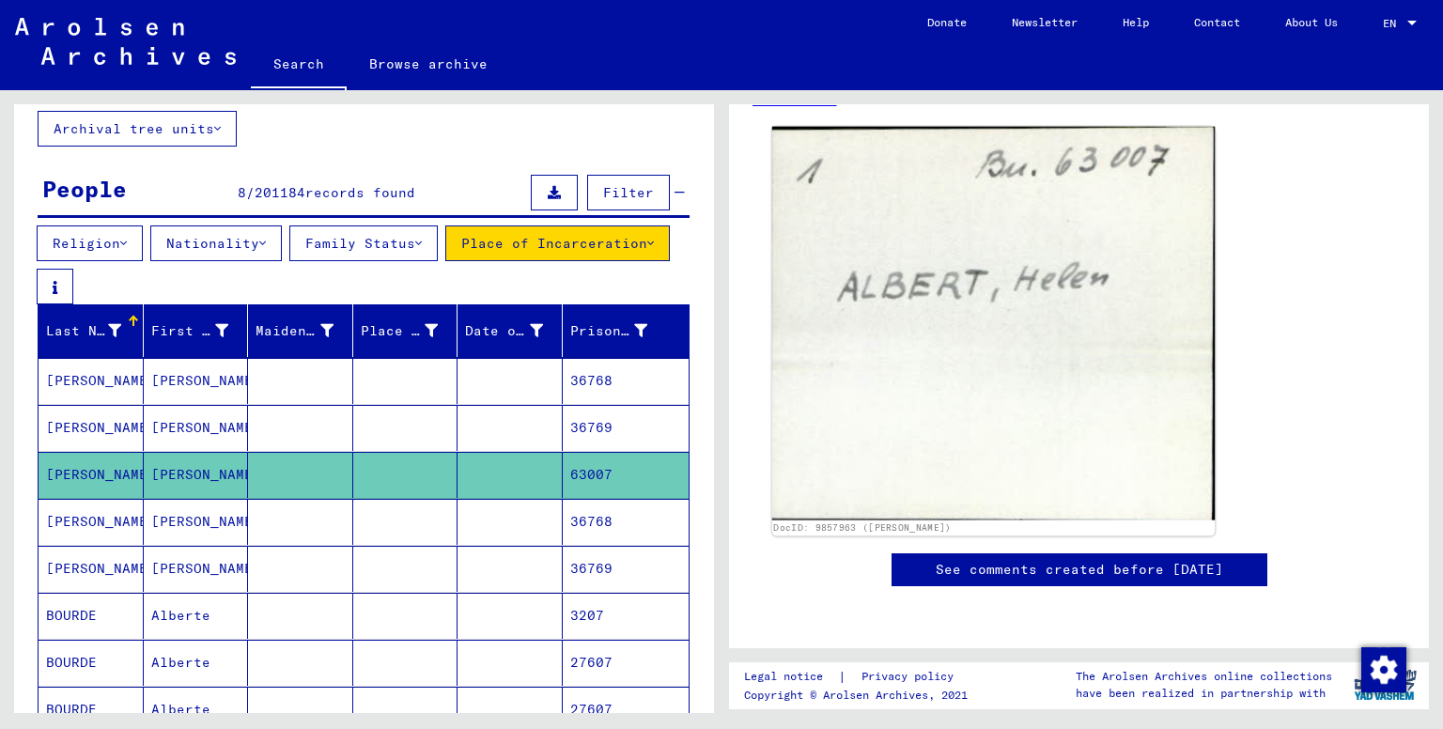
scroll to position [376, 0]
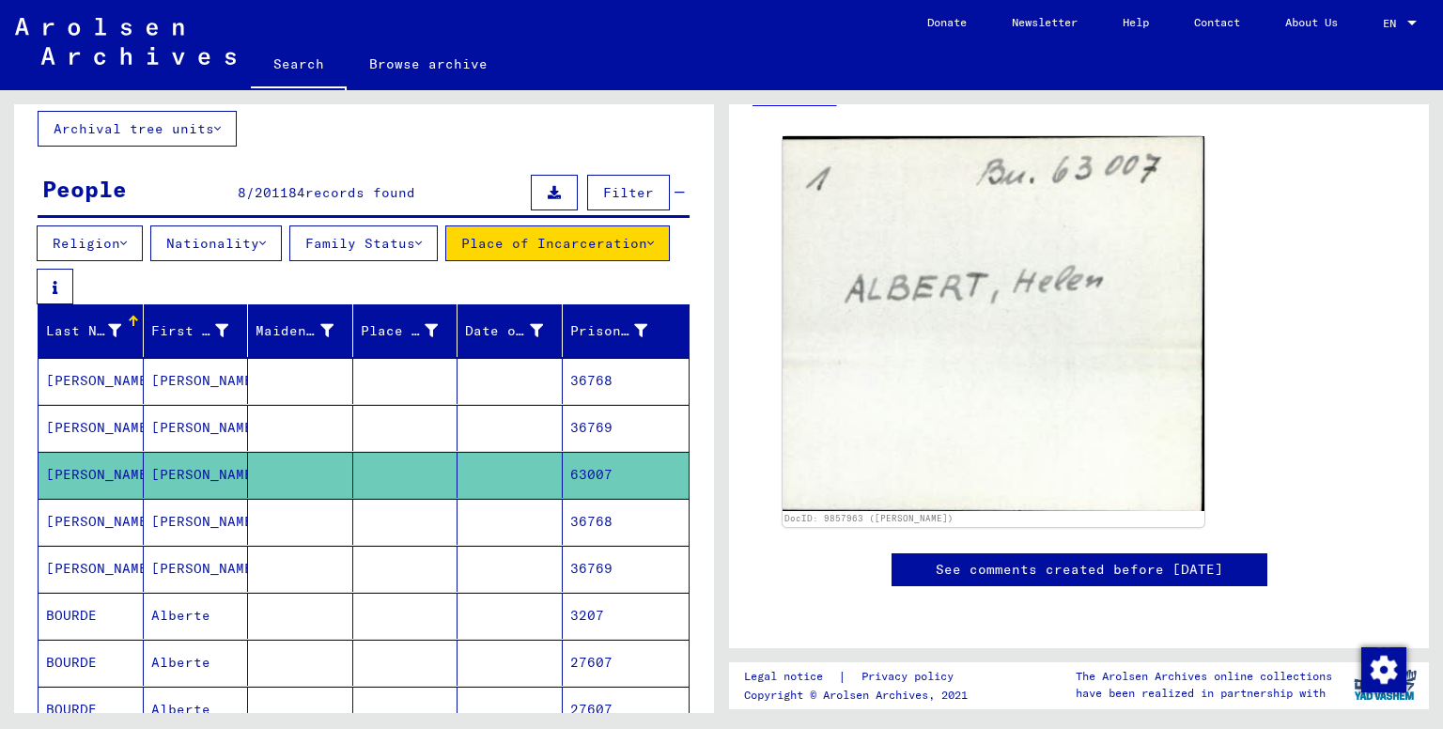
click at [475, 512] on mat-cell at bounding box center [510, 522] width 105 height 46
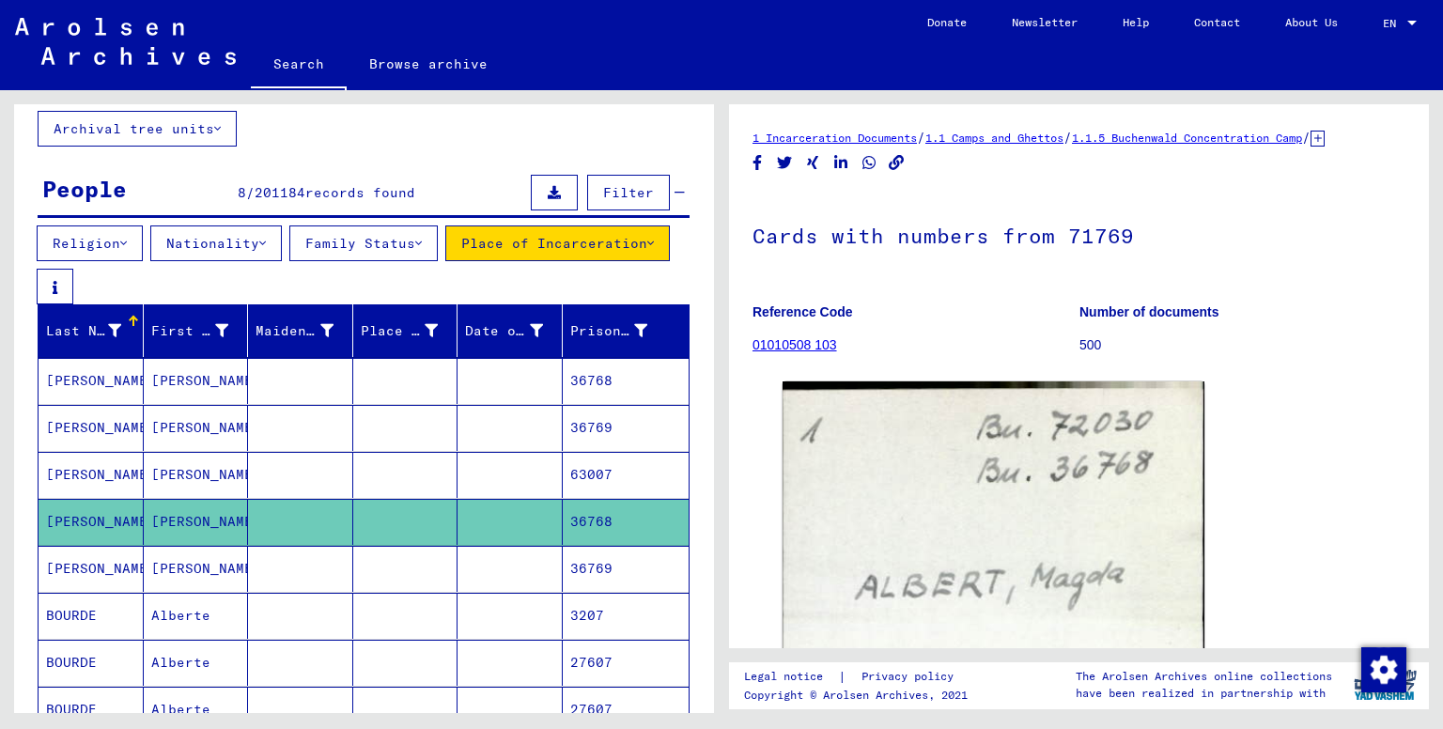
scroll to position [357, 0]
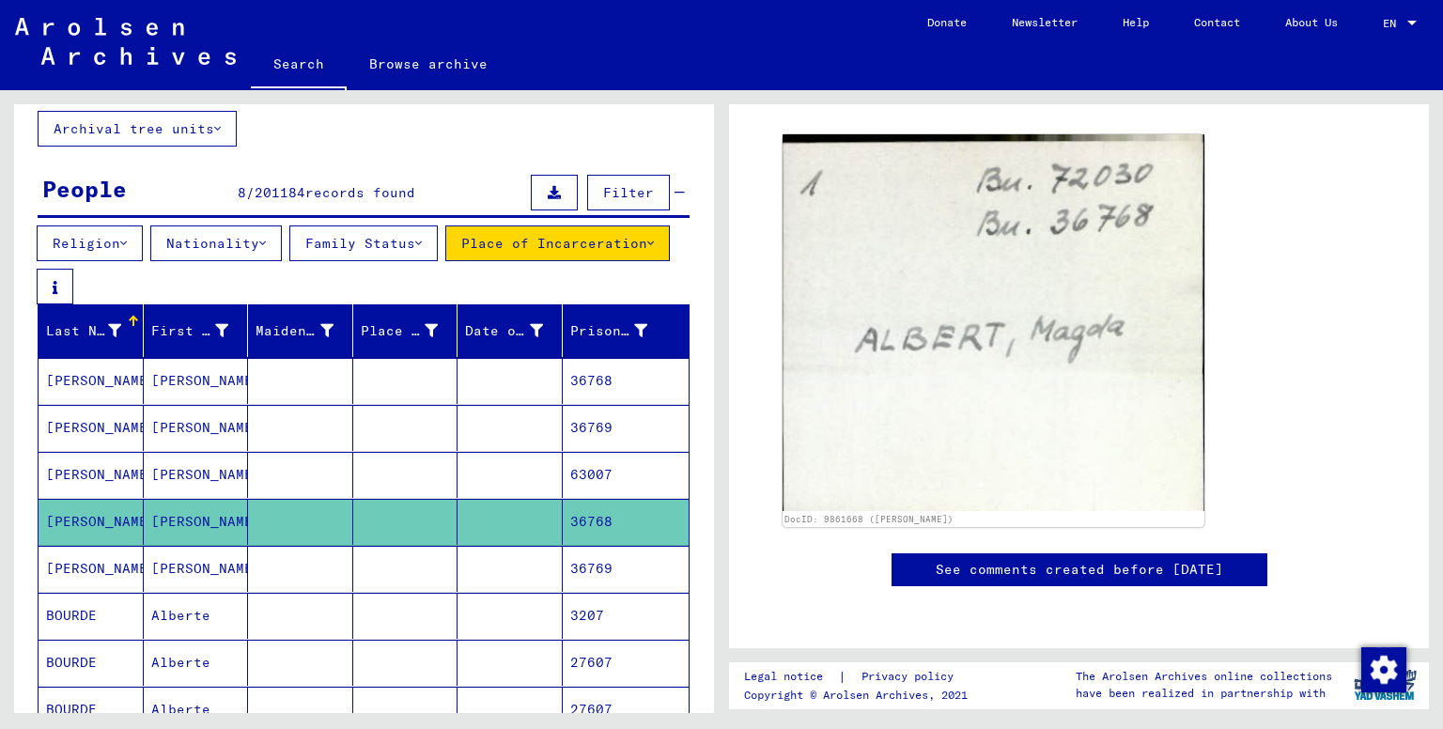
click at [526, 559] on mat-cell at bounding box center [510, 569] width 105 height 46
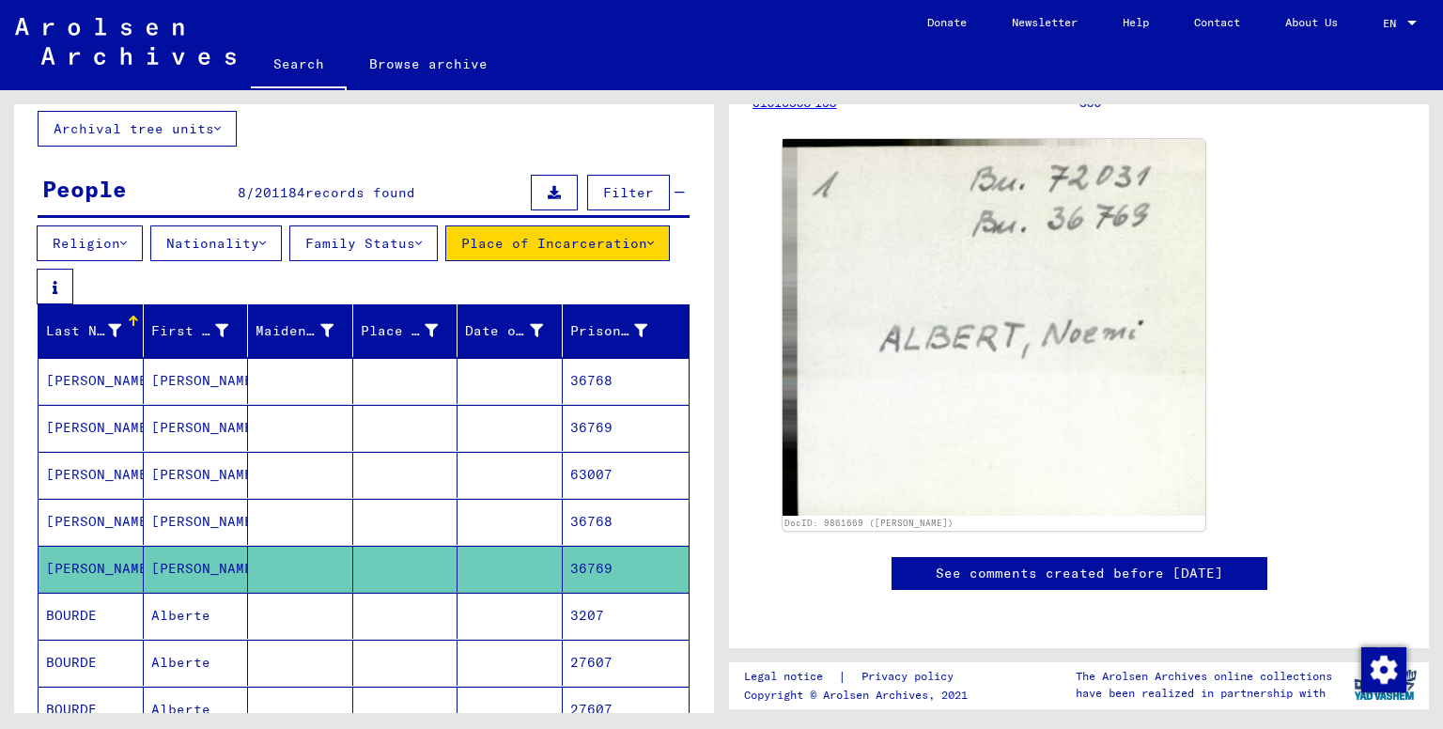
scroll to position [244, 0]
click at [438, 624] on mat-cell at bounding box center [405, 616] width 105 height 46
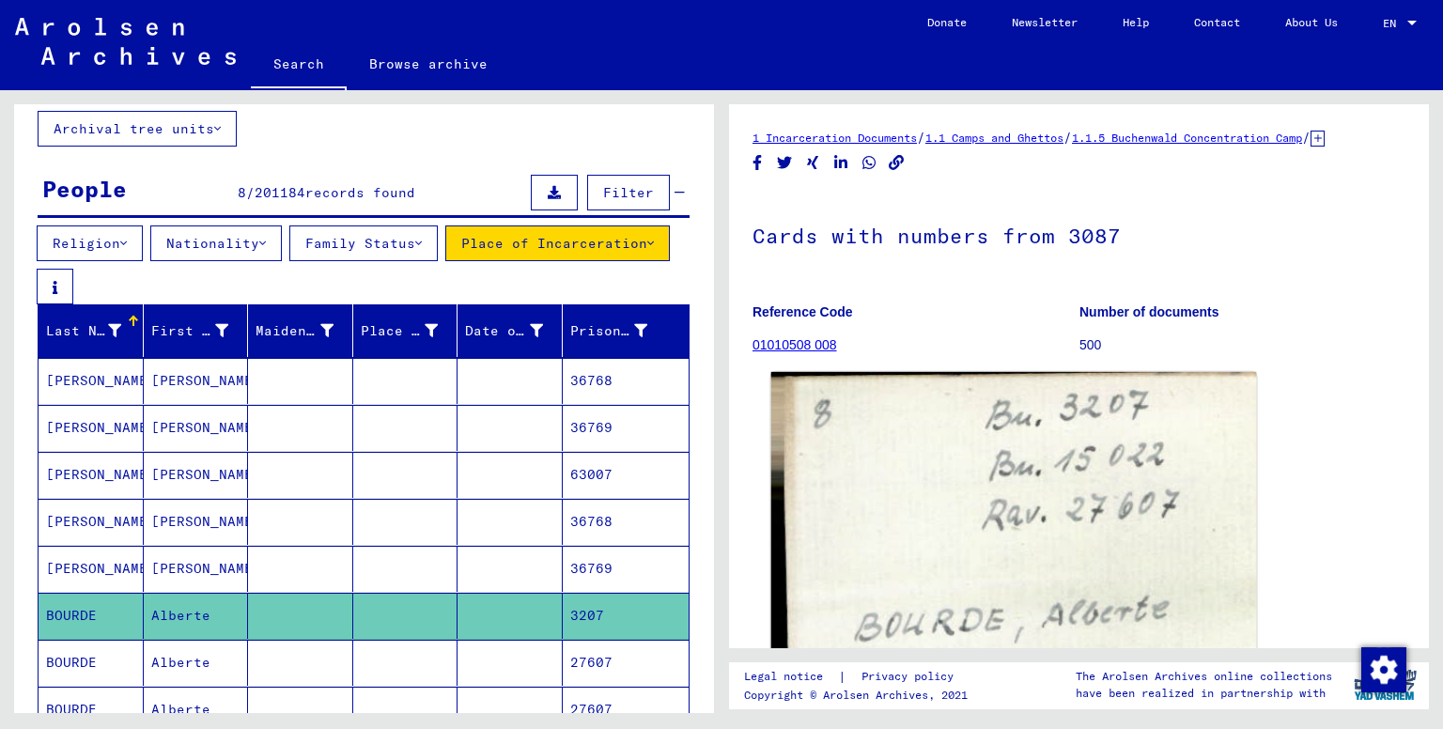
scroll to position [312, 0]
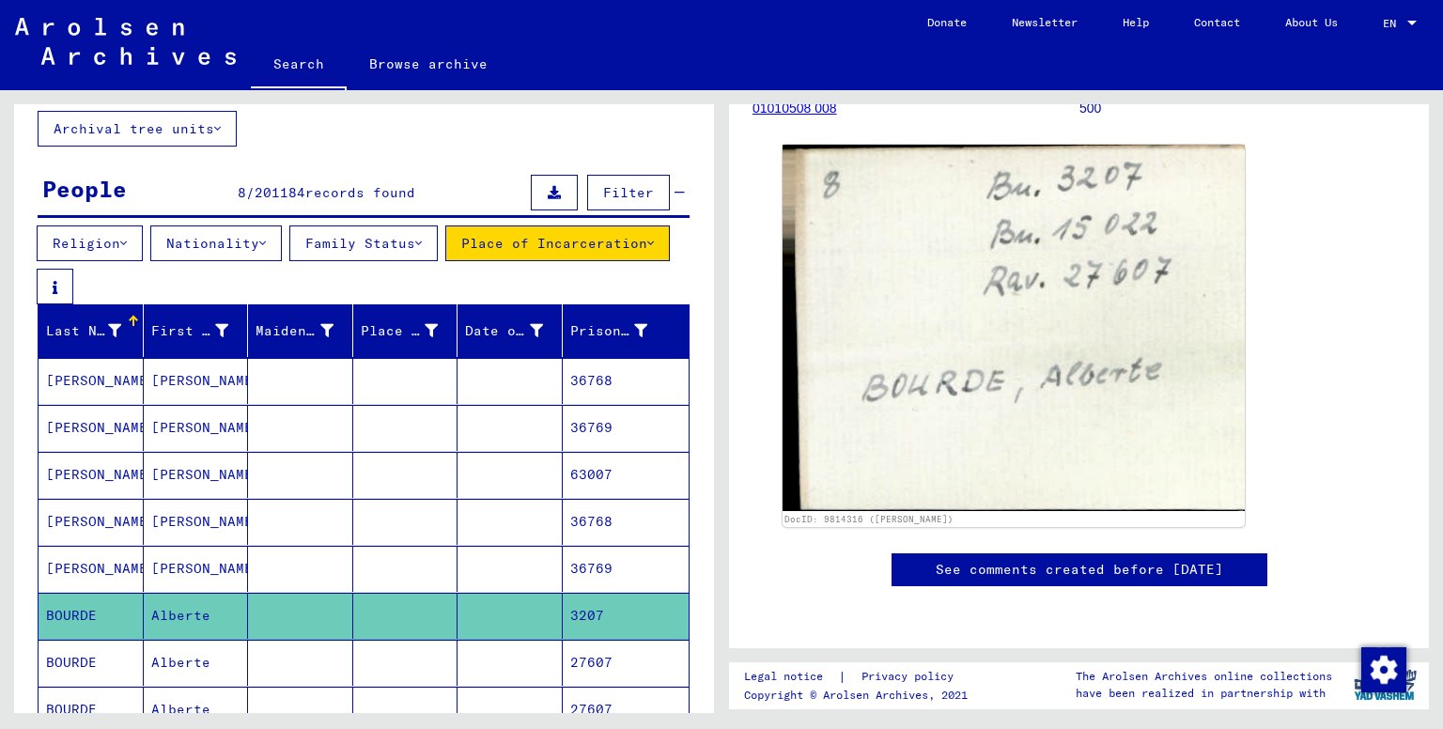
click at [523, 669] on mat-cell at bounding box center [510, 663] width 105 height 46
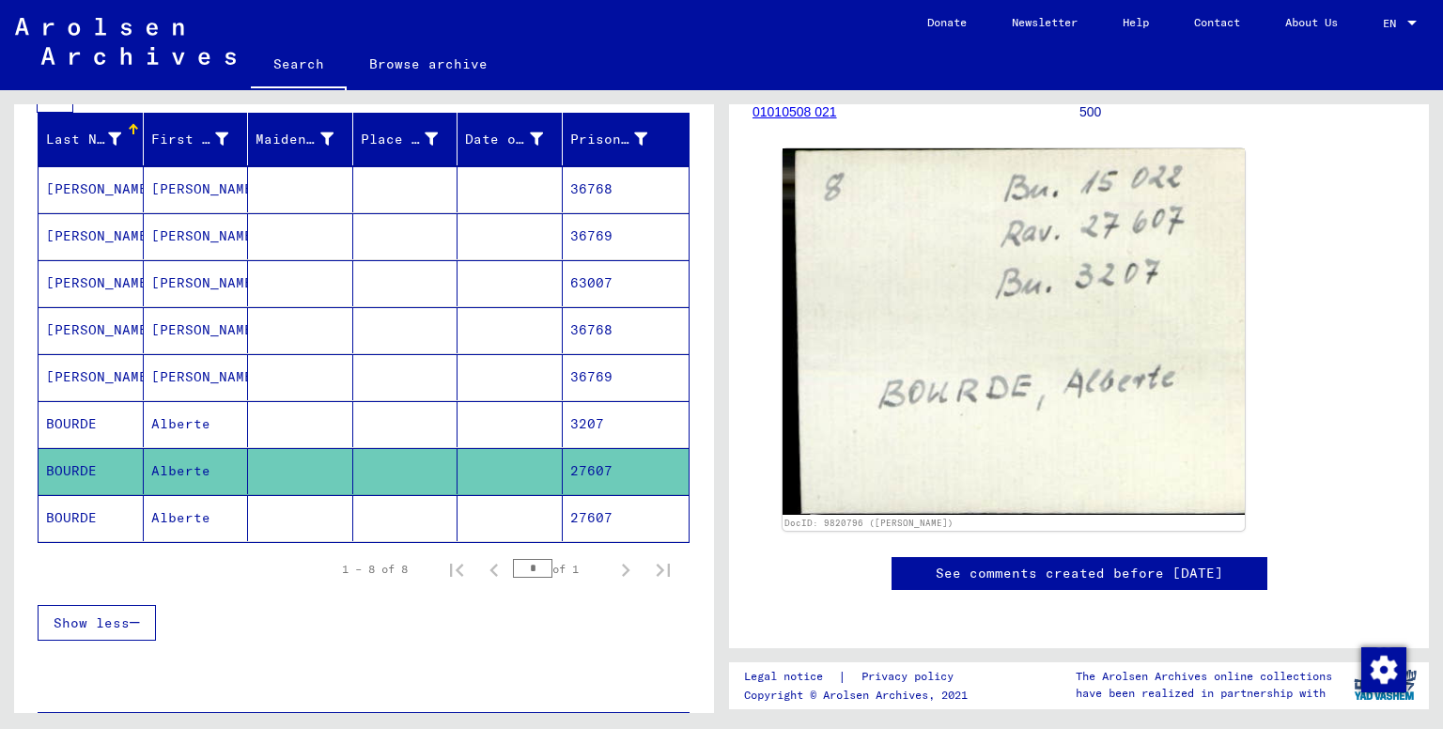
scroll to position [334, 0]
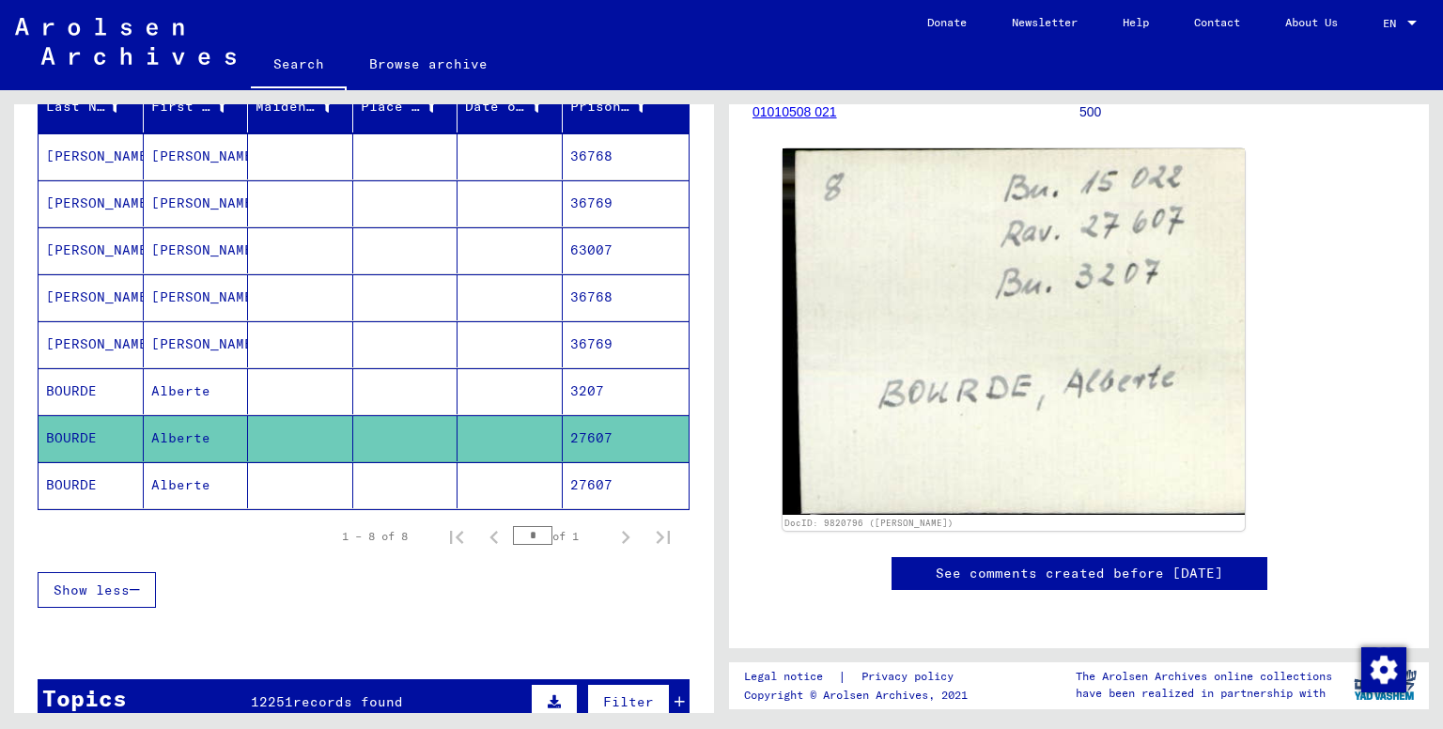
click at [492, 490] on mat-cell at bounding box center [510, 485] width 105 height 46
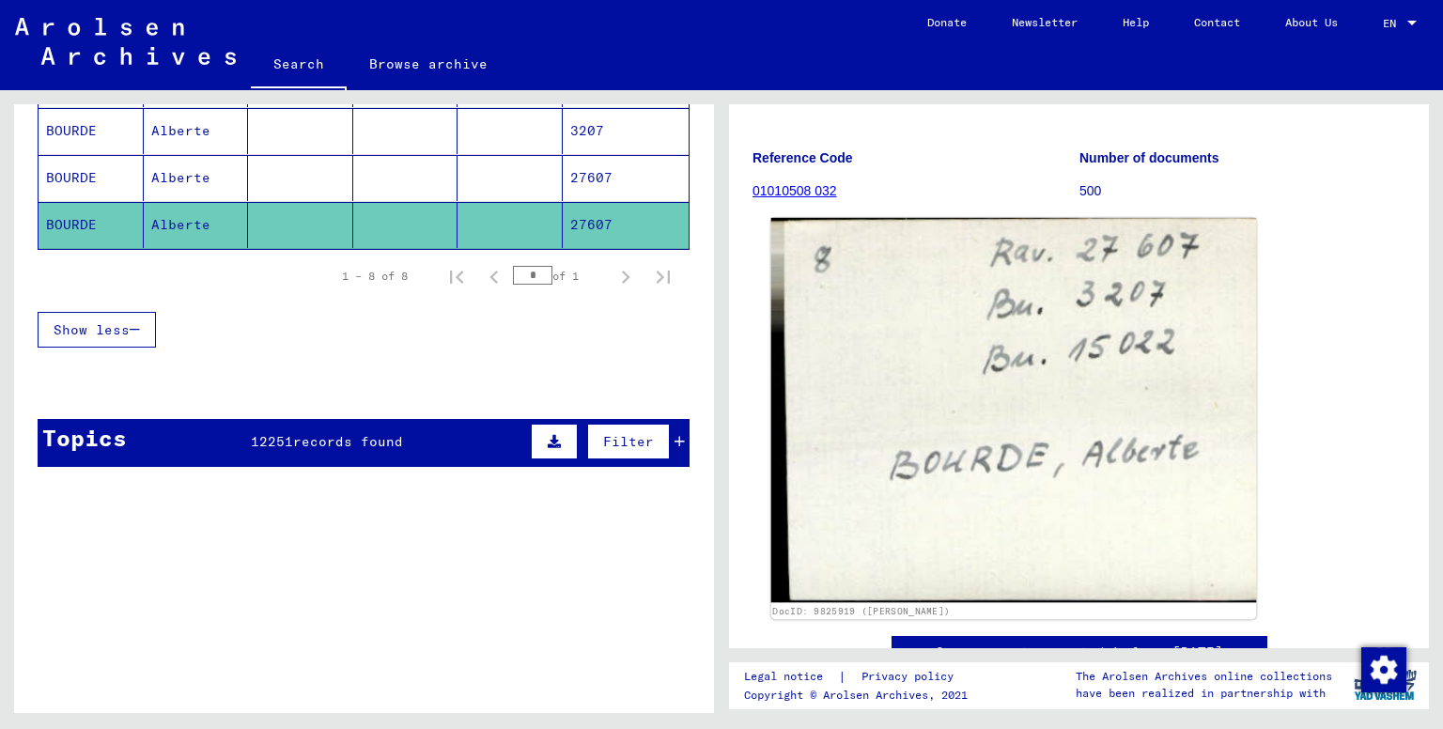
click at [1048, 348] on img at bounding box center [1013, 410] width 485 height 385
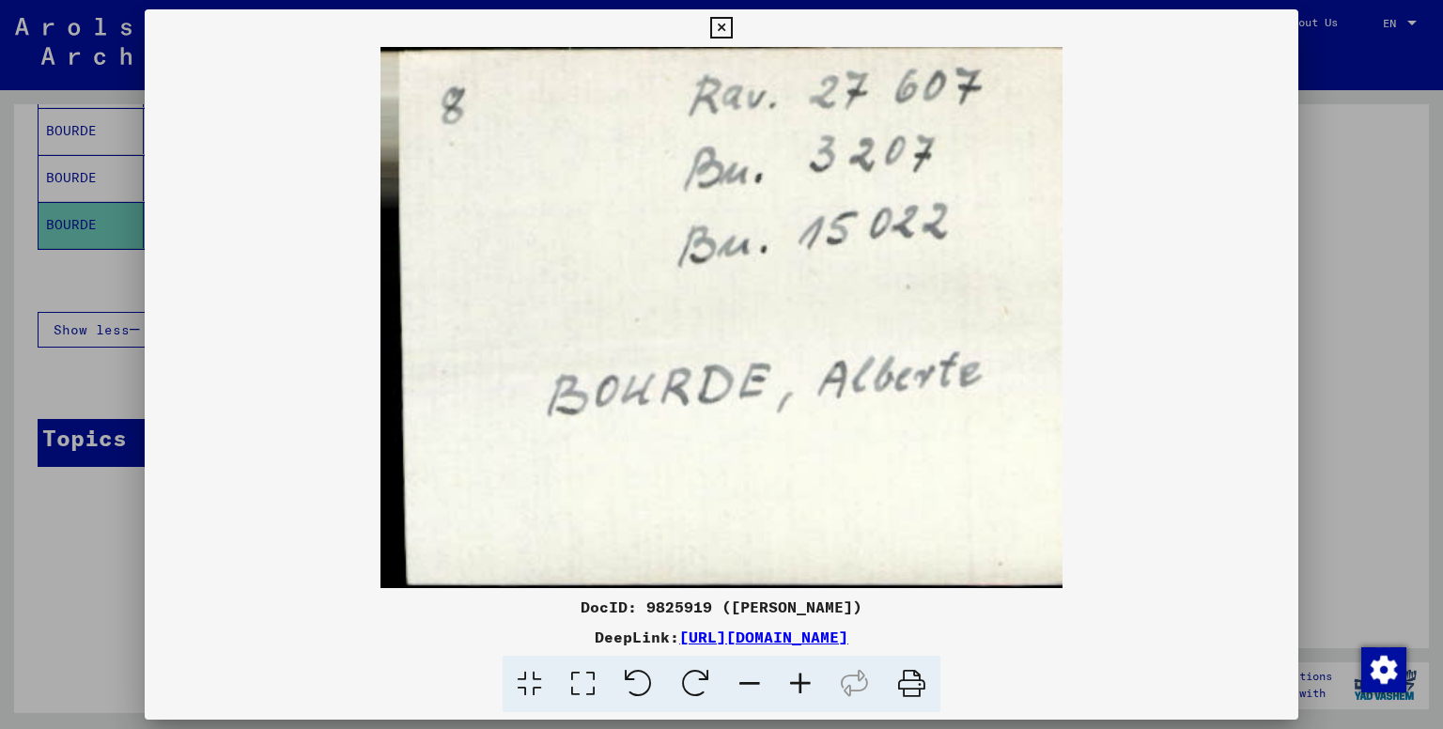
click at [1302, 392] on div at bounding box center [721, 364] width 1443 height 729
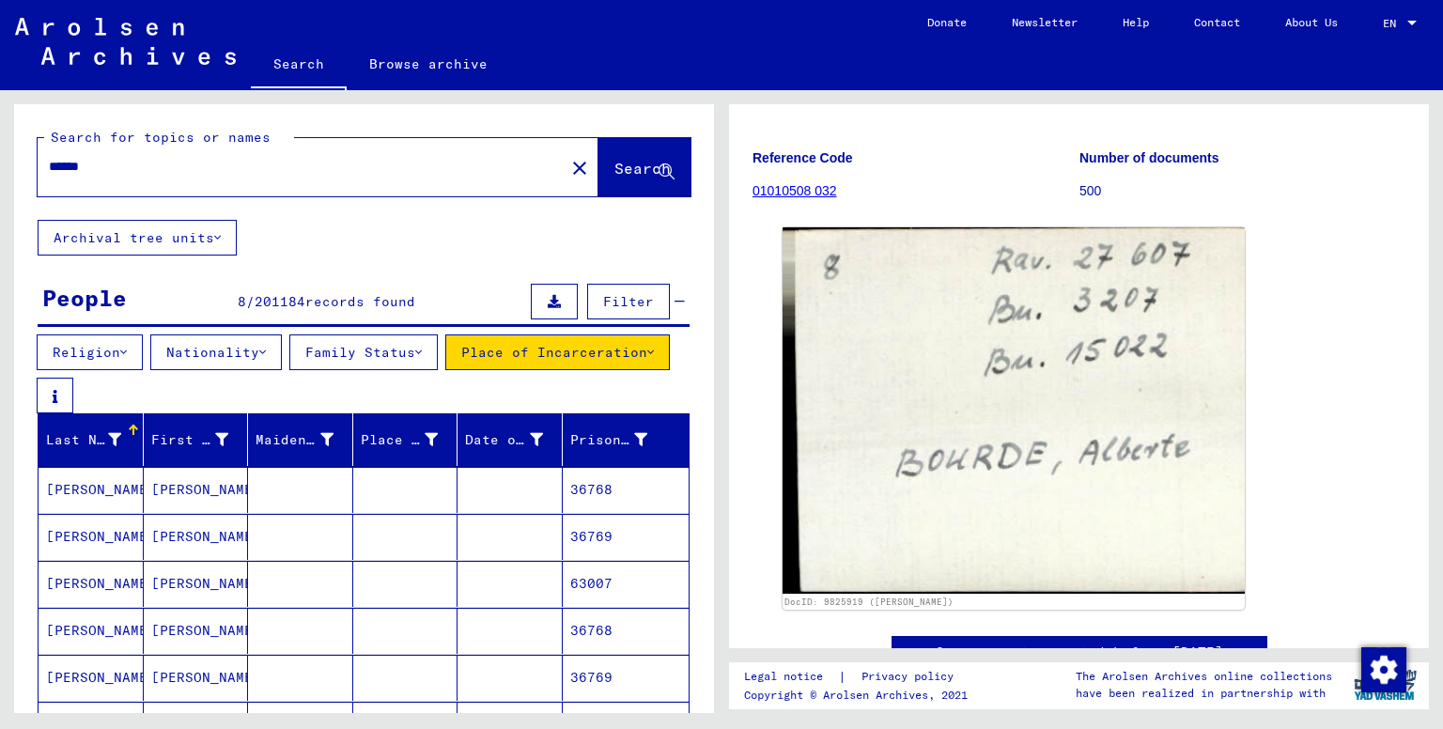
click at [267, 175] on input "******" at bounding box center [301, 167] width 505 height 20
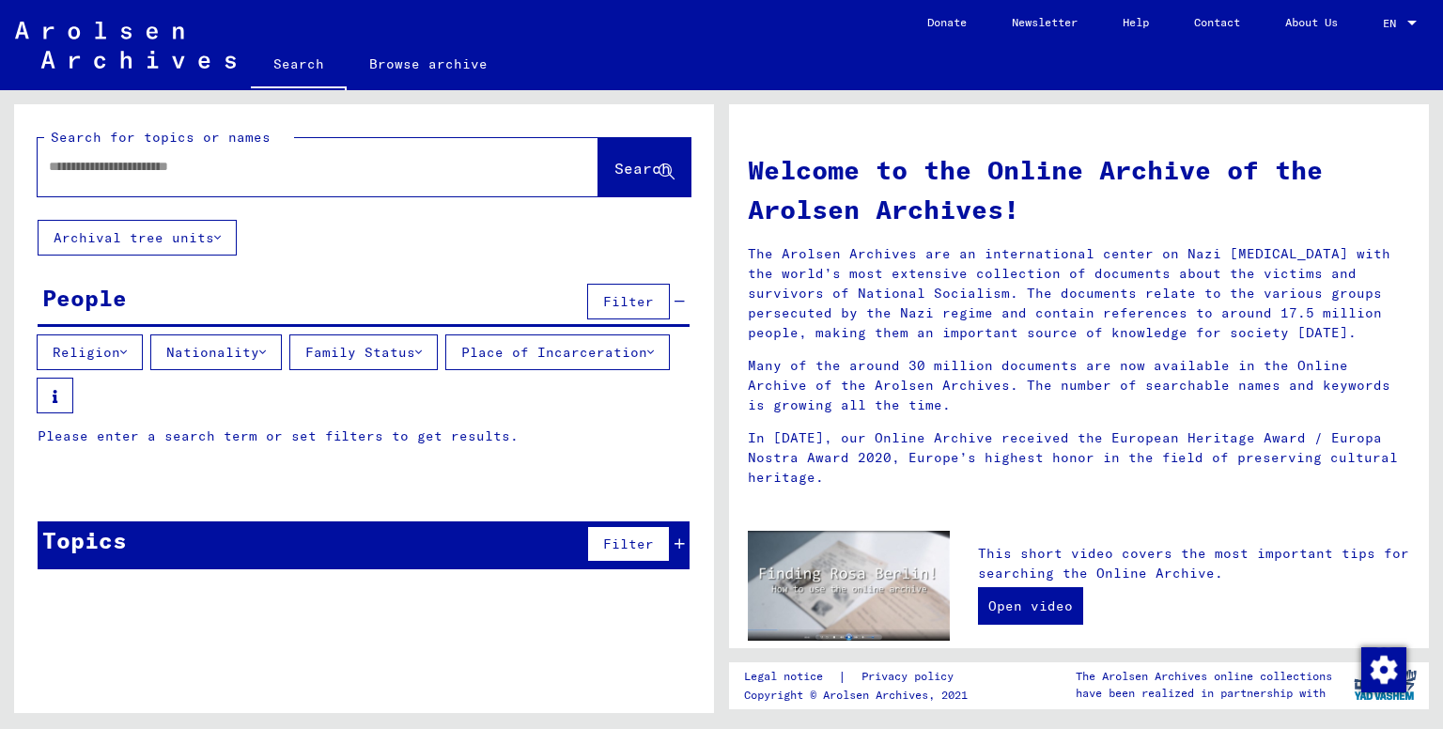
click at [598, 302] on button "Filter" at bounding box center [628, 302] width 83 height 36
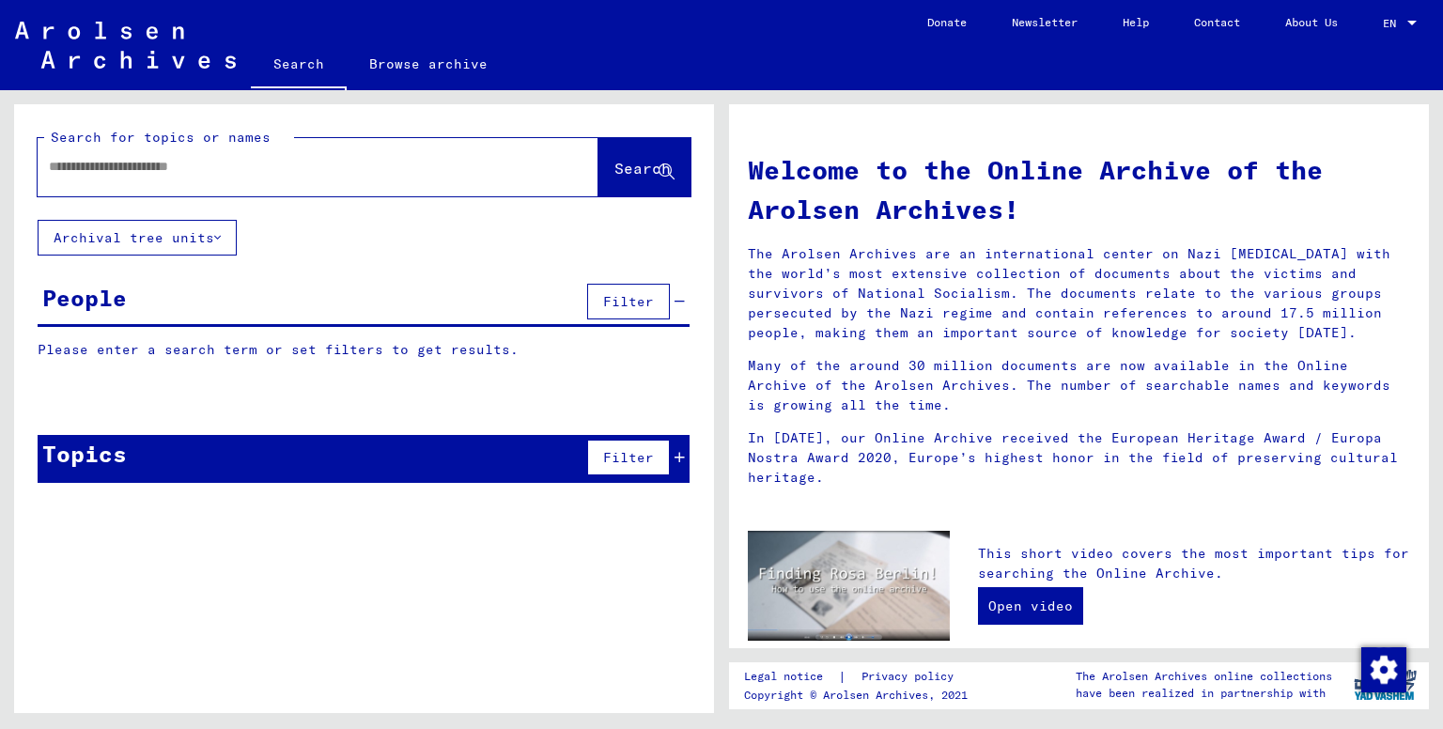
click at [598, 302] on button "Filter" at bounding box center [628, 302] width 83 height 36
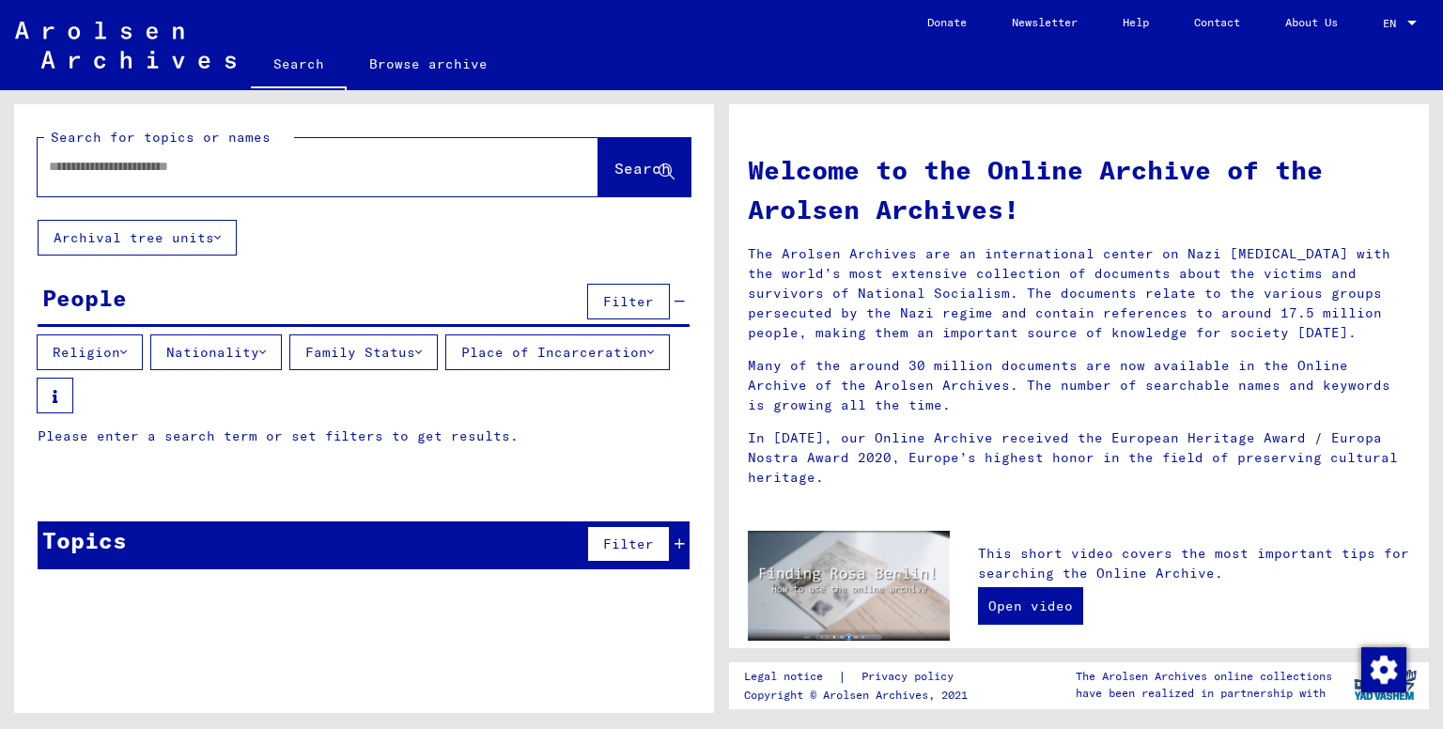
click at [445, 370] on button "Place of Incarceration" at bounding box center [557, 352] width 225 height 36
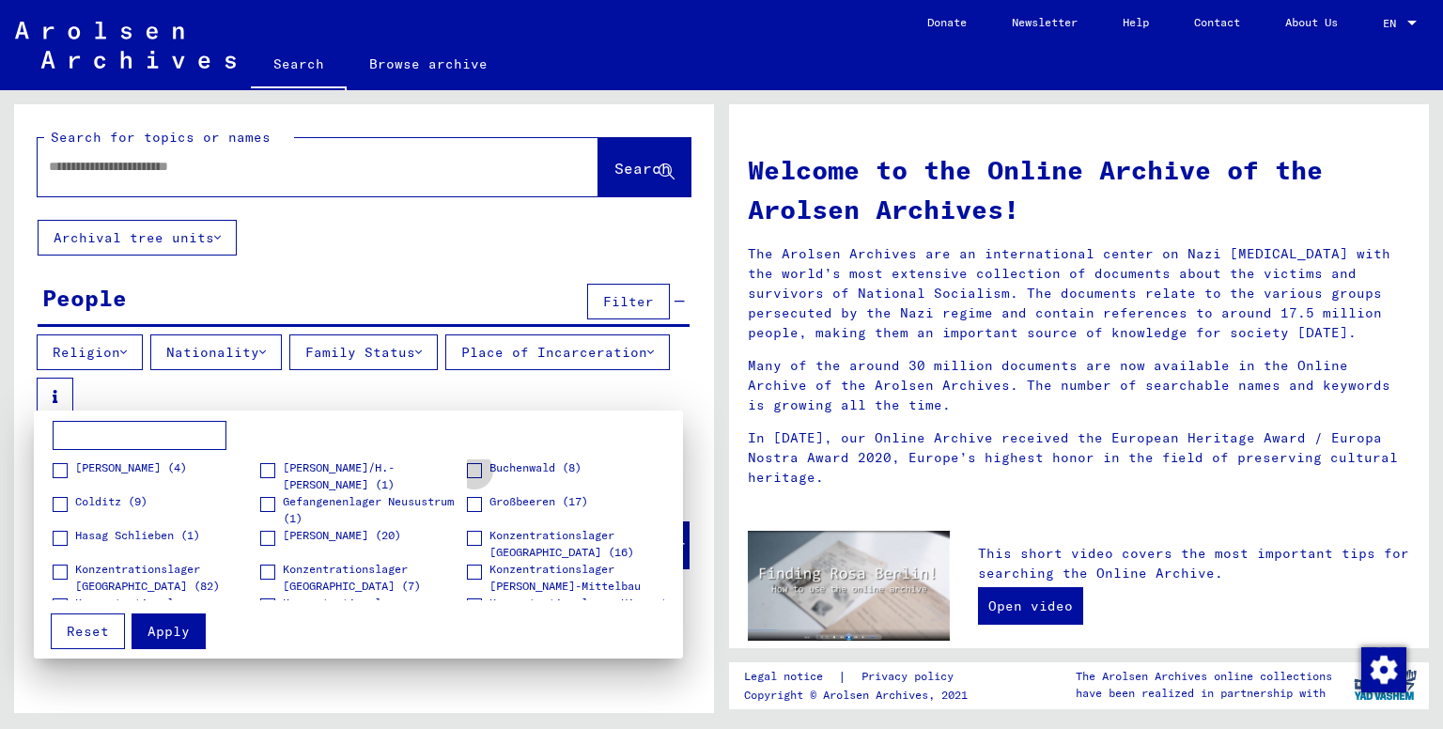
click at [470, 467] on span at bounding box center [474, 470] width 15 height 15
click at [162, 634] on span "Apply" at bounding box center [169, 631] width 42 height 17
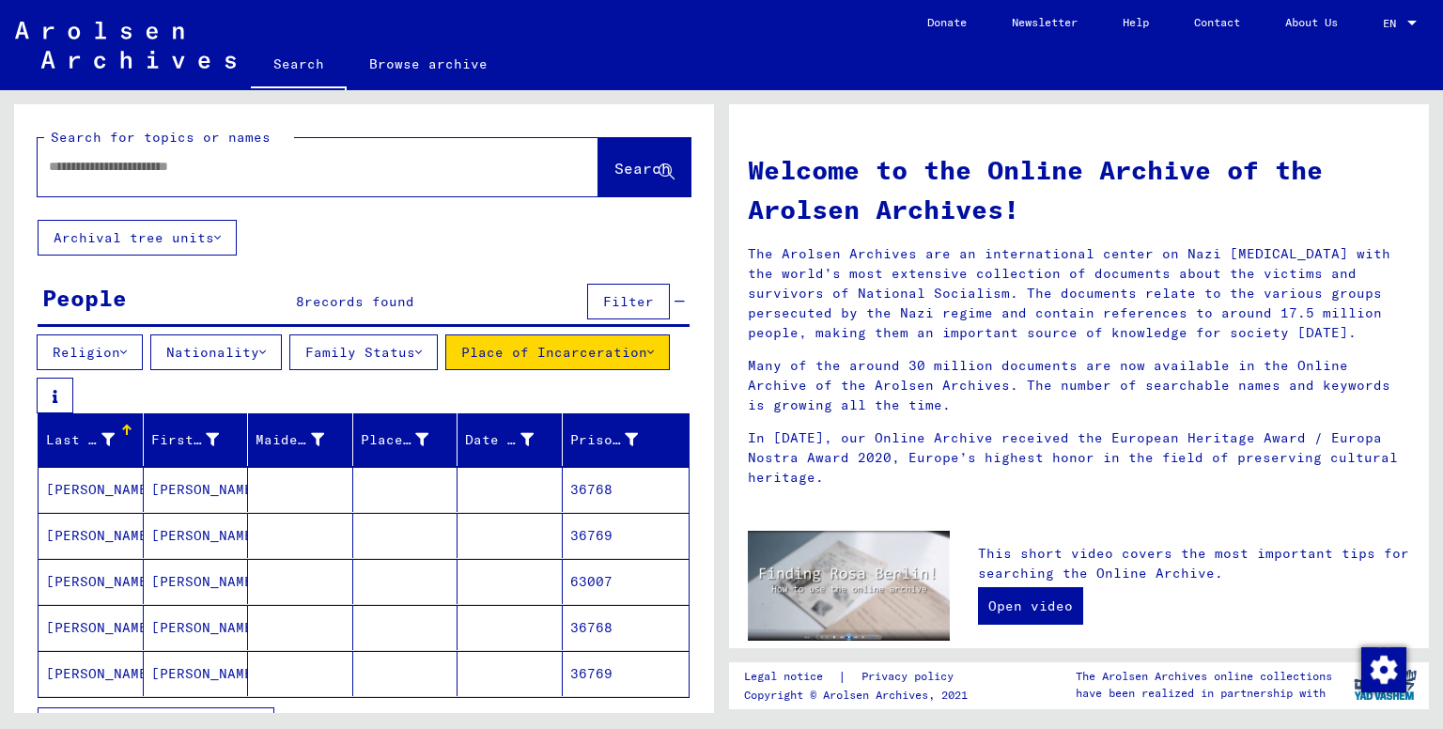
click at [384, 179] on div at bounding box center [290, 167] width 505 height 42
click at [313, 162] on input "text" at bounding box center [295, 167] width 493 height 20
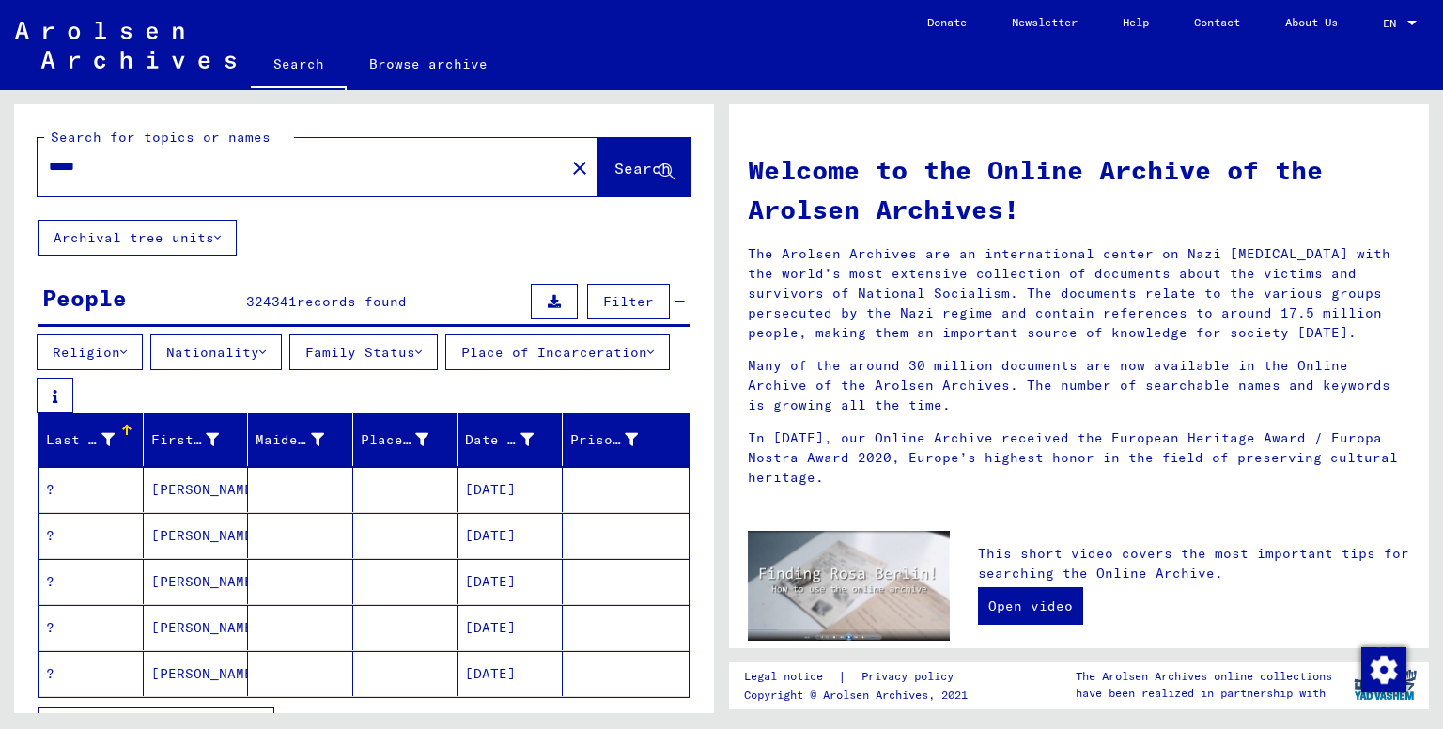
click at [263, 174] on input "*****" at bounding box center [295, 167] width 493 height 20
type input "**********"
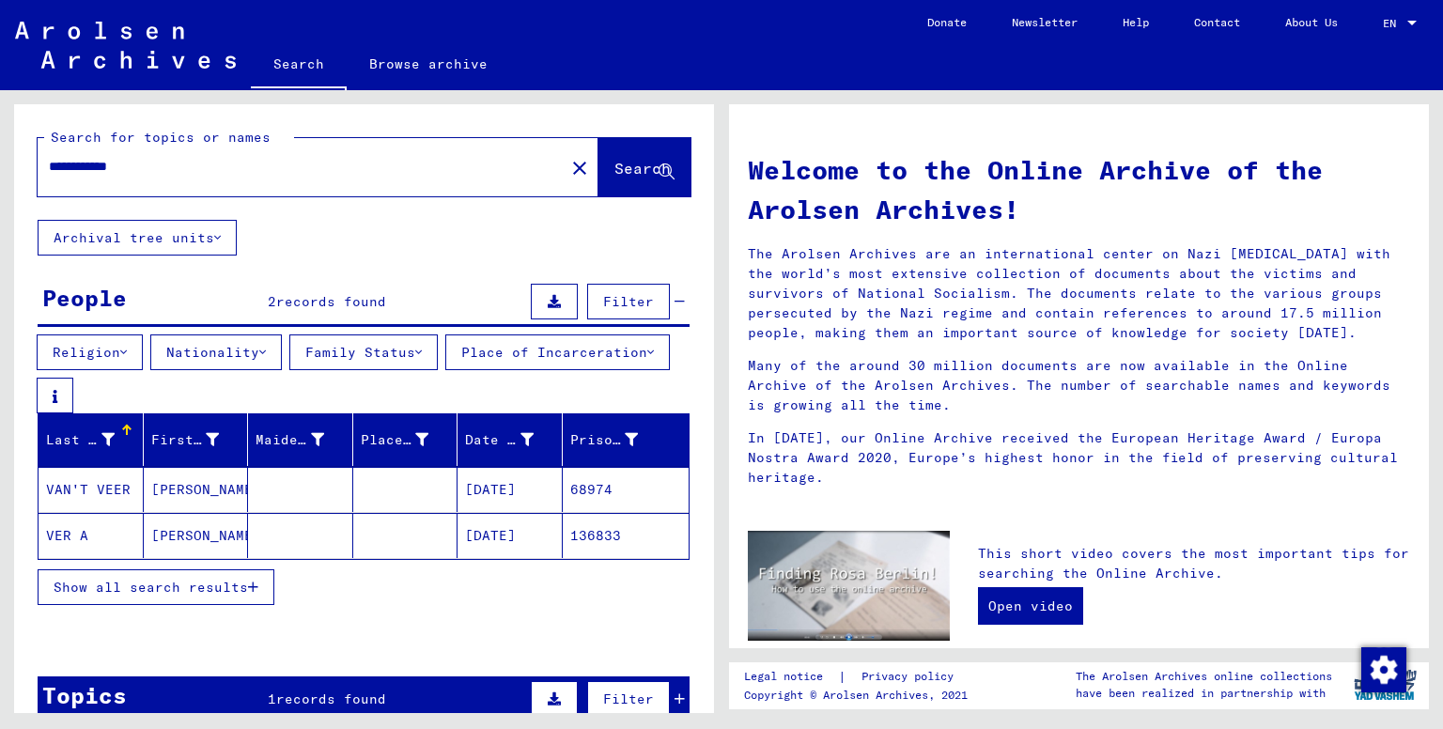
click at [267, 541] on mat-cell at bounding box center [300, 535] width 105 height 45
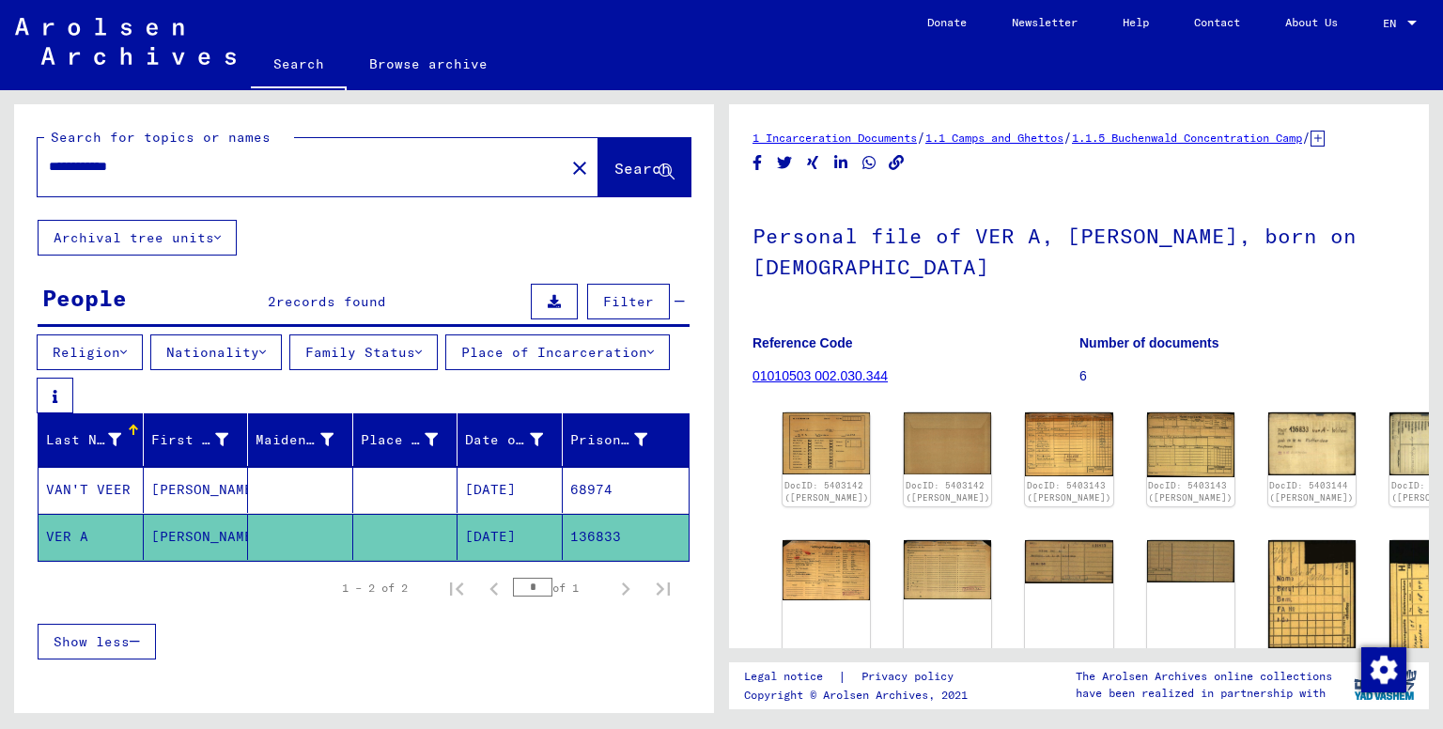
scroll to position [152, 0]
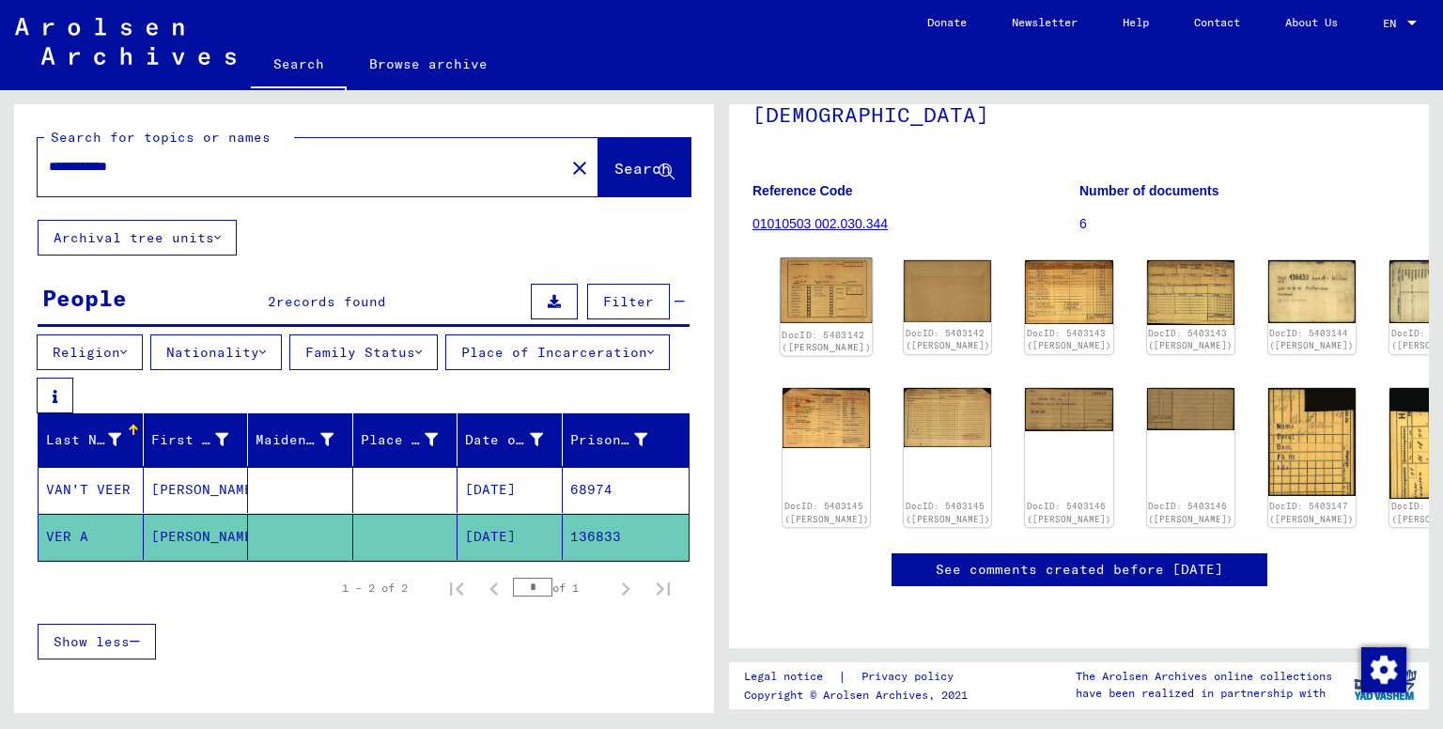
click at [816, 308] on img at bounding box center [827, 290] width 92 height 65
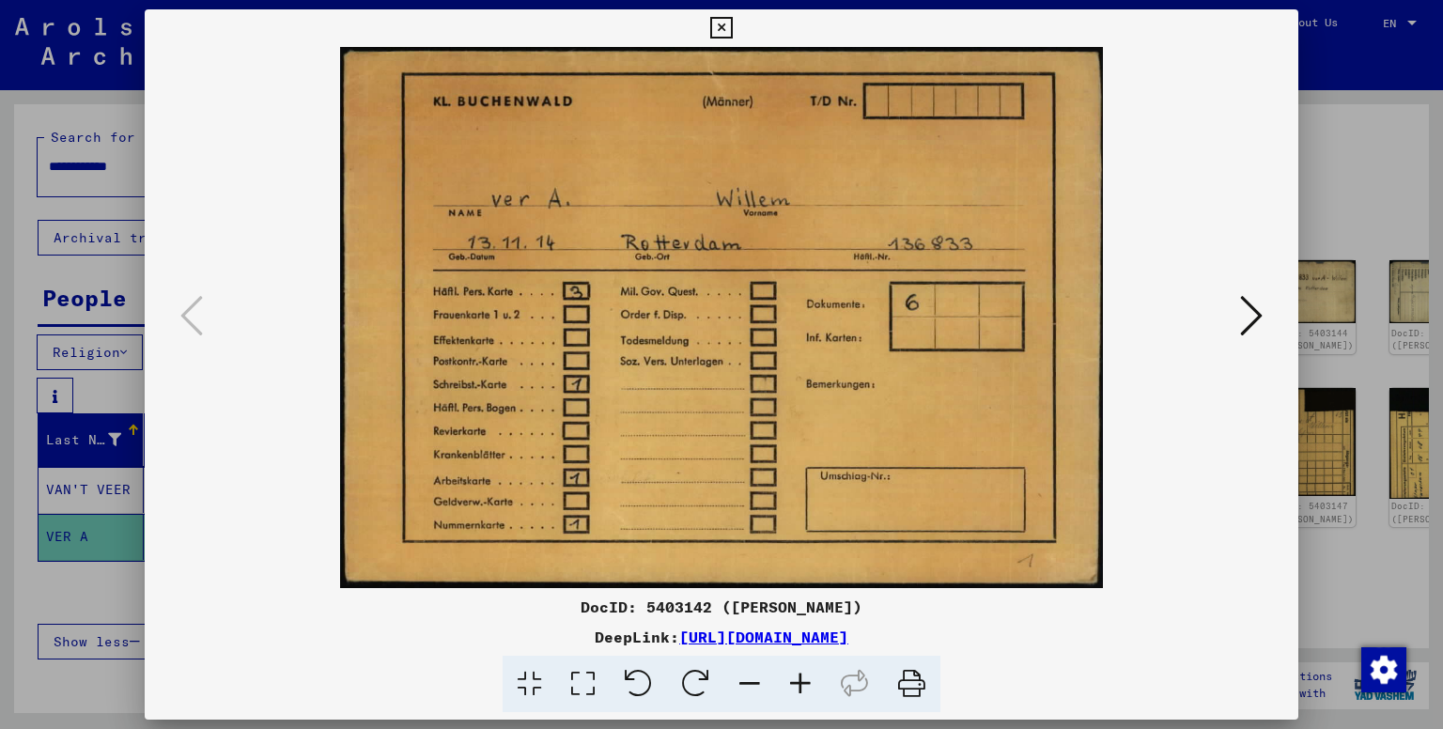
click at [1244, 309] on icon at bounding box center [1251, 315] width 23 height 45
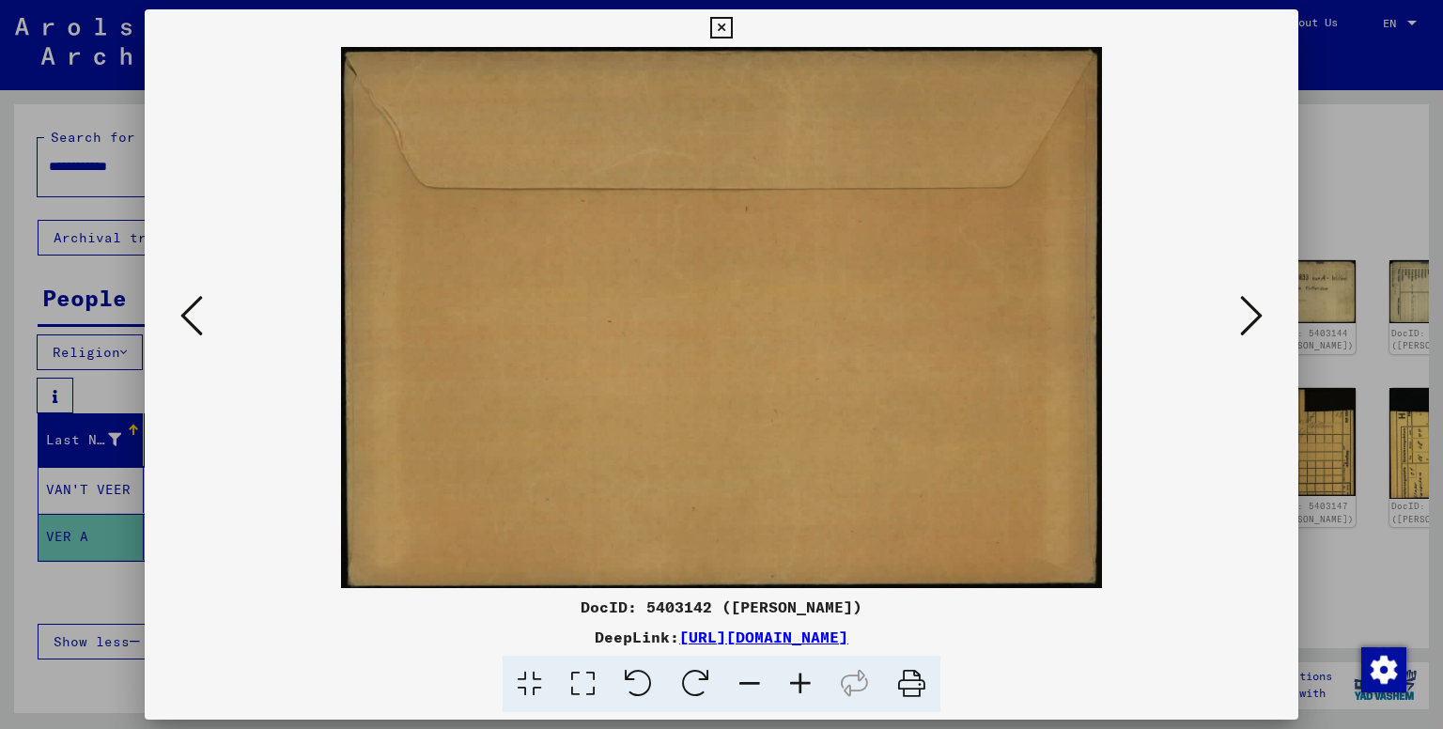
click at [1244, 309] on icon at bounding box center [1251, 315] width 23 height 45
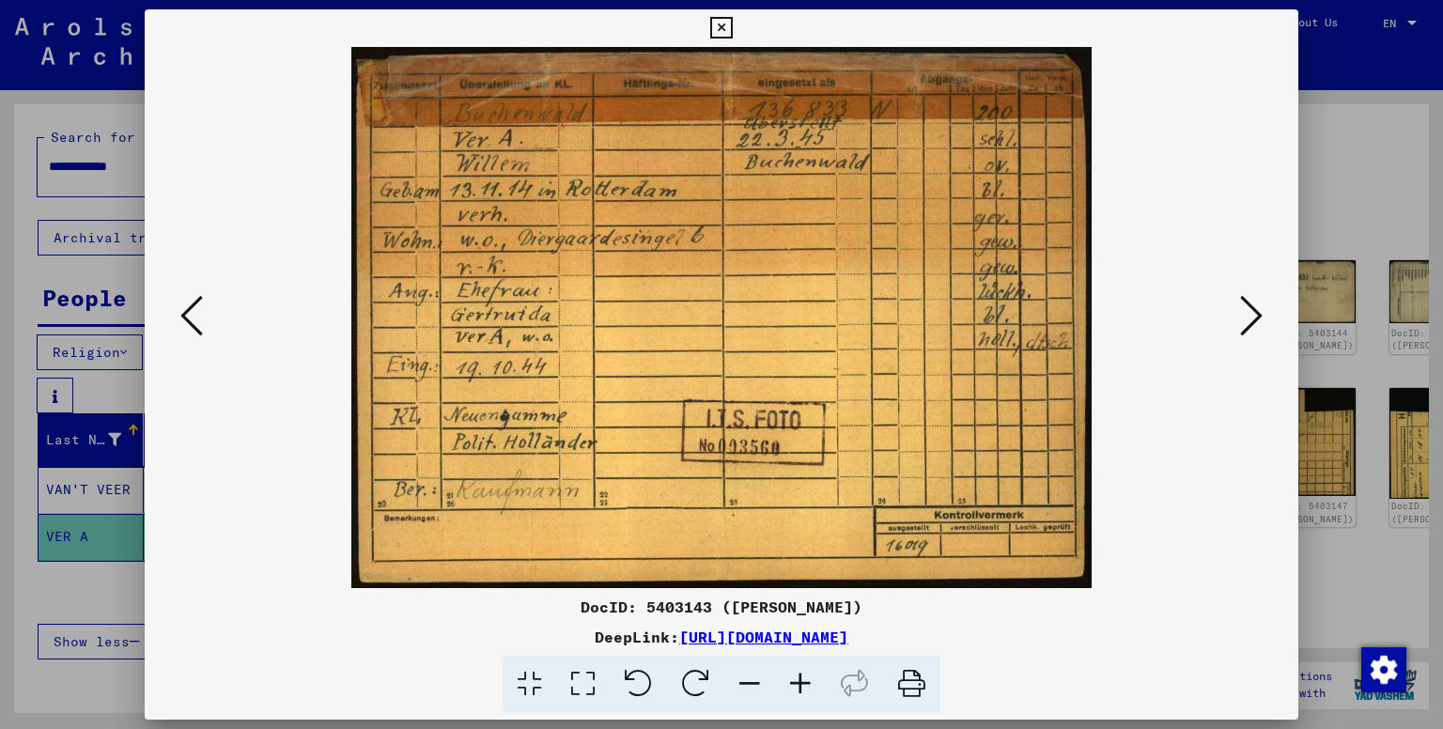
click at [1245, 312] on icon at bounding box center [1251, 315] width 23 height 45
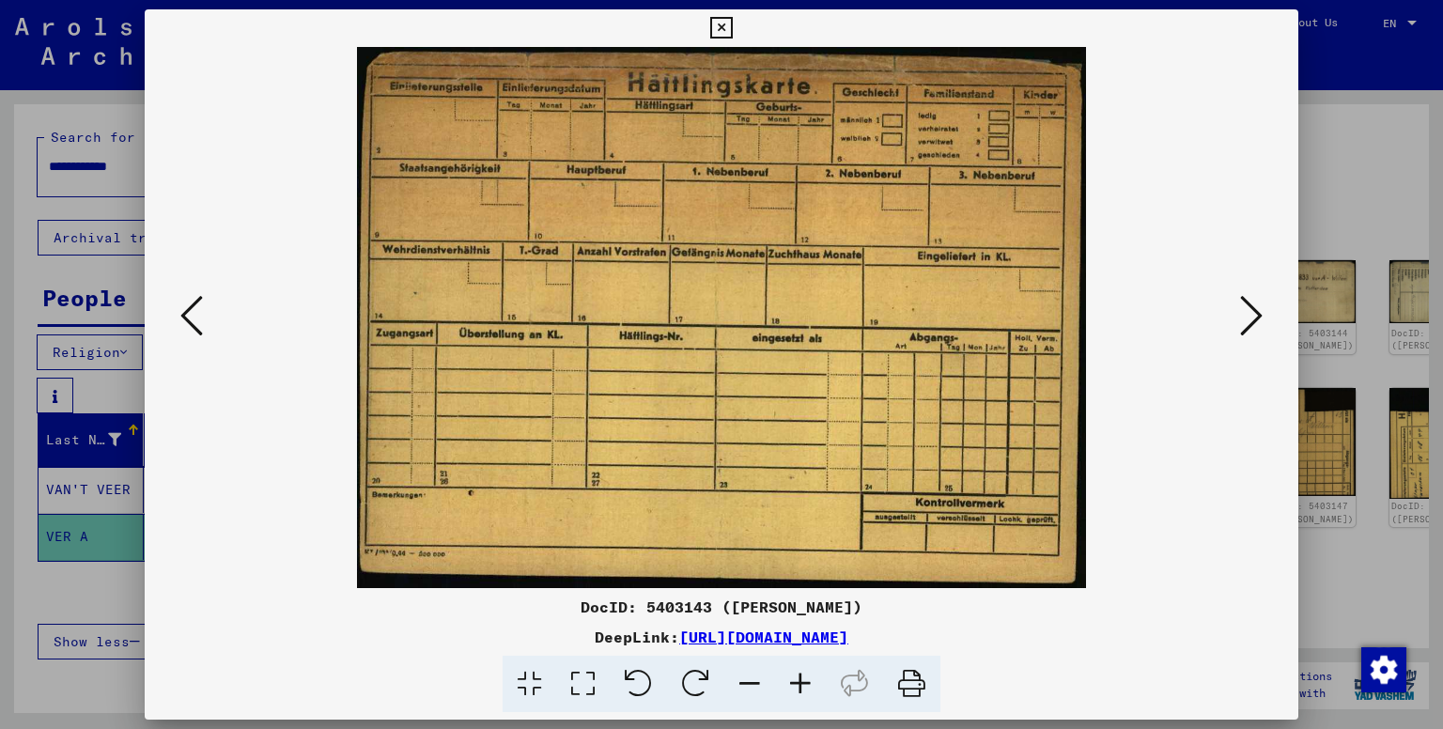
click at [1245, 312] on icon at bounding box center [1251, 315] width 23 height 45
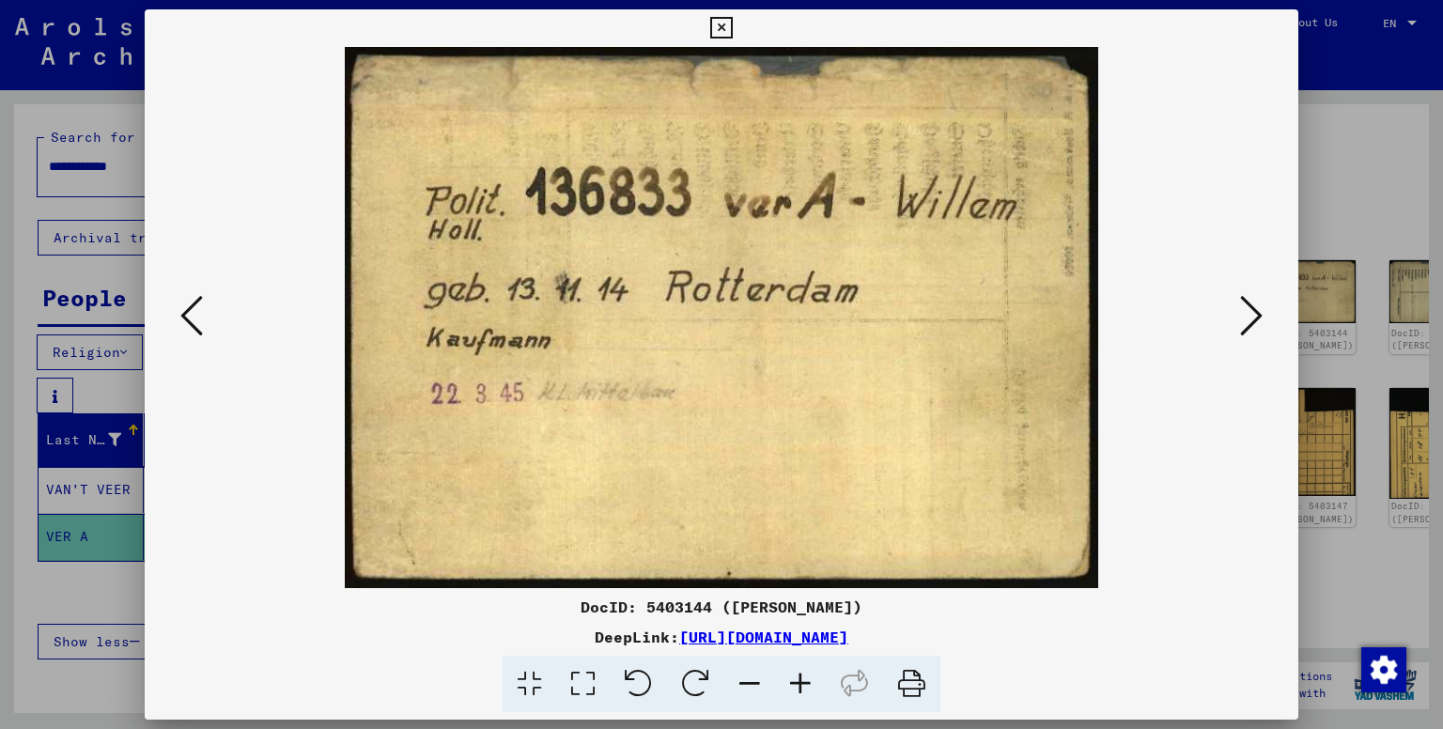
click at [1245, 312] on icon at bounding box center [1251, 315] width 23 height 45
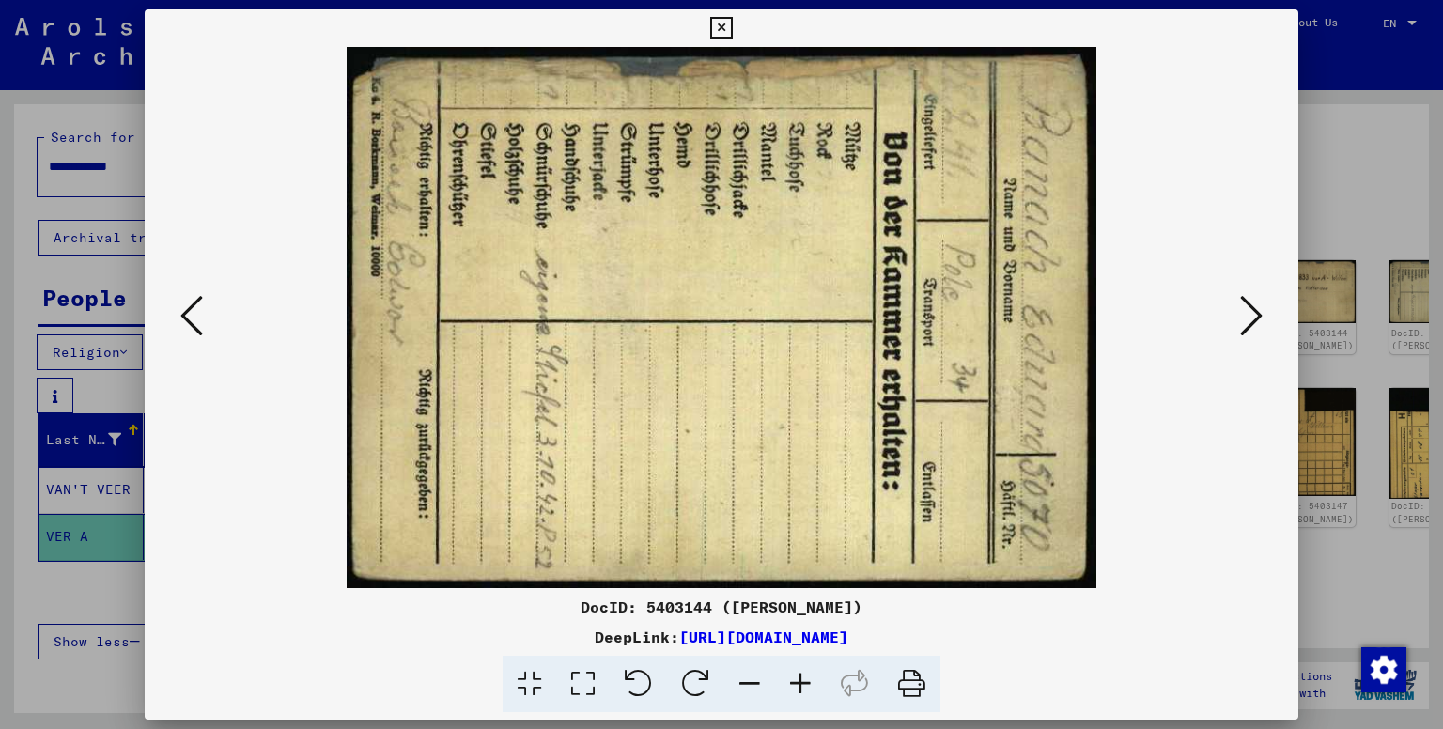
click at [1245, 312] on icon at bounding box center [1251, 315] width 23 height 45
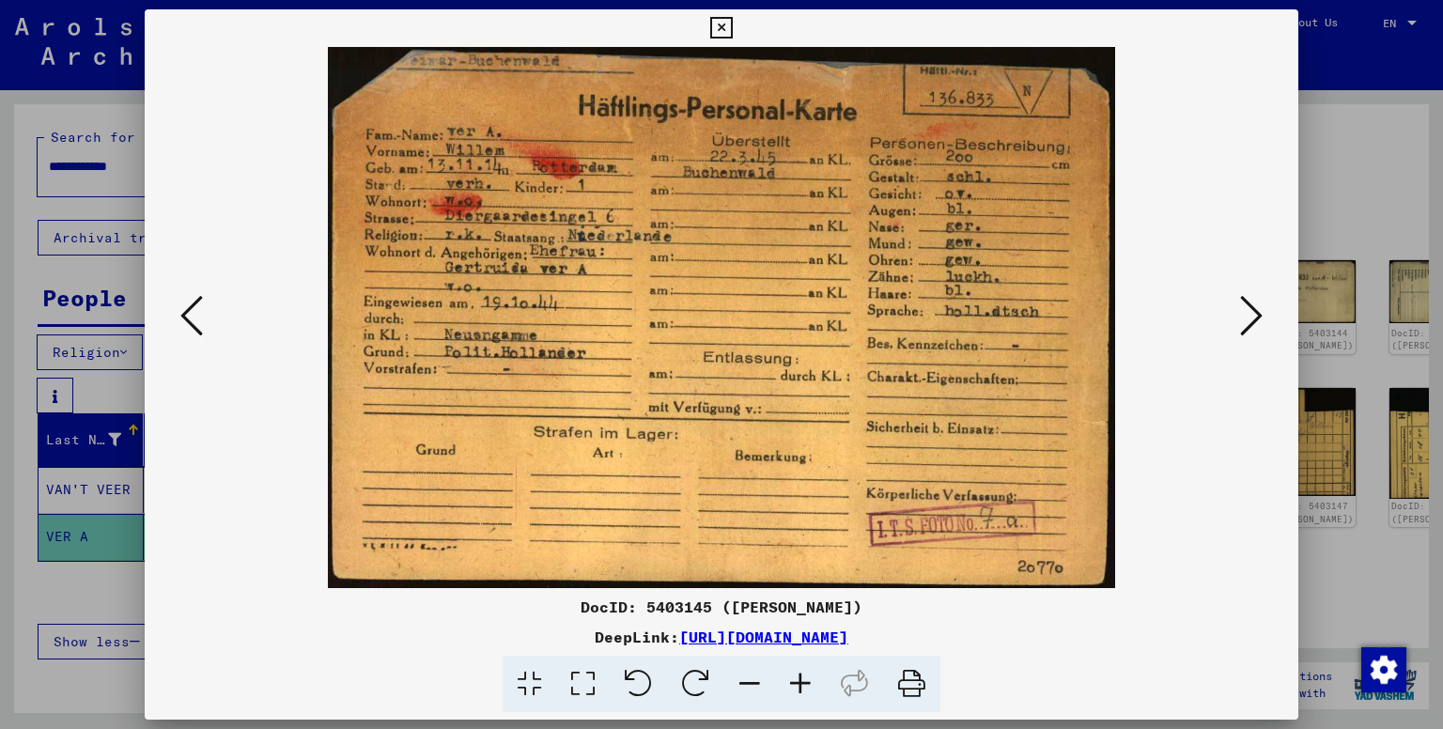
click at [1248, 322] on icon at bounding box center [1251, 315] width 23 height 45
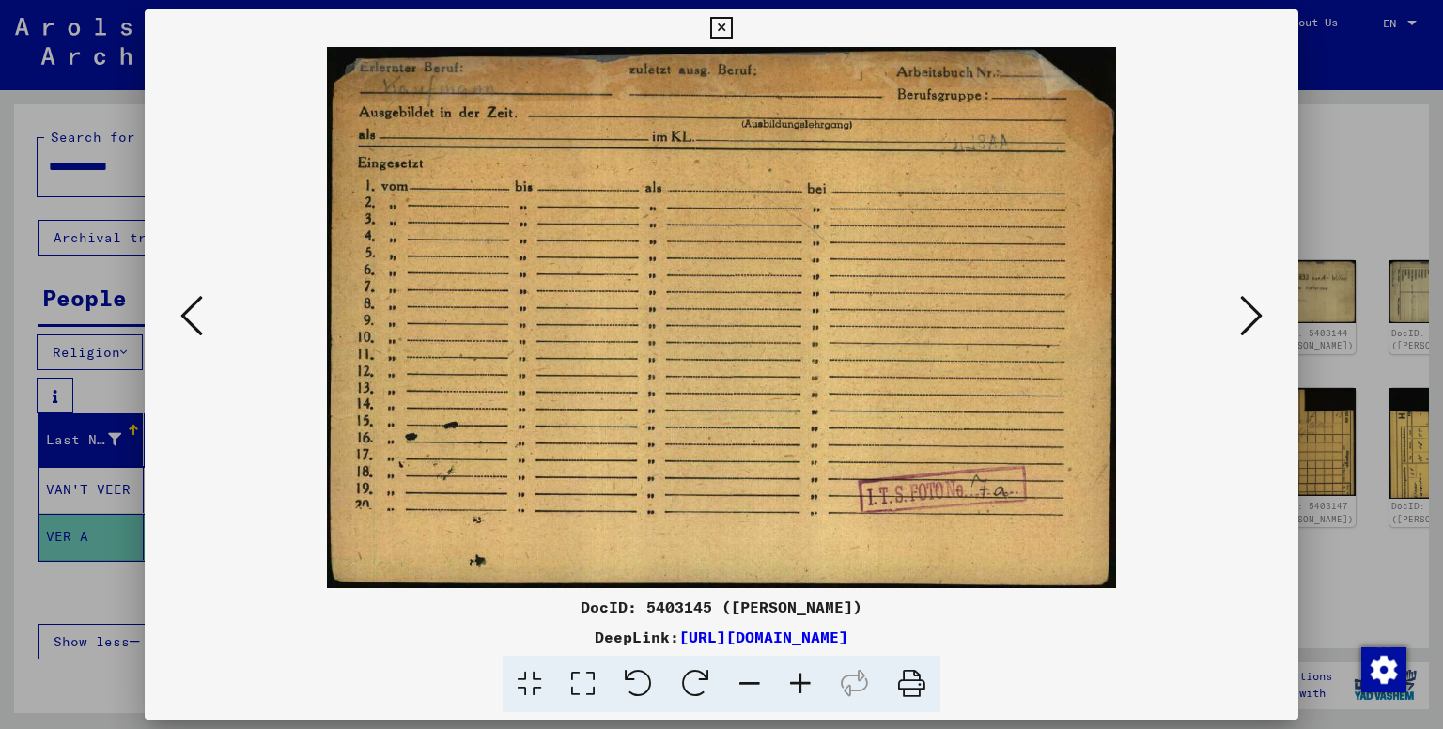
click at [1248, 322] on icon at bounding box center [1251, 315] width 23 height 45
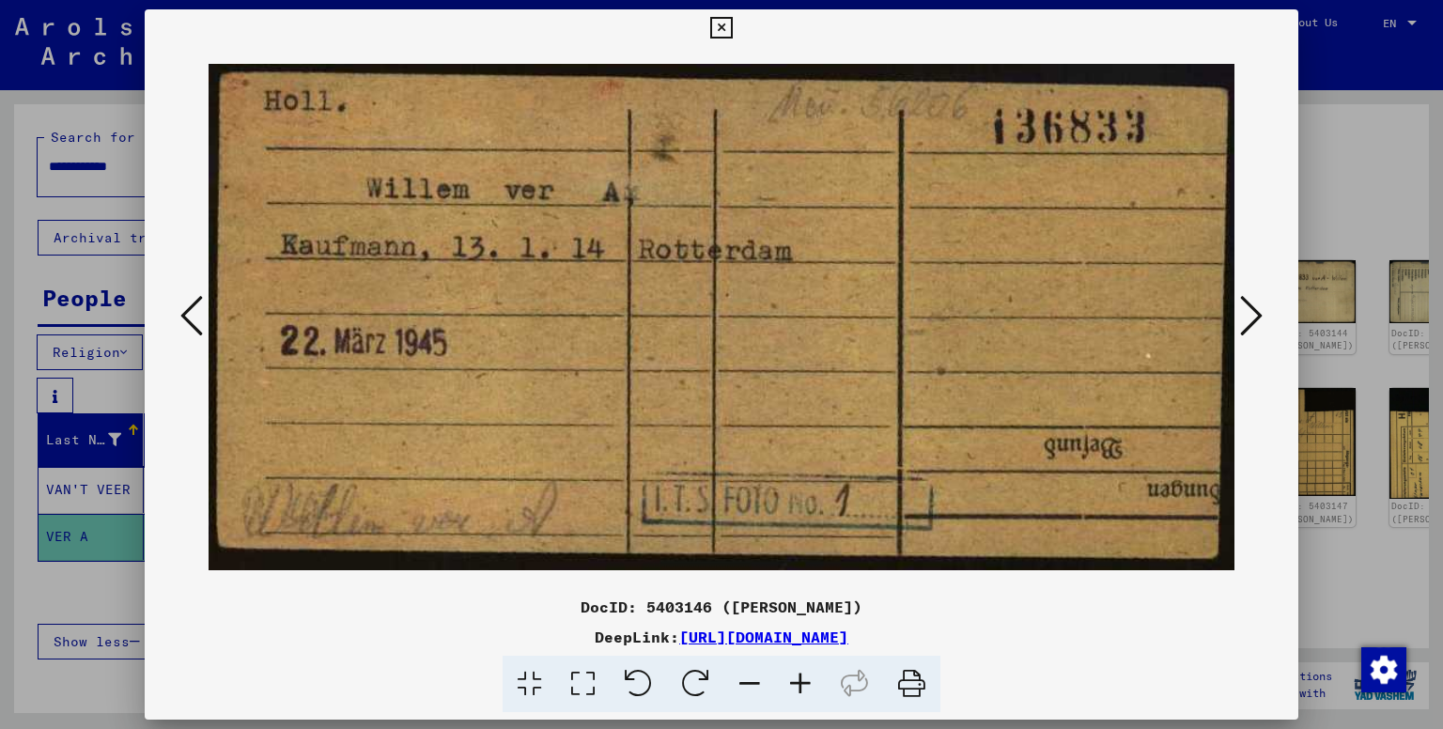
click at [1248, 327] on icon at bounding box center [1251, 315] width 23 height 45
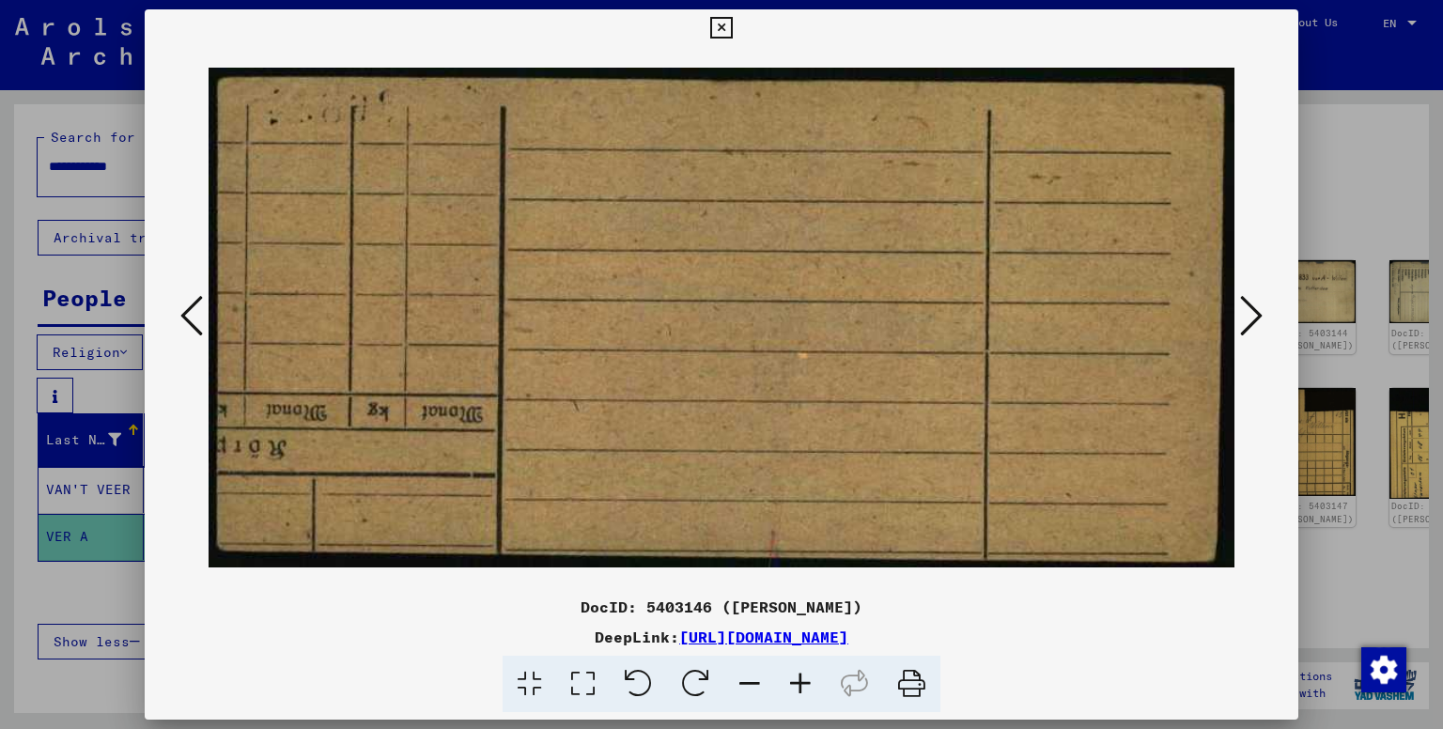
click at [1248, 327] on icon at bounding box center [1251, 315] width 23 height 45
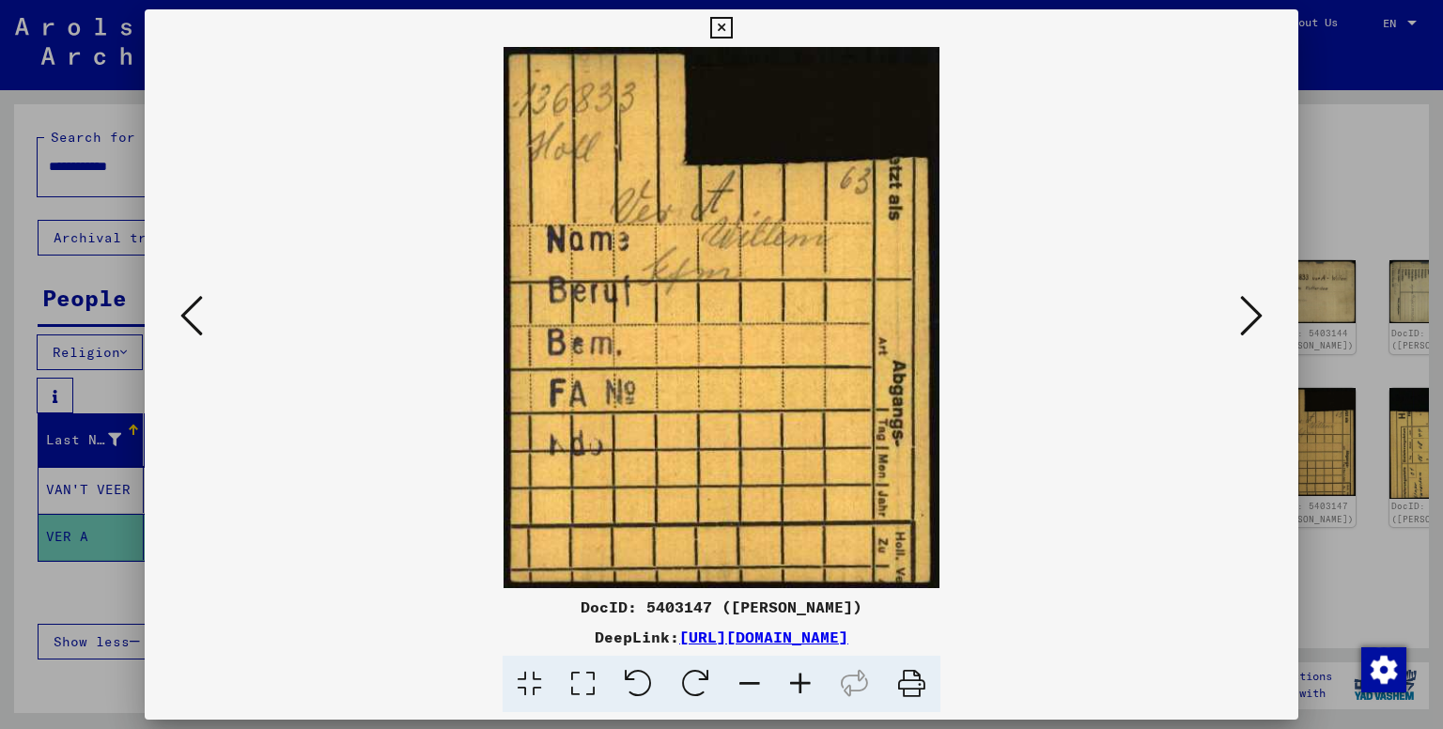
click at [1248, 327] on icon at bounding box center [1251, 315] width 23 height 45
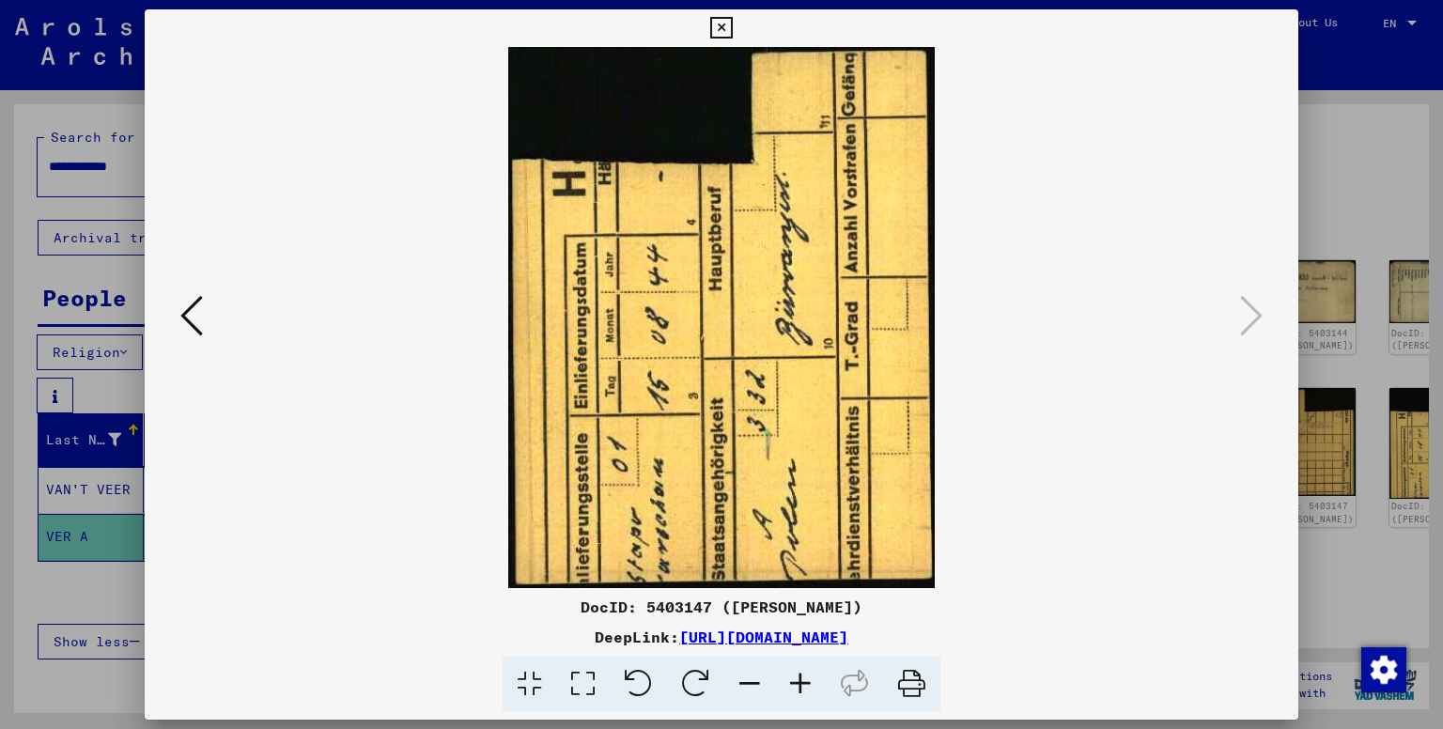
click at [54, 598] on div at bounding box center [721, 364] width 1443 height 729
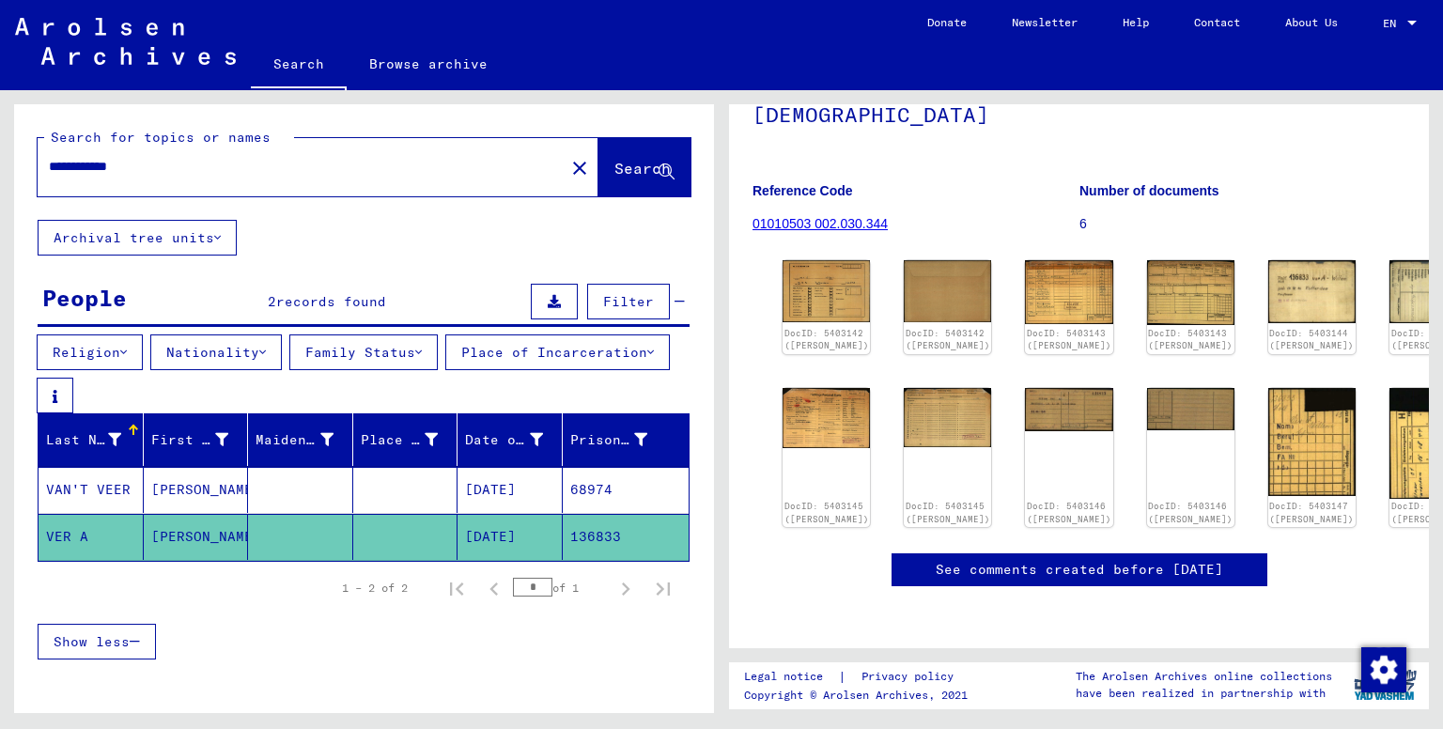
scroll to position [272, 0]
click at [836, 258] on img at bounding box center [827, 290] width 92 height 65
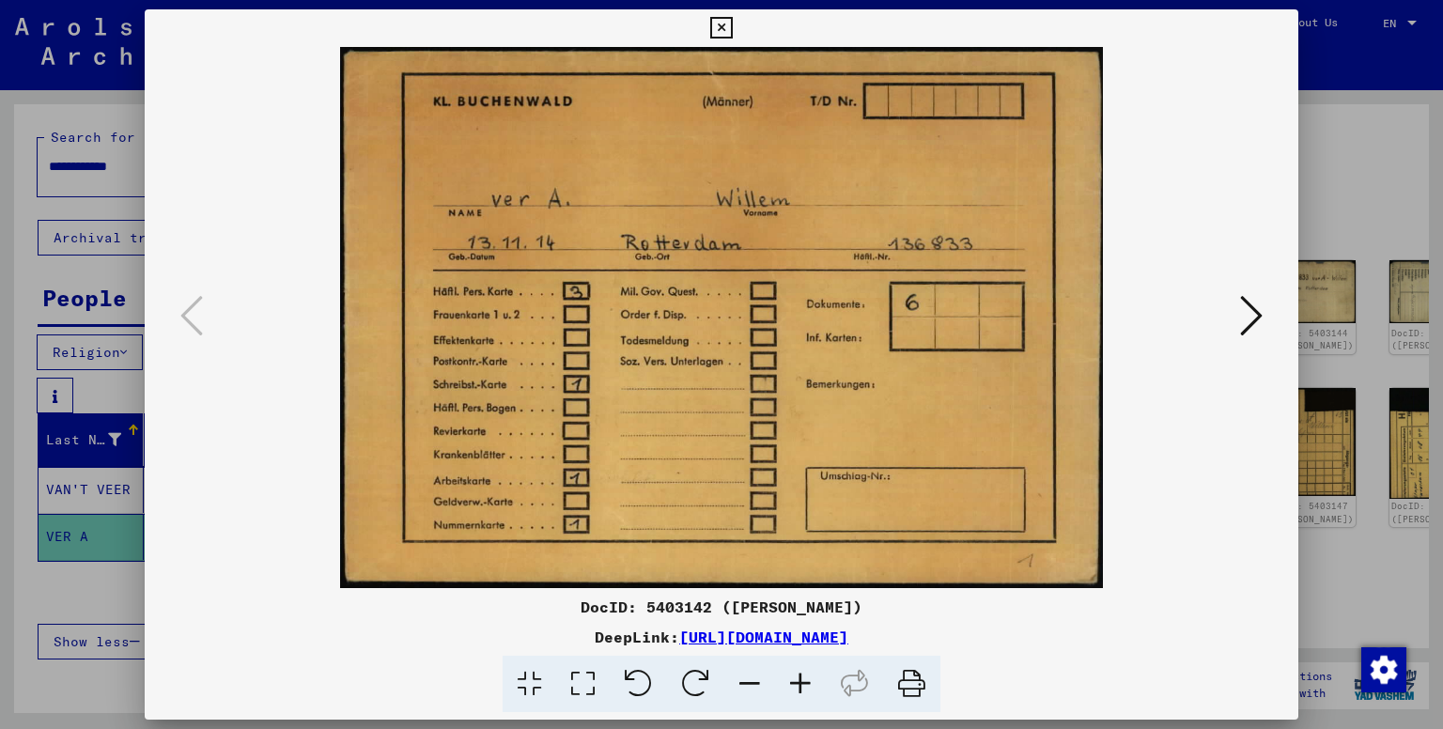
click at [1315, 128] on div at bounding box center [721, 364] width 1443 height 729
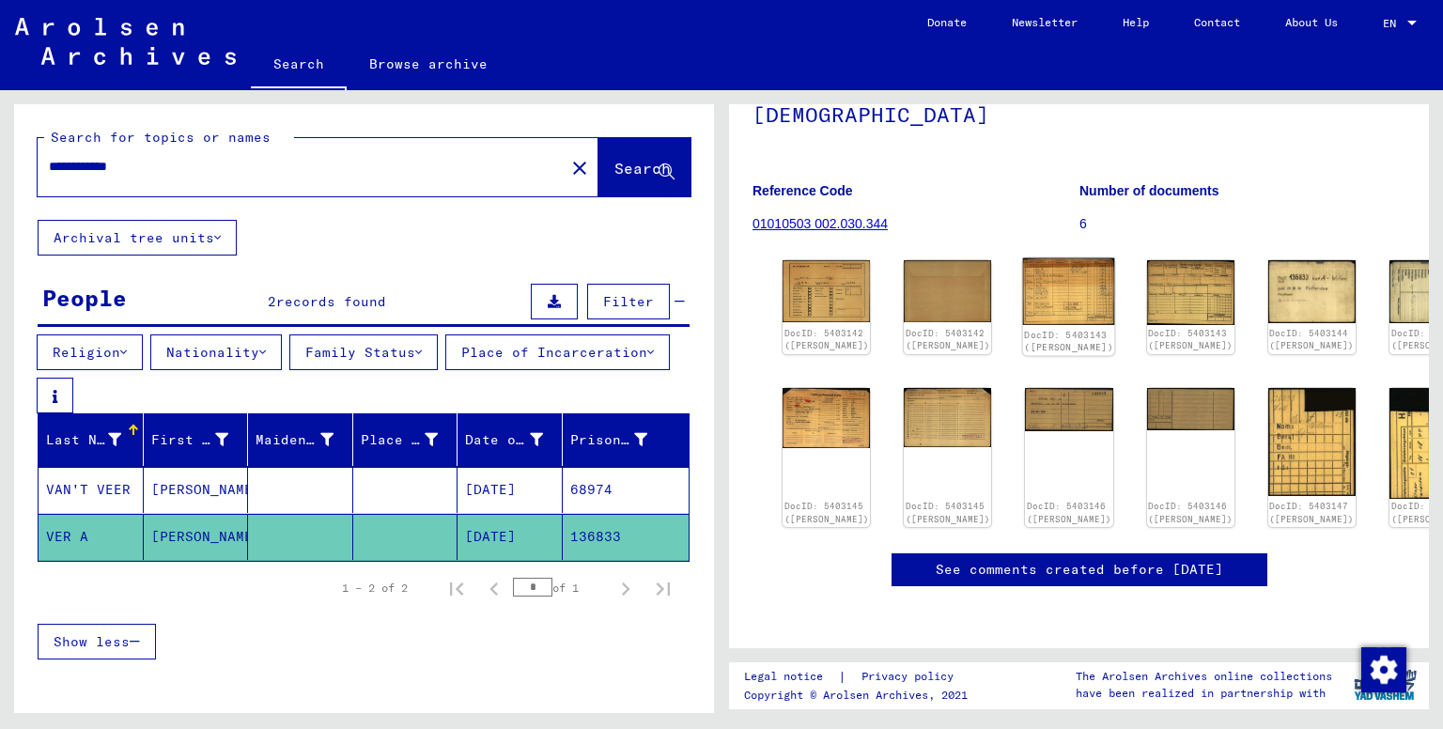
click at [1025, 329] on link "DocID: 5403143 ([PERSON_NAME])" at bounding box center [1069, 341] width 89 height 24
